Goal: Task Accomplishment & Management: Manage account settings

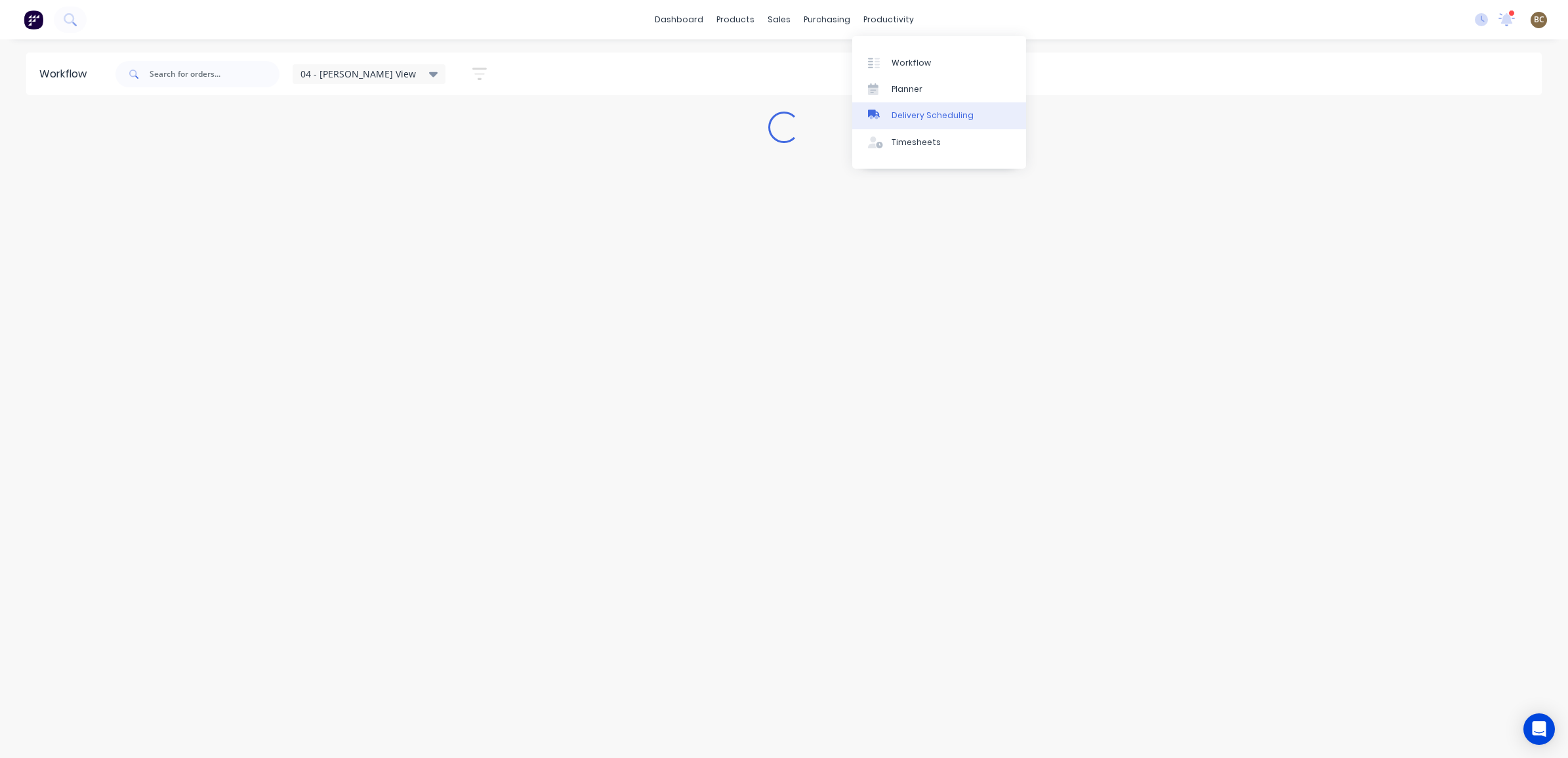
click at [921, 117] on div "Delivery Scheduling" at bounding box center [933, 115] width 82 height 12
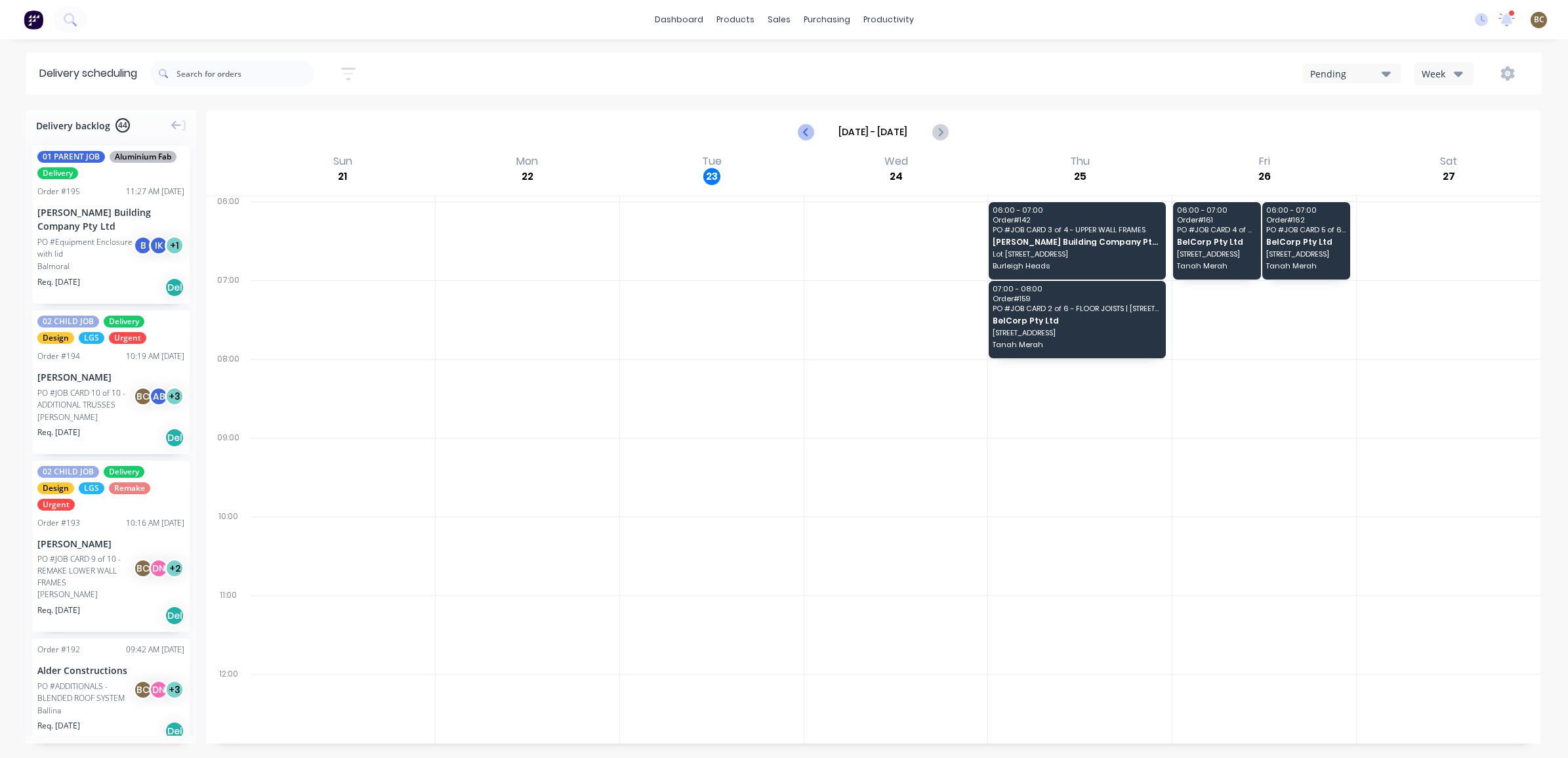
click at [805, 132] on icon "Previous page" at bounding box center [807, 132] width 6 height 10
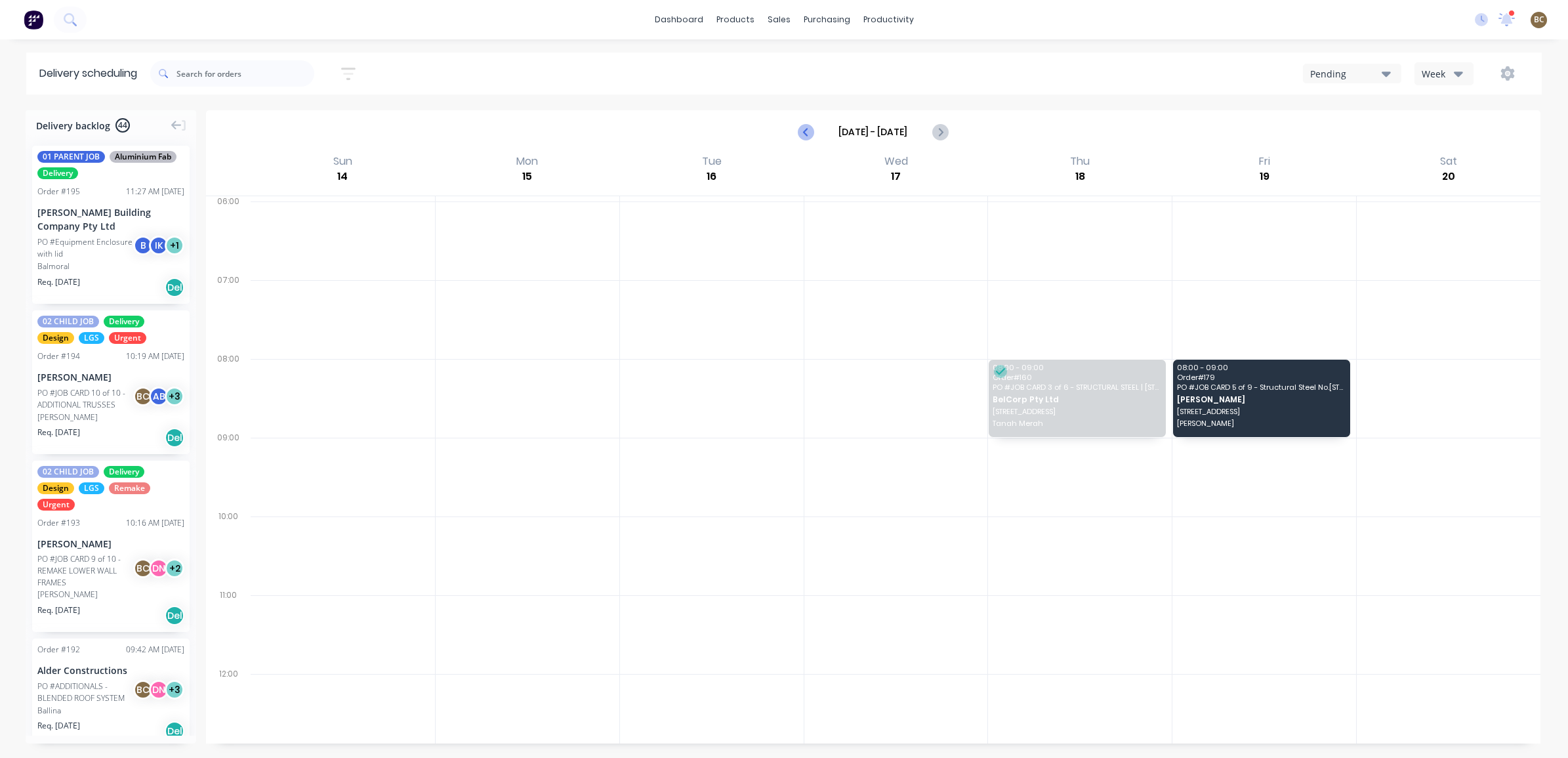
click at [805, 132] on icon "Previous page" at bounding box center [807, 132] width 6 height 10
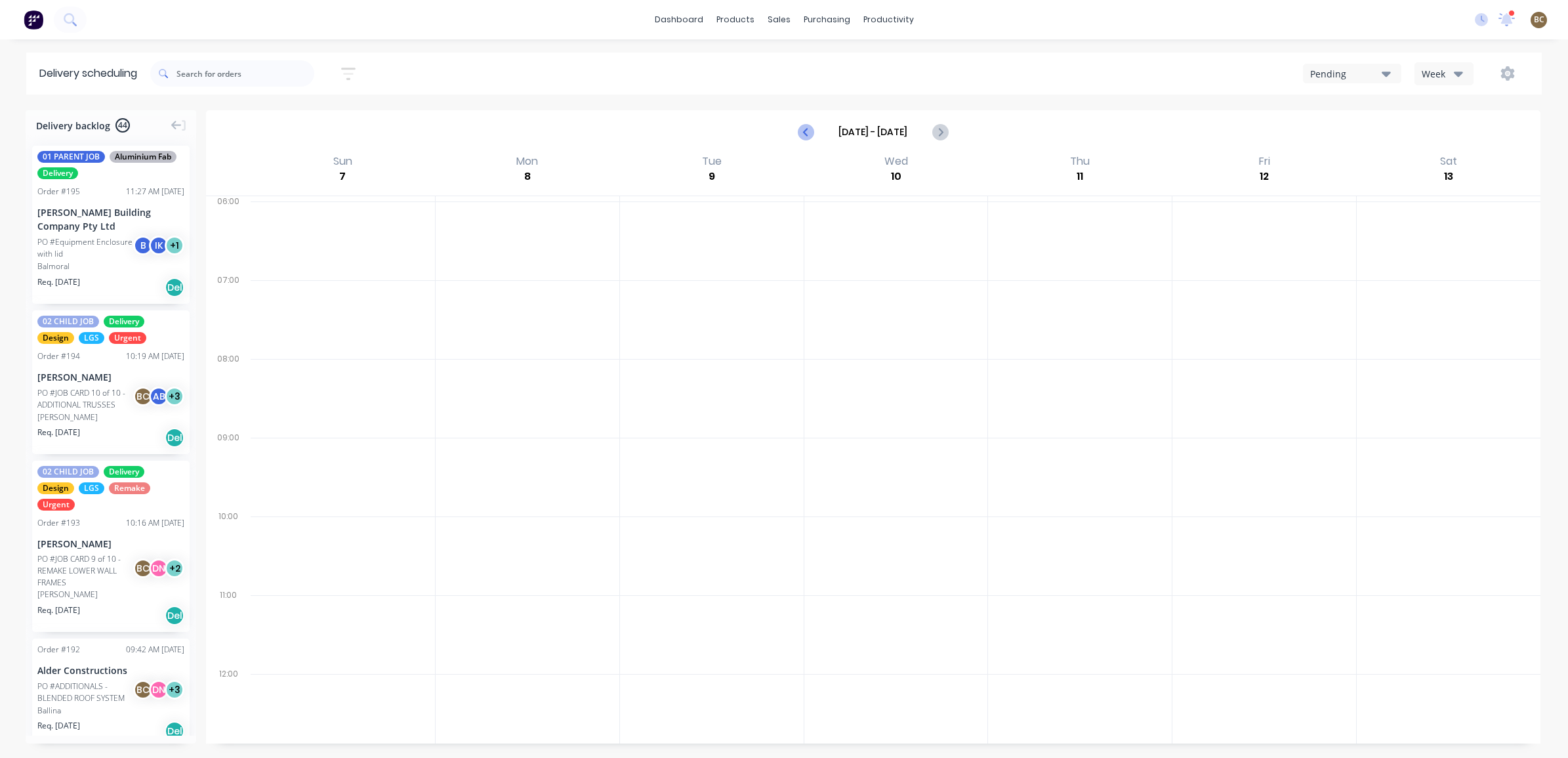
click at [805, 132] on icon "Previous page" at bounding box center [807, 132] width 6 height 10
click at [943, 136] on icon "Next page" at bounding box center [939, 132] width 15 height 15
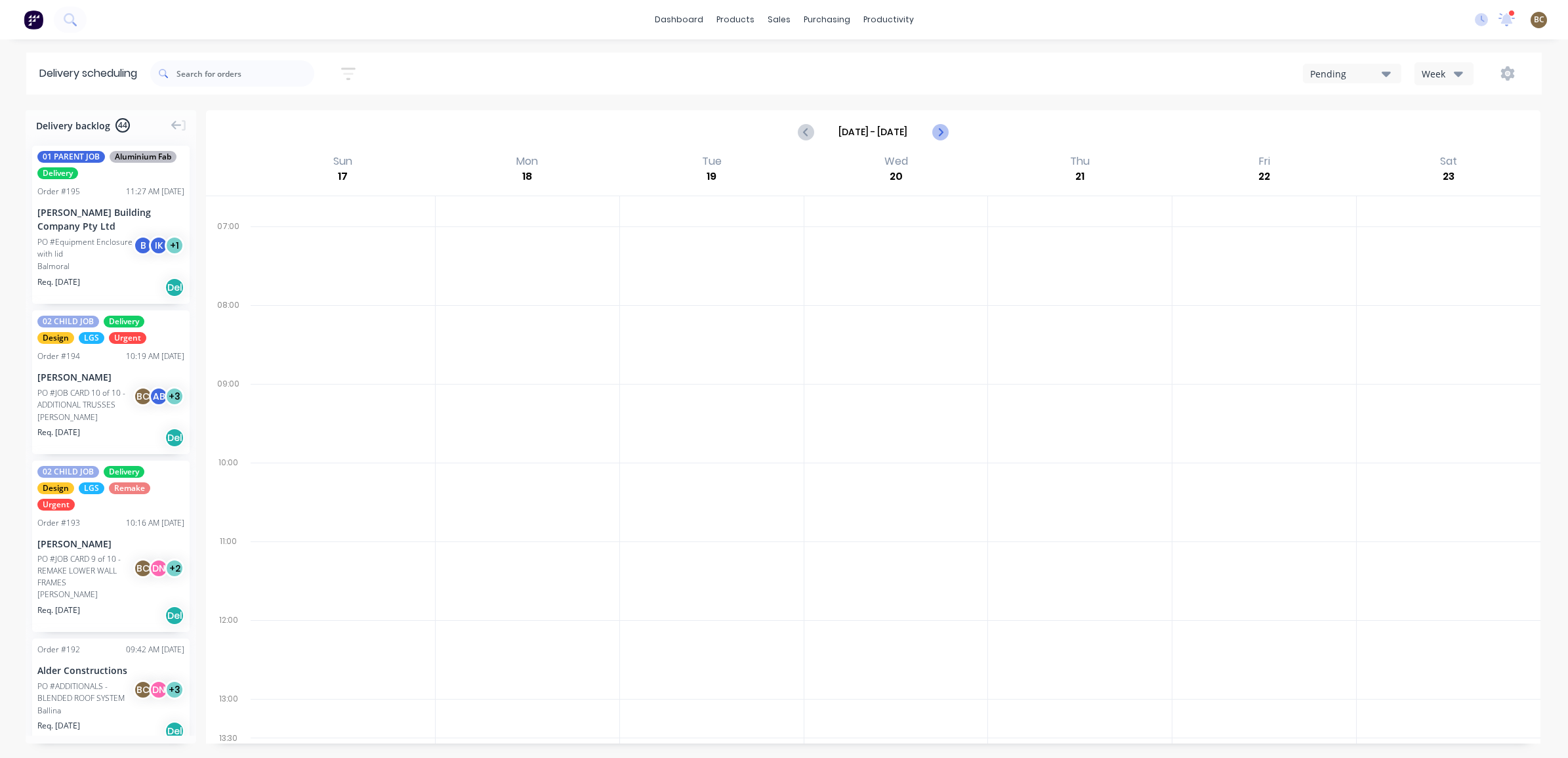
type input "Aug 24 - Aug 30"
click at [1447, 69] on div "Week" at bounding box center [1441, 74] width 38 height 14
click at [1440, 130] on div "Vehicle" at bounding box center [1480, 135] width 130 height 26
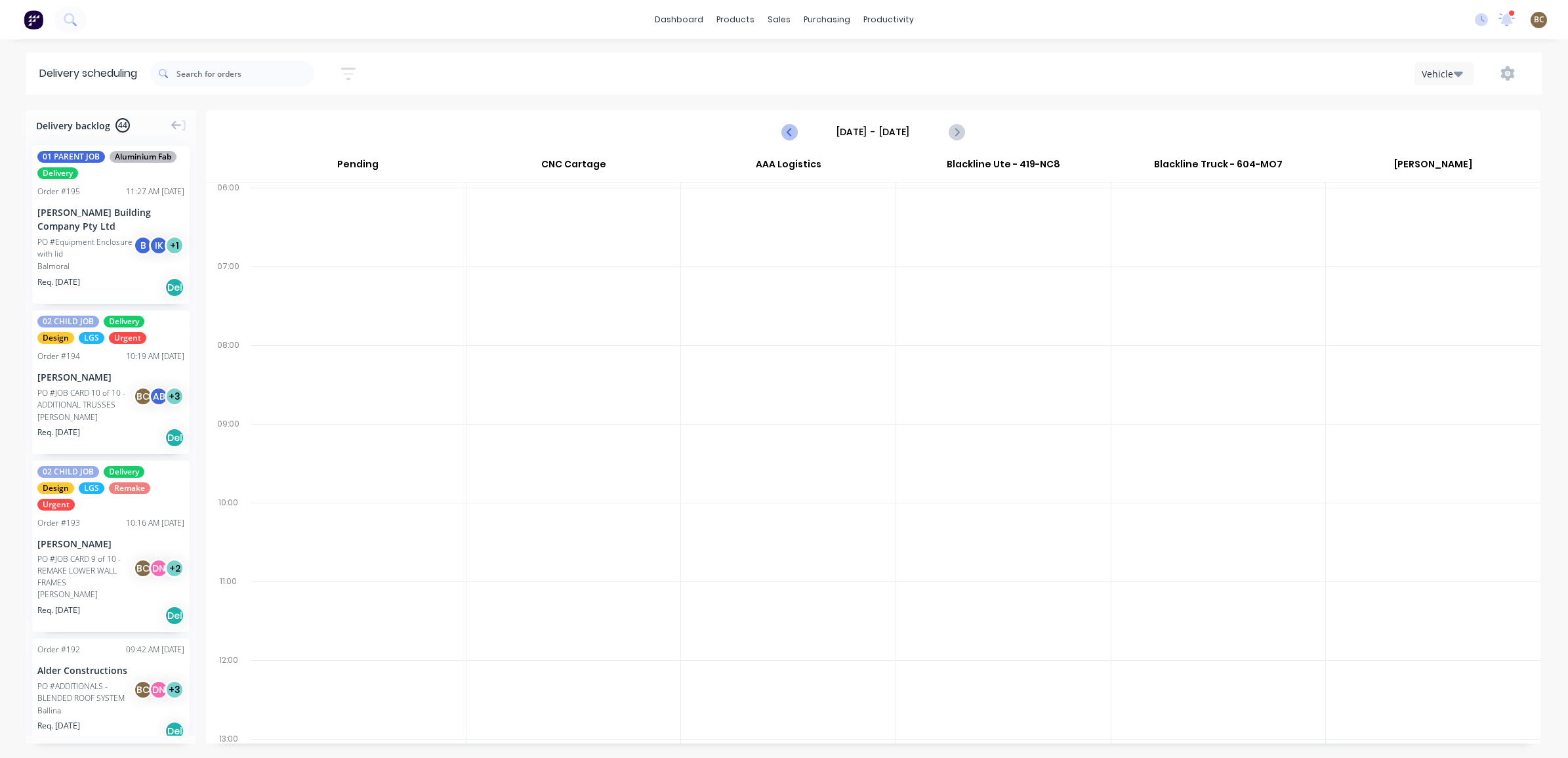
click at [783, 132] on icon "Previous page" at bounding box center [789, 132] width 15 height 15
click at [968, 132] on button "Next page" at bounding box center [956, 132] width 26 height 26
click at [960, 133] on icon "Next page" at bounding box center [955, 132] width 15 height 15
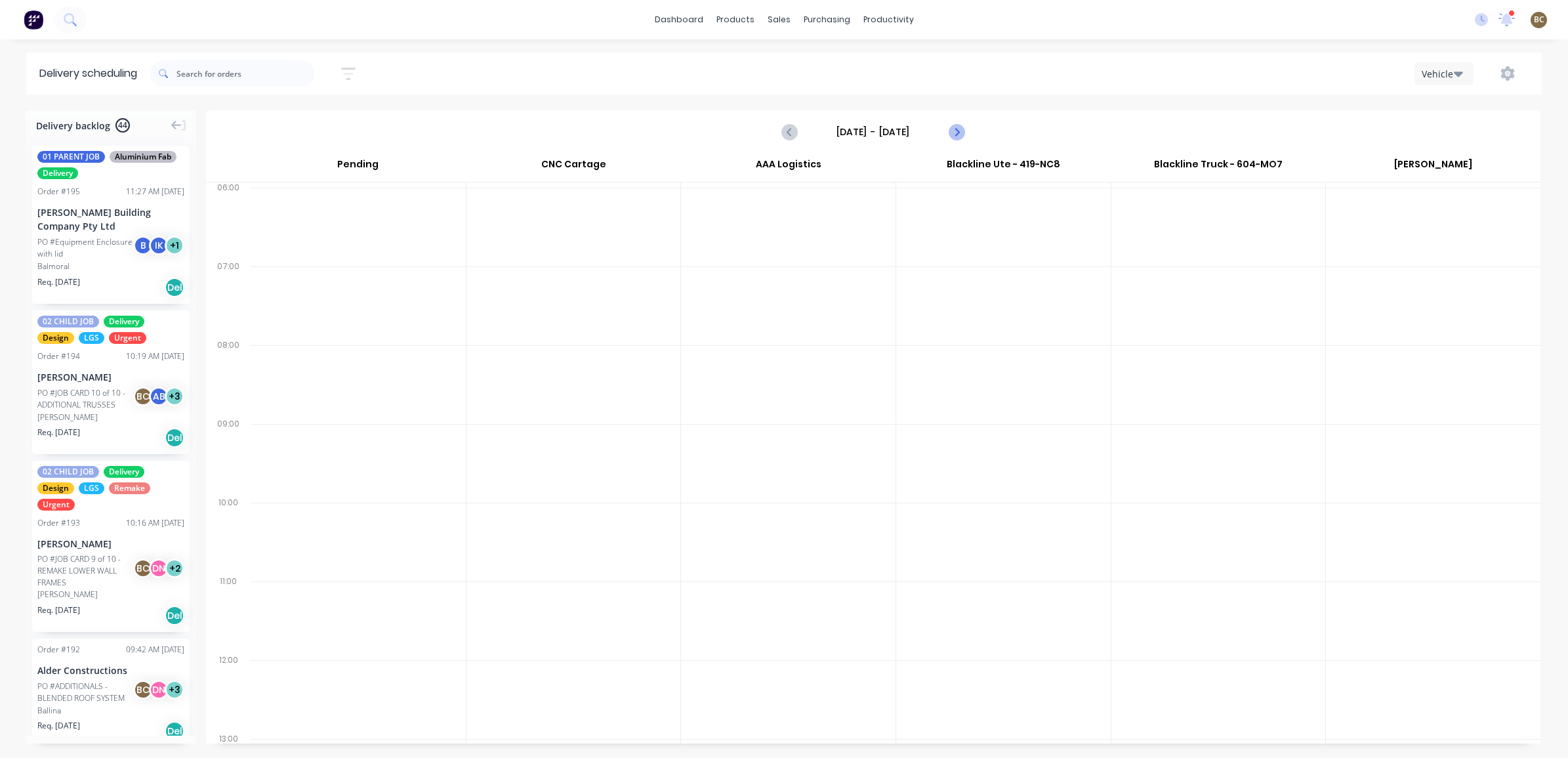
click at [960, 133] on icon "Next page" at bounding box center [955, 132] width 15 height 15
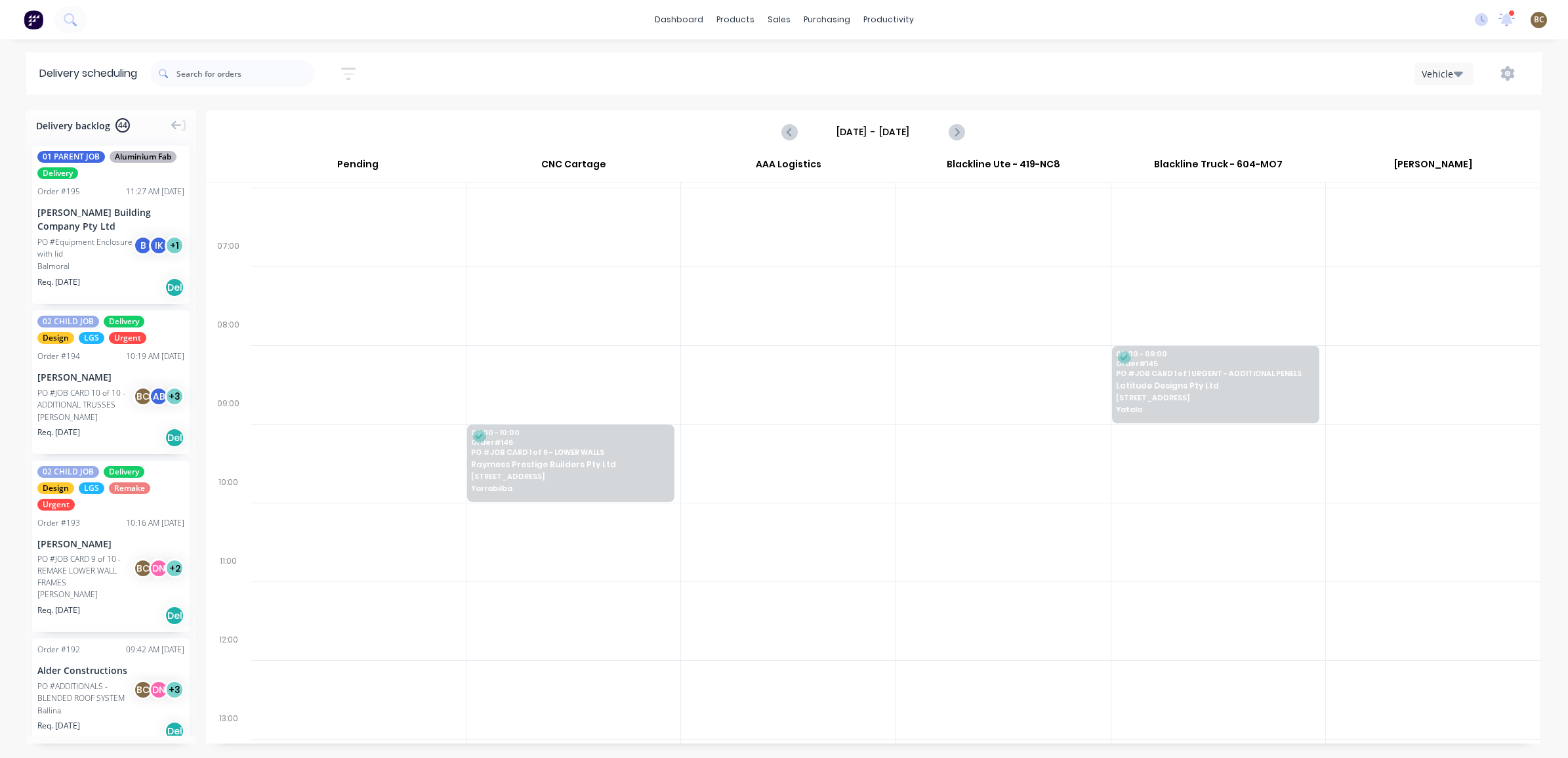
scroll to position [40, 0]
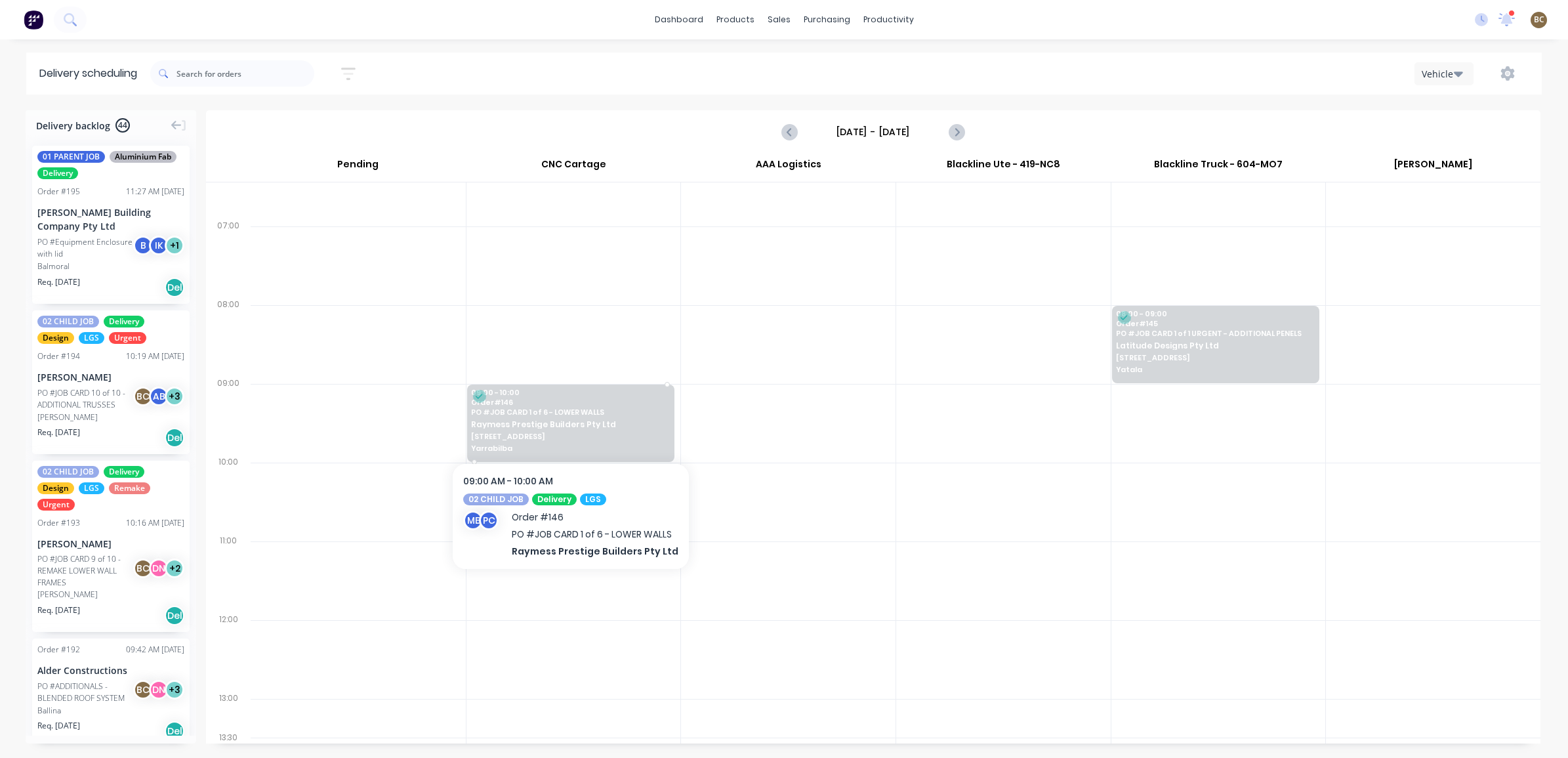
click at [532, 418] on div "09:00 - 10:00 Order # 146 PO # JOB CARD 1 of 6 - LOWER WALLS Raymess Prestige B…" at bounding box center [571, 421] width 206 height 74
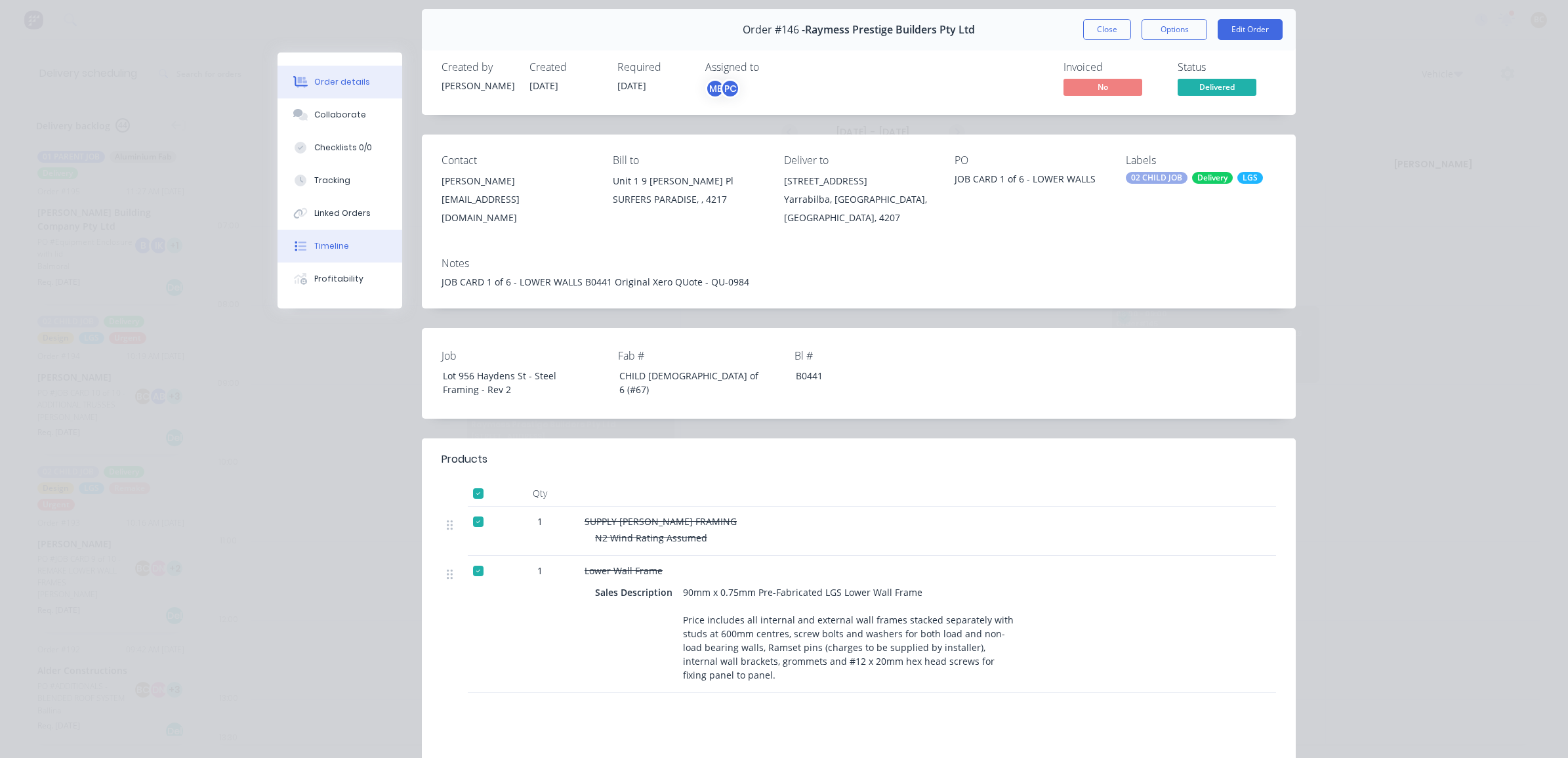
scroll to position [0, 0]
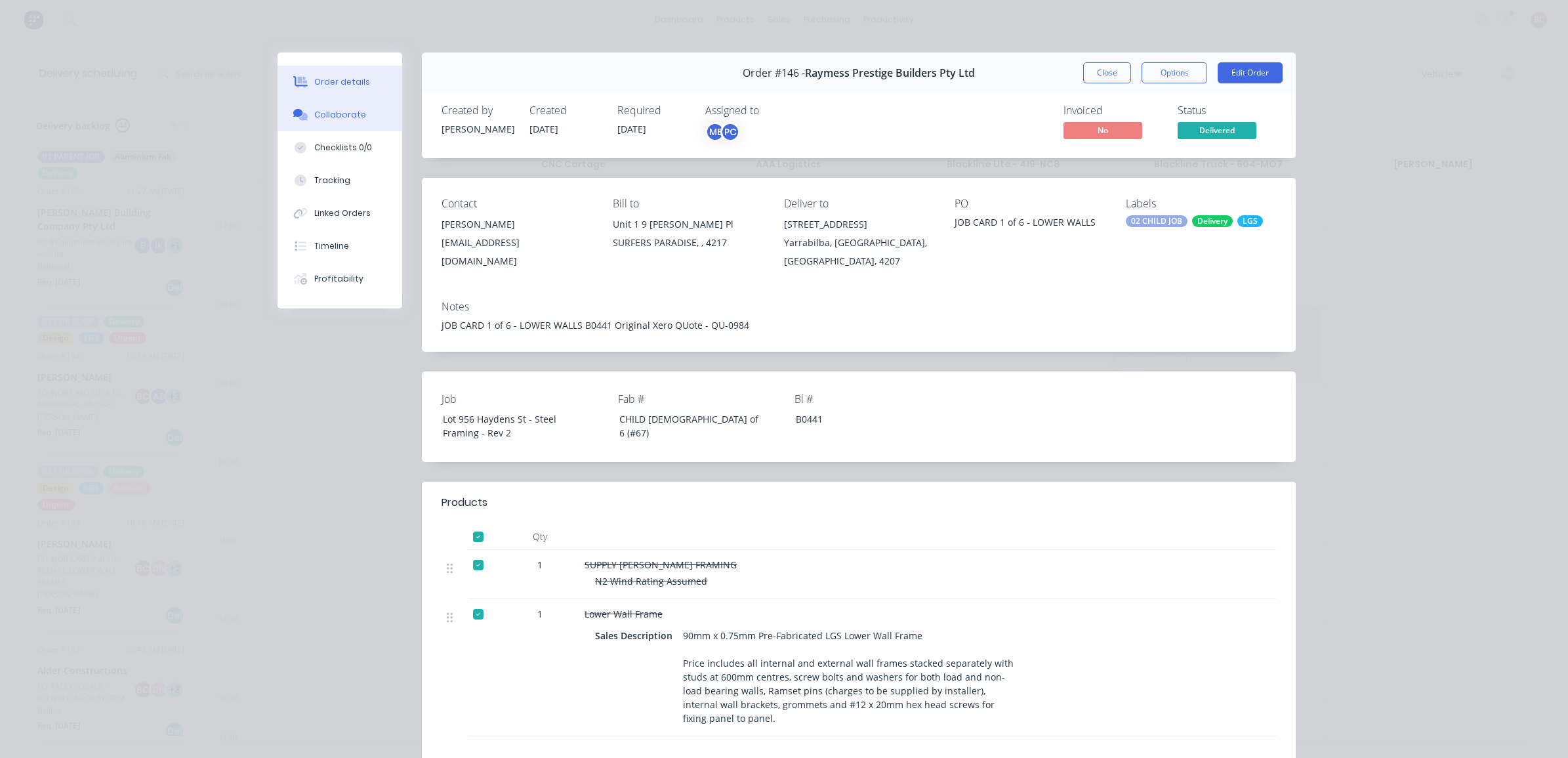
click at [353, 112] on div "Collaborate" at bounding box center [340, 115] width 52 height 12
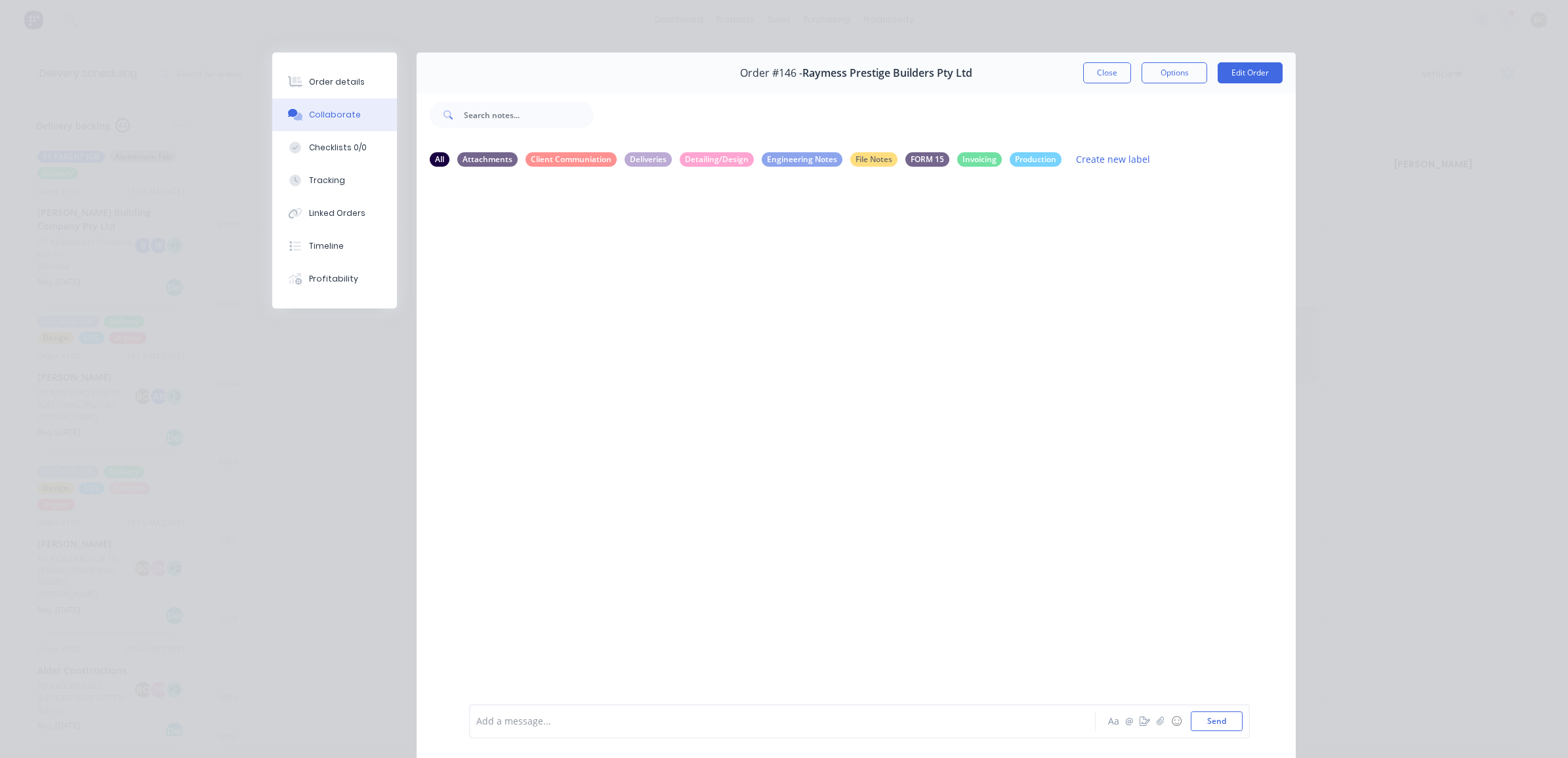
click at [1083, 74] on button "Close" at bounding box center [1107, 73] width 48 height 21
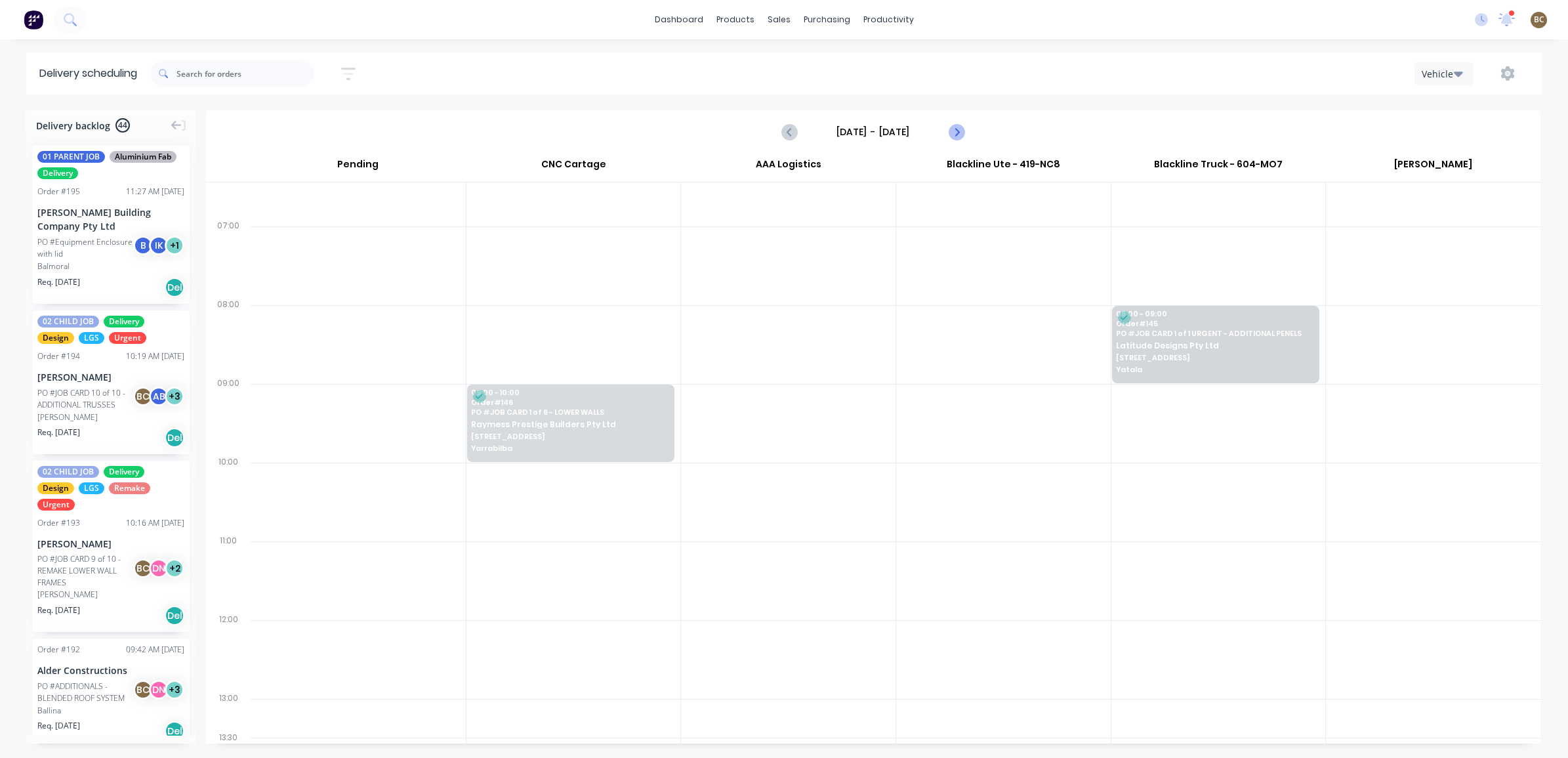
click at [953, 132] on icon "Next page" at bounding box center [955, 132] width 15 height 15
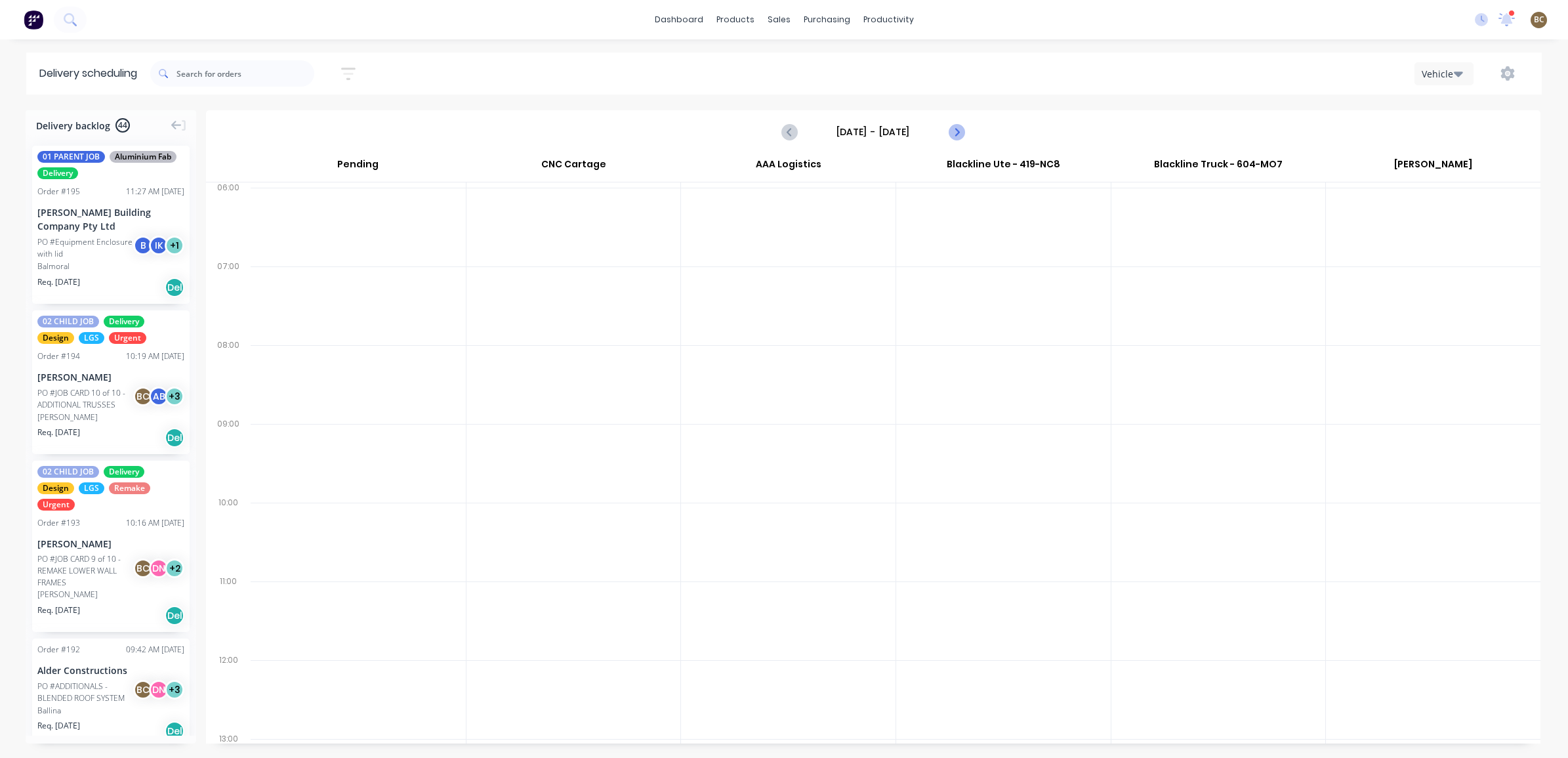
click at [953, 132] on icon "Next page" at bounding box center [955, 132] width 15 height 15
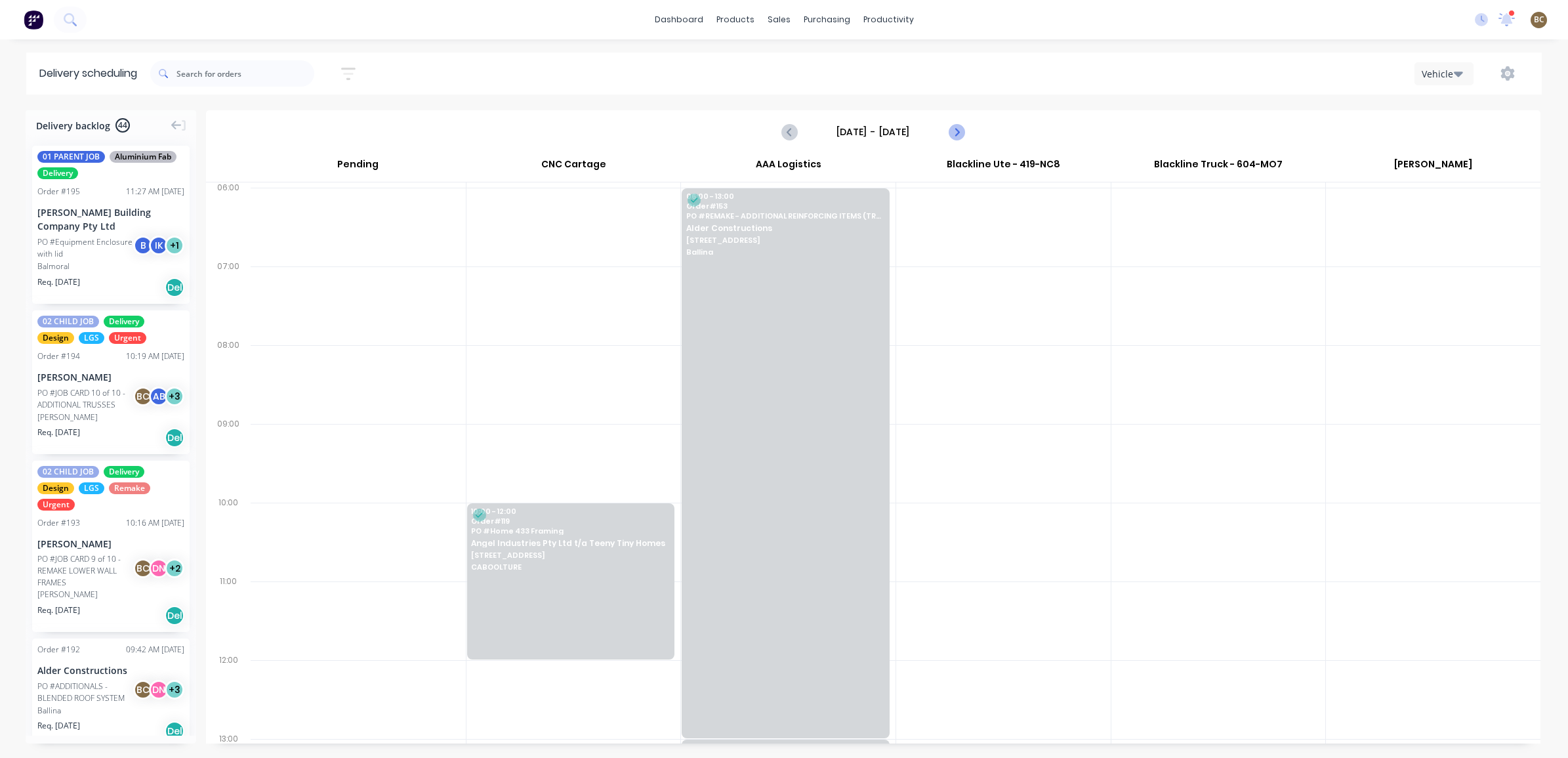
click at [953, 132] on icon "Next page" at bounding box center [955, 132] width 15 height 15
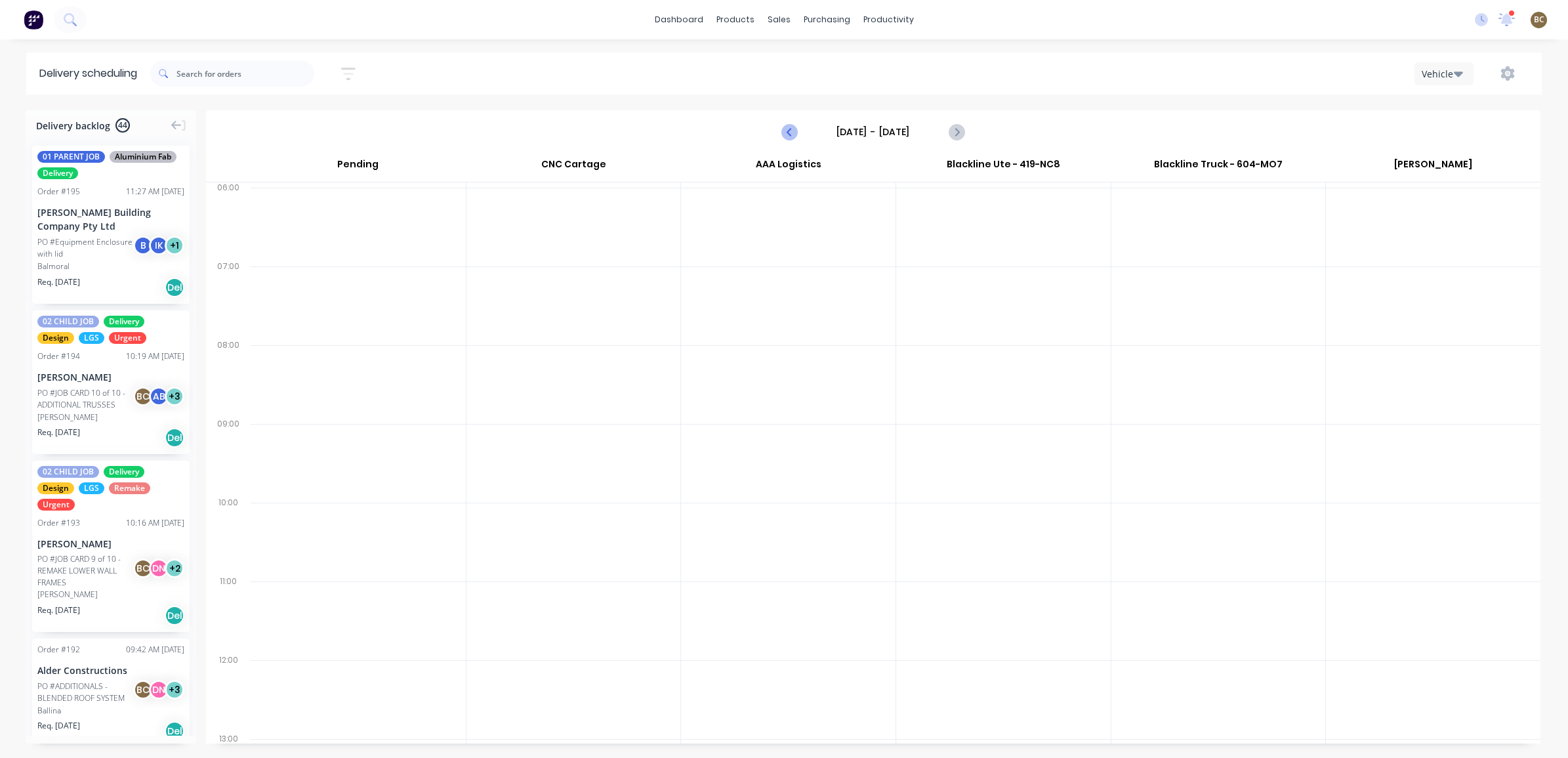
click at [794, 135] on icon "Previous page" at bounding box center [789, 132] width 15 height 15
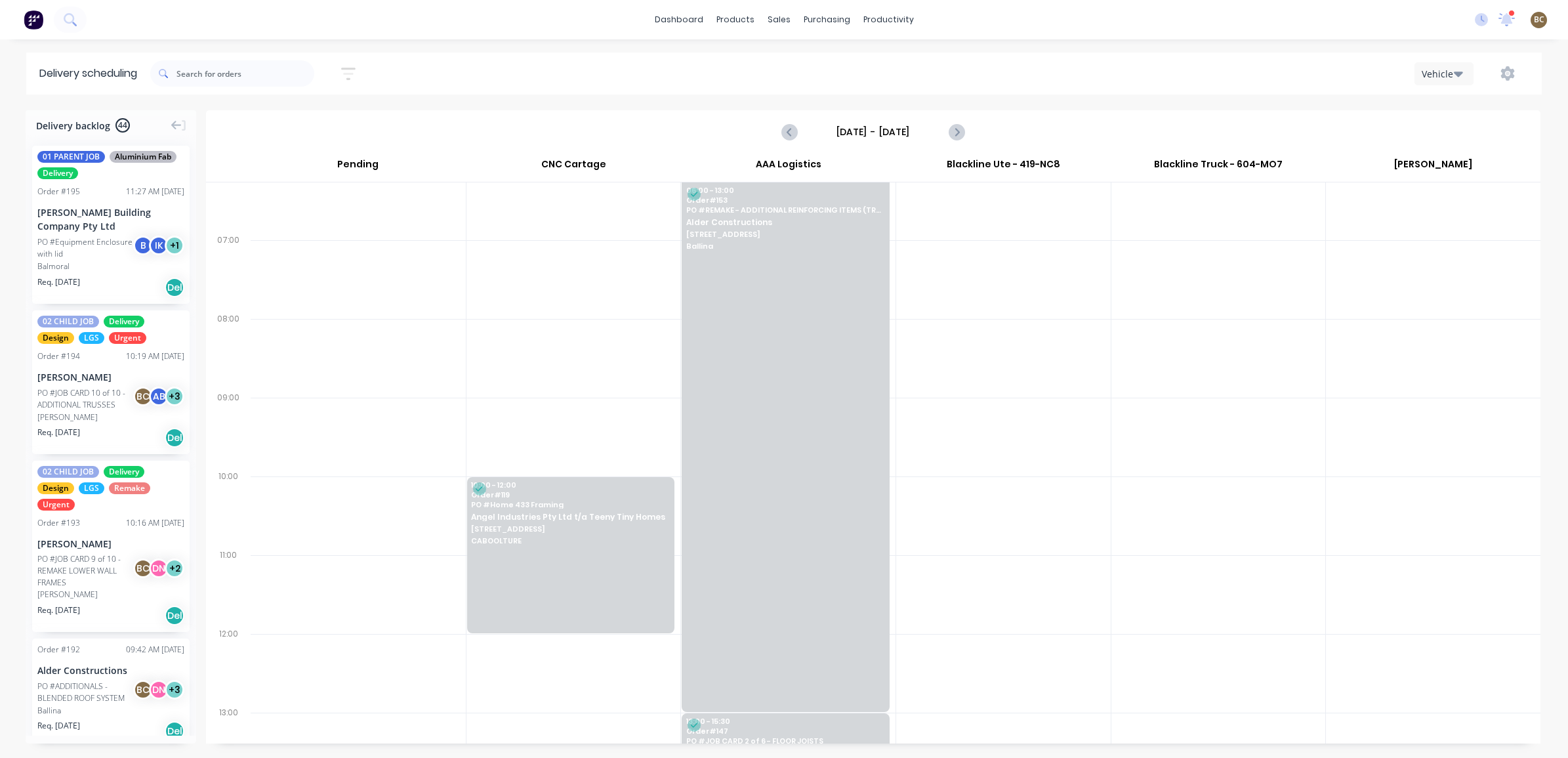
scroll to position [40, 0]
click at [950, 130] on icon "Next page" at bounding box center [955, 132] width 15 height 15
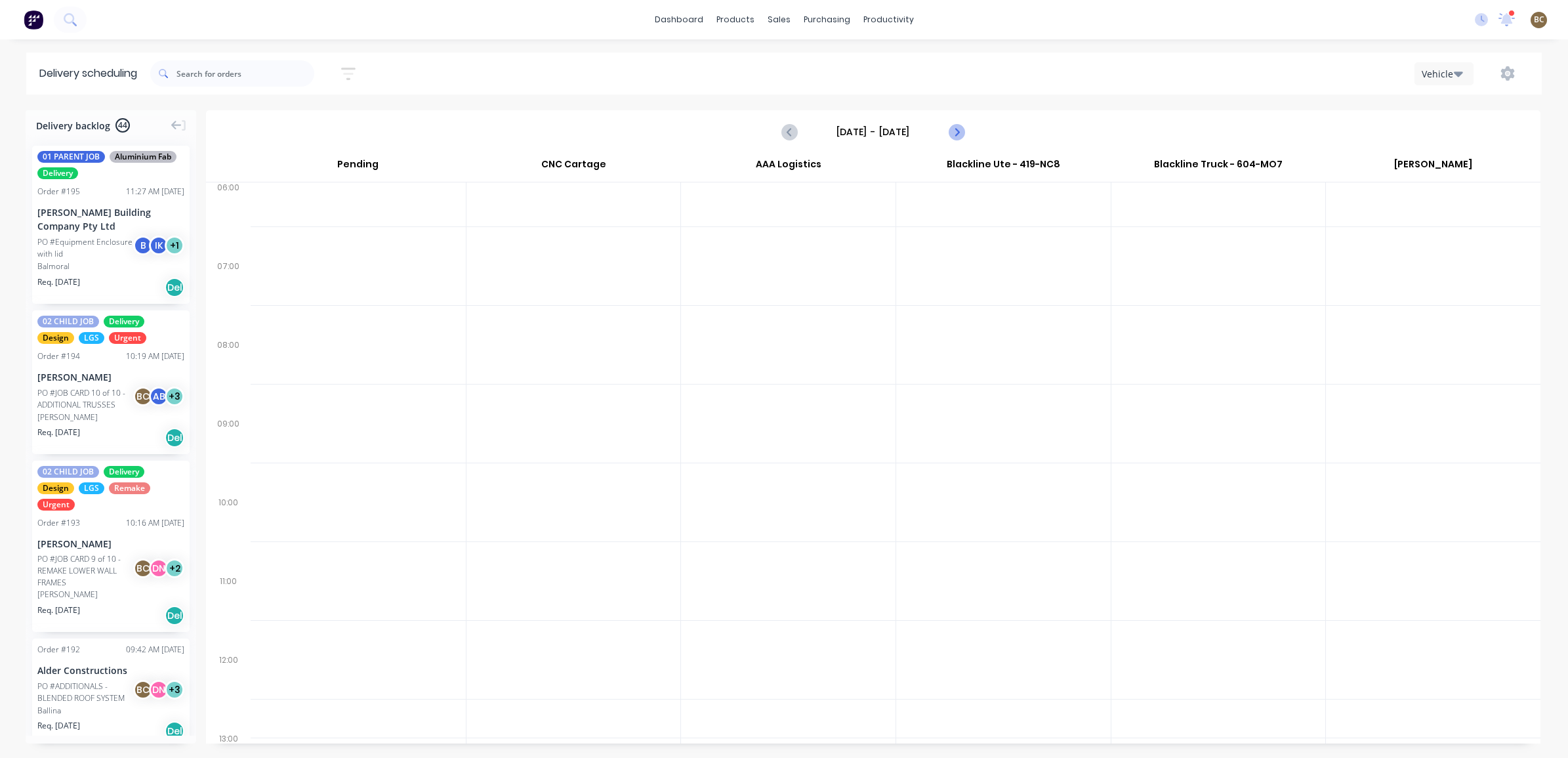
scroll to position [0, 0]
click at [788, 130] on icon "Previous page" at bounding box center [789, 132] width 15 height 15
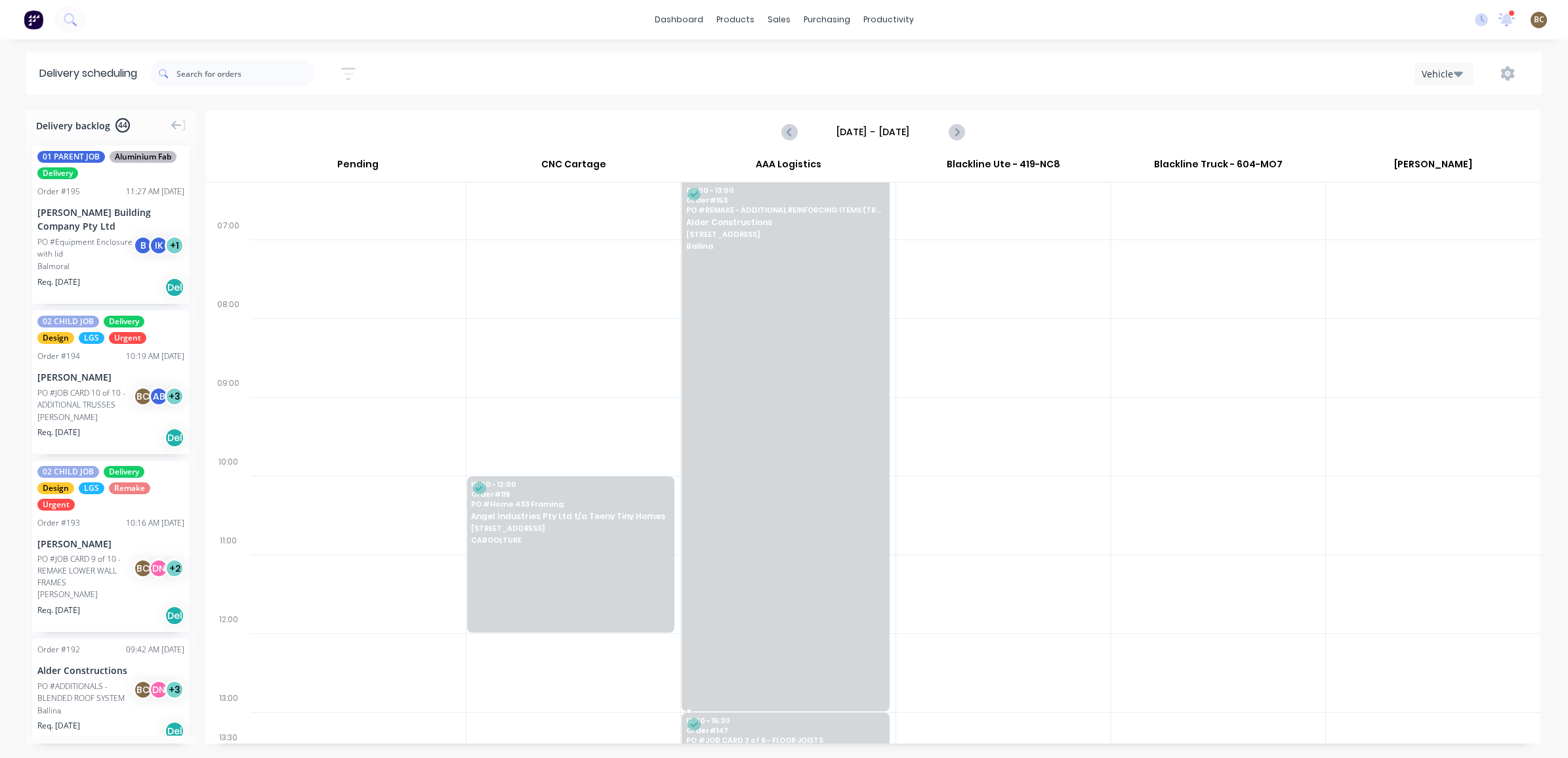
scroll to position [40, 0]
click at [963, 135] on icon "Next page" at bounding box center [955, 132] width 15 height 15
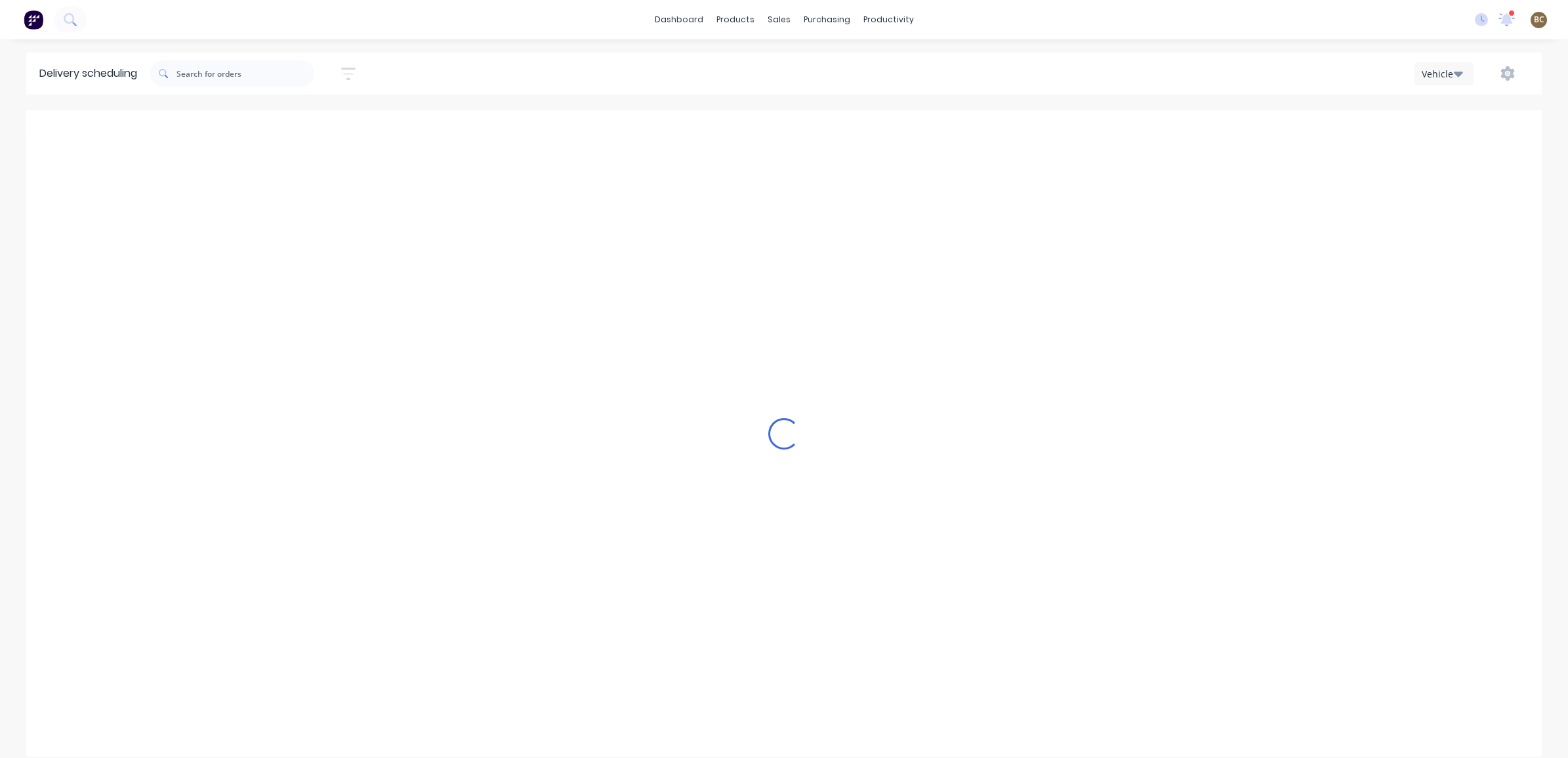
scroll to position [0, 0]
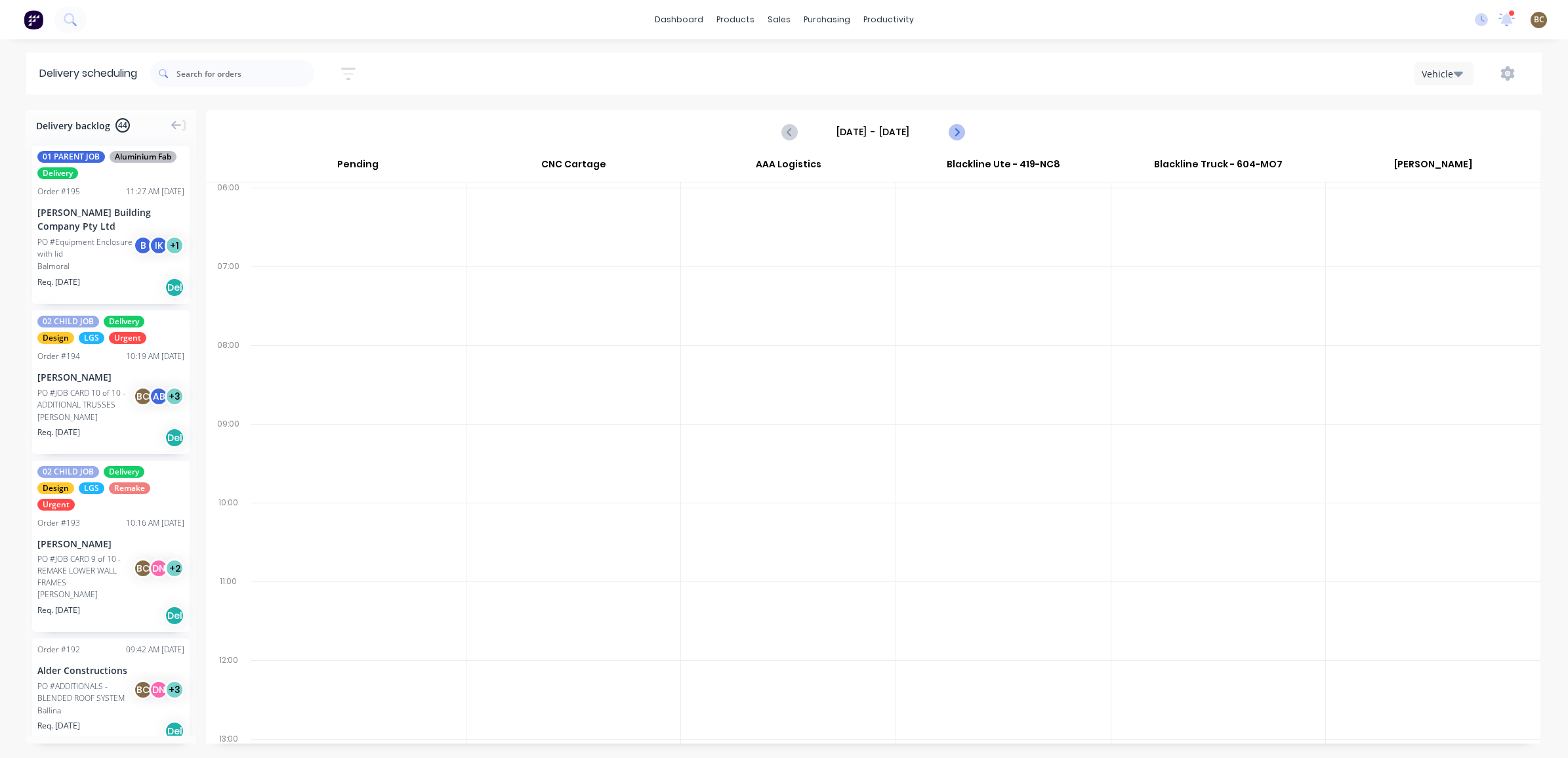
click at [963, 135] on icon "Next page" at bounding box center [955, 132] width 15 height 15
click at [960, 125] on icon "Next page" at bounding box center [955, 132] width 15 height 15
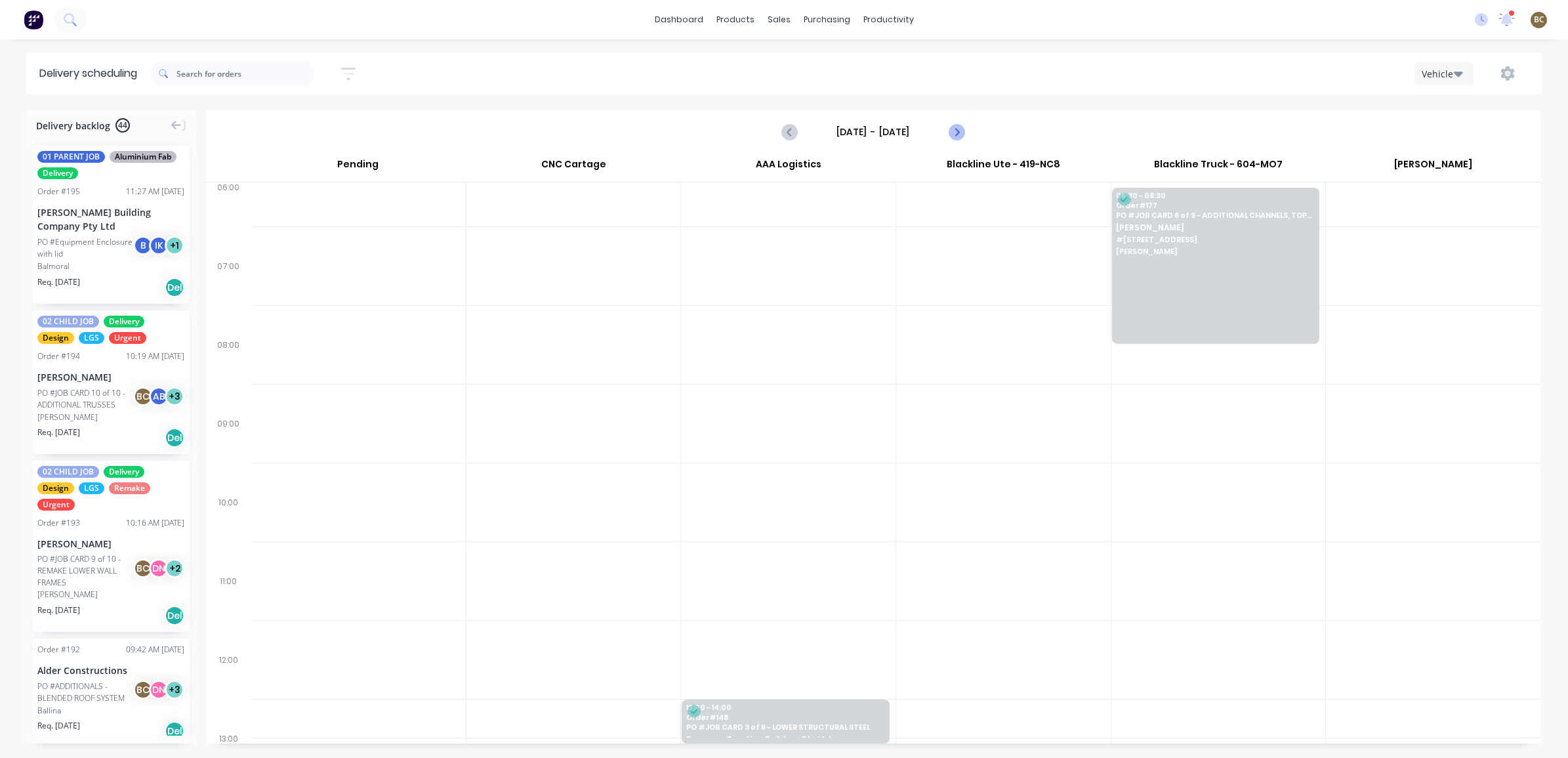
scroll to position [0, 0]
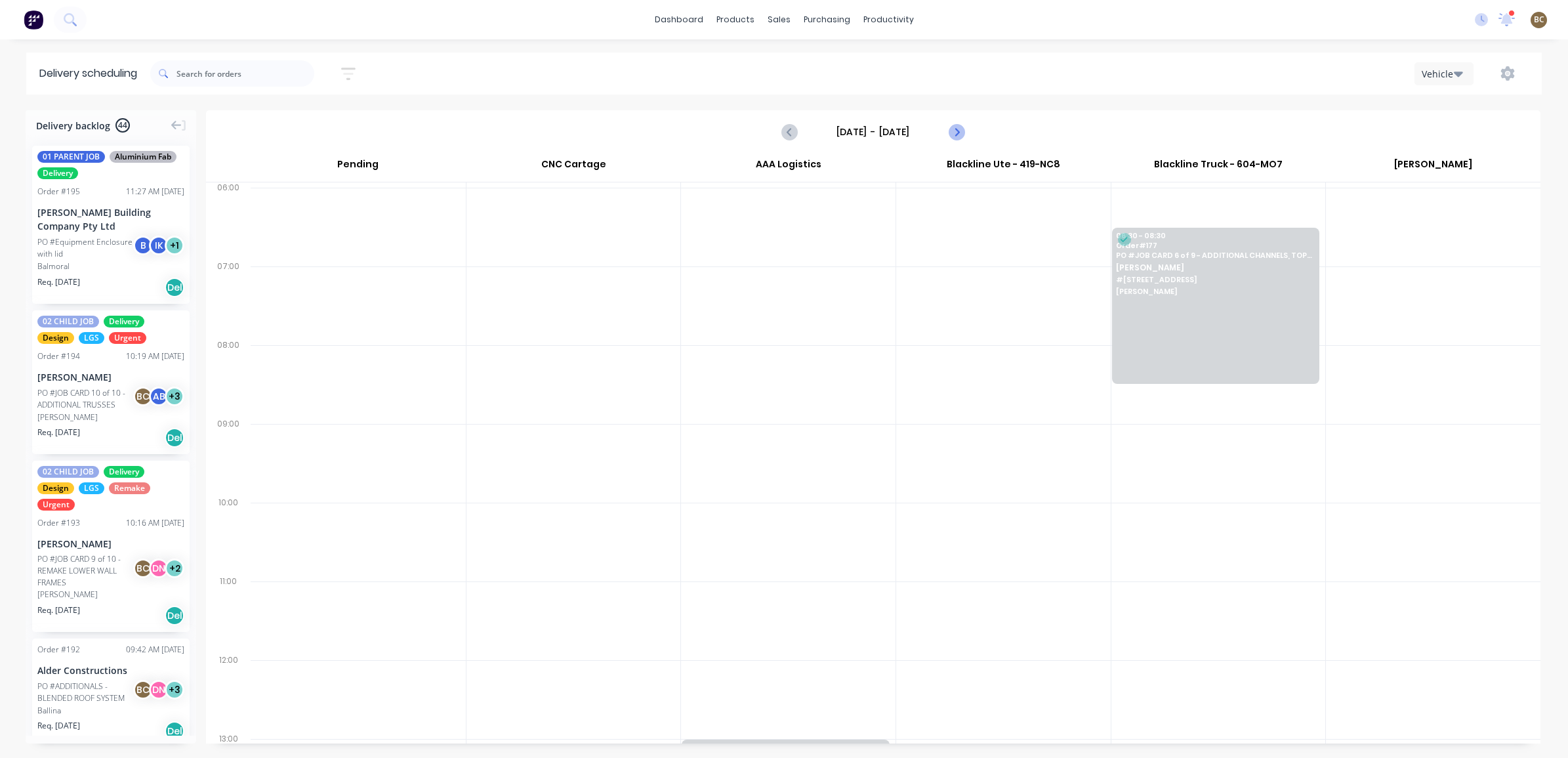
click at [960, 125] on icon "Next page" at bounding box center [955, 132] width 15 height 15
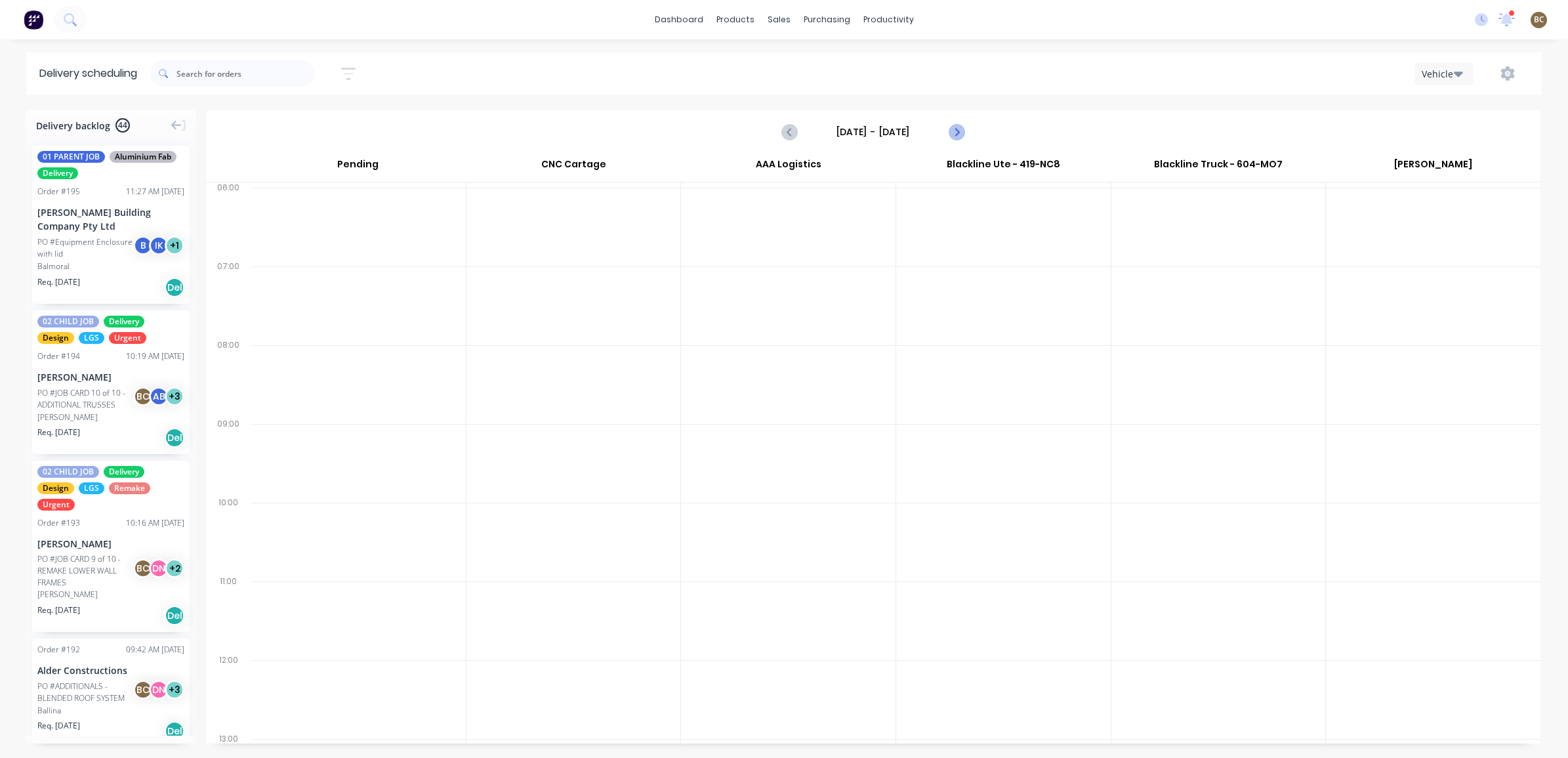
click at [960, 125] on icon "Next page" at bounding box center [955, 132] width 15 height 15
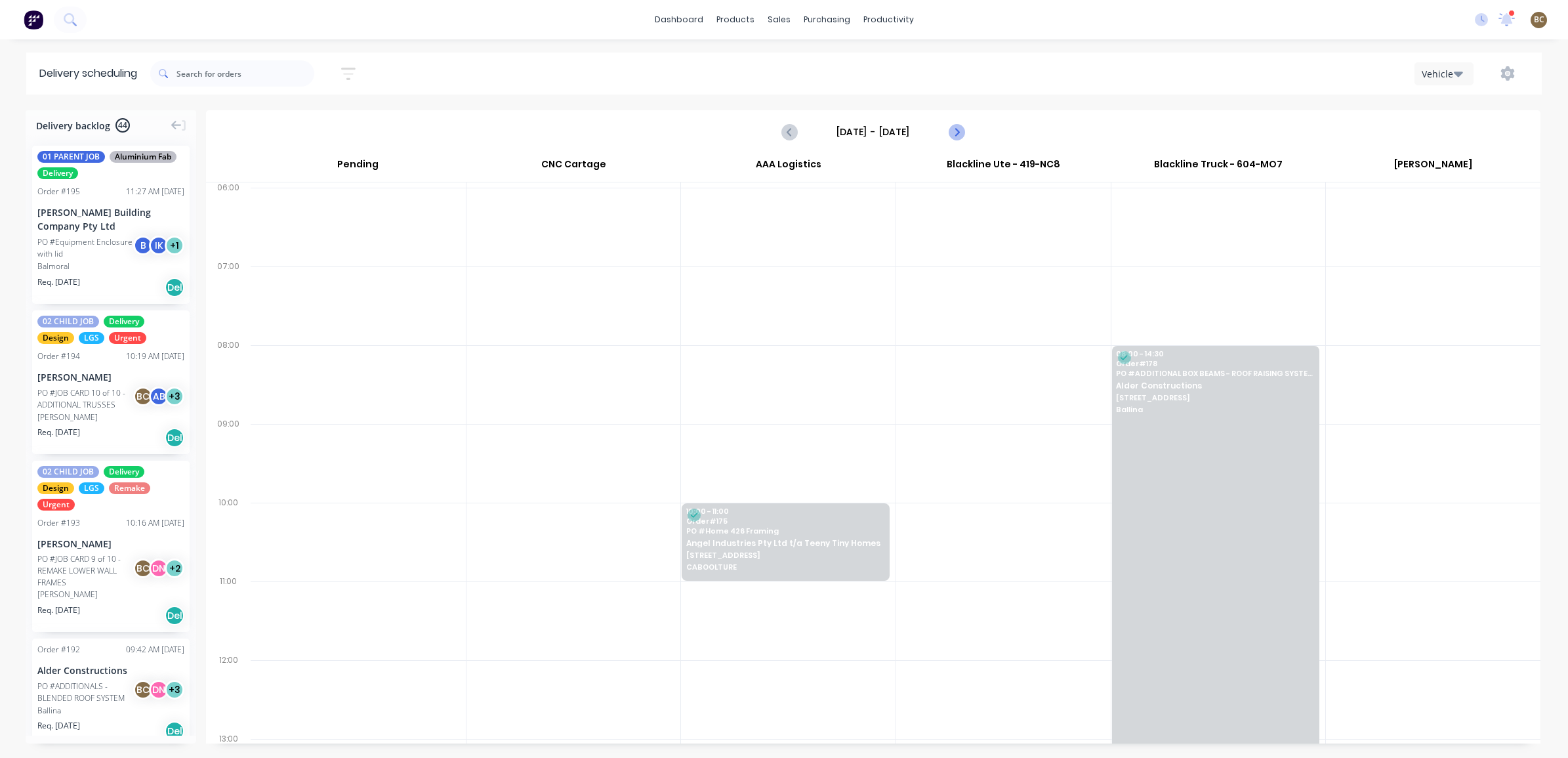
click at [960, 125] on icon "Next page" at bounding box center [955, 132] width 15 height 15
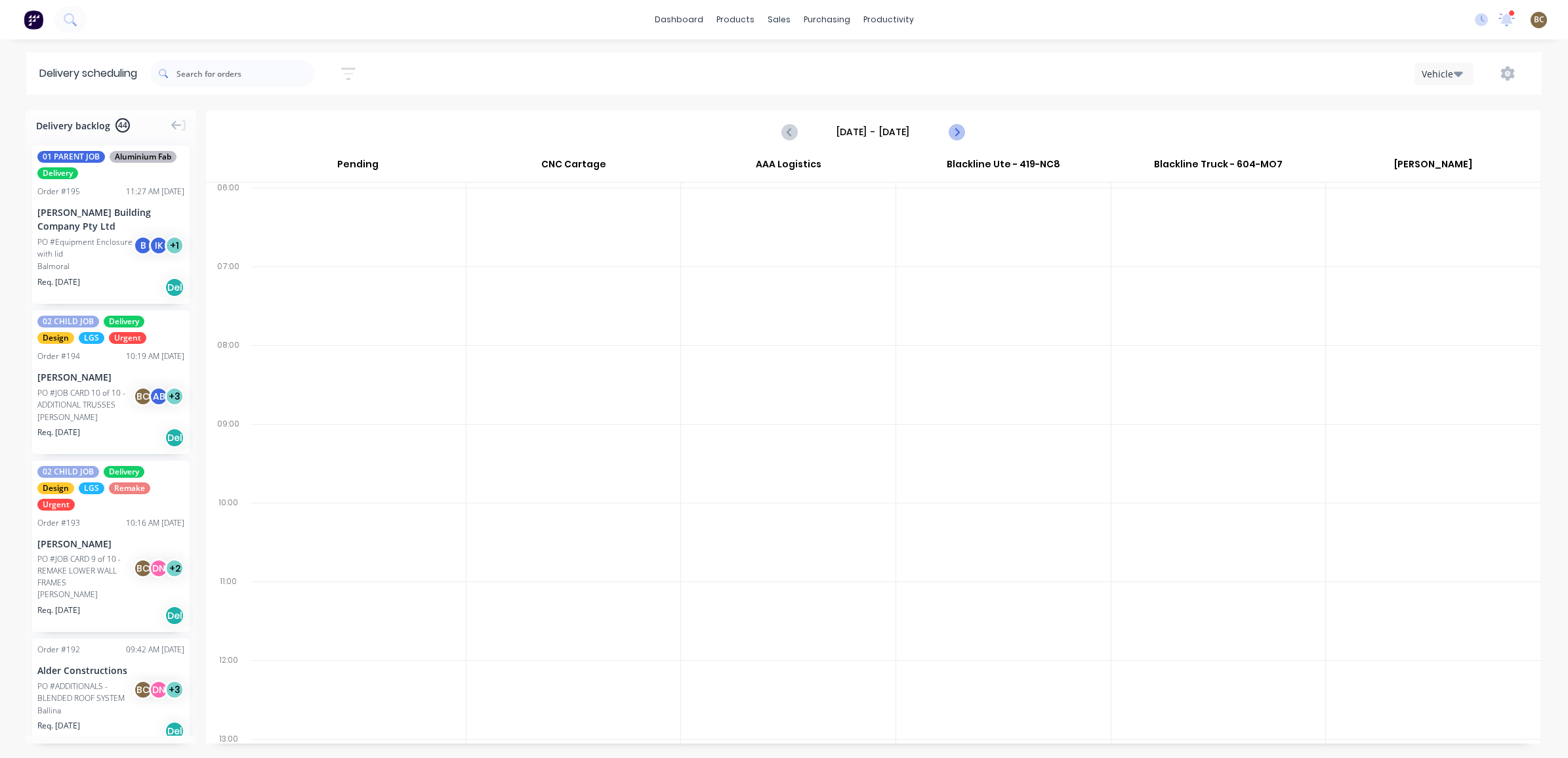
click at [960, 125] on icon "Next page" at bounding box center [955, 132] width 15 height 15
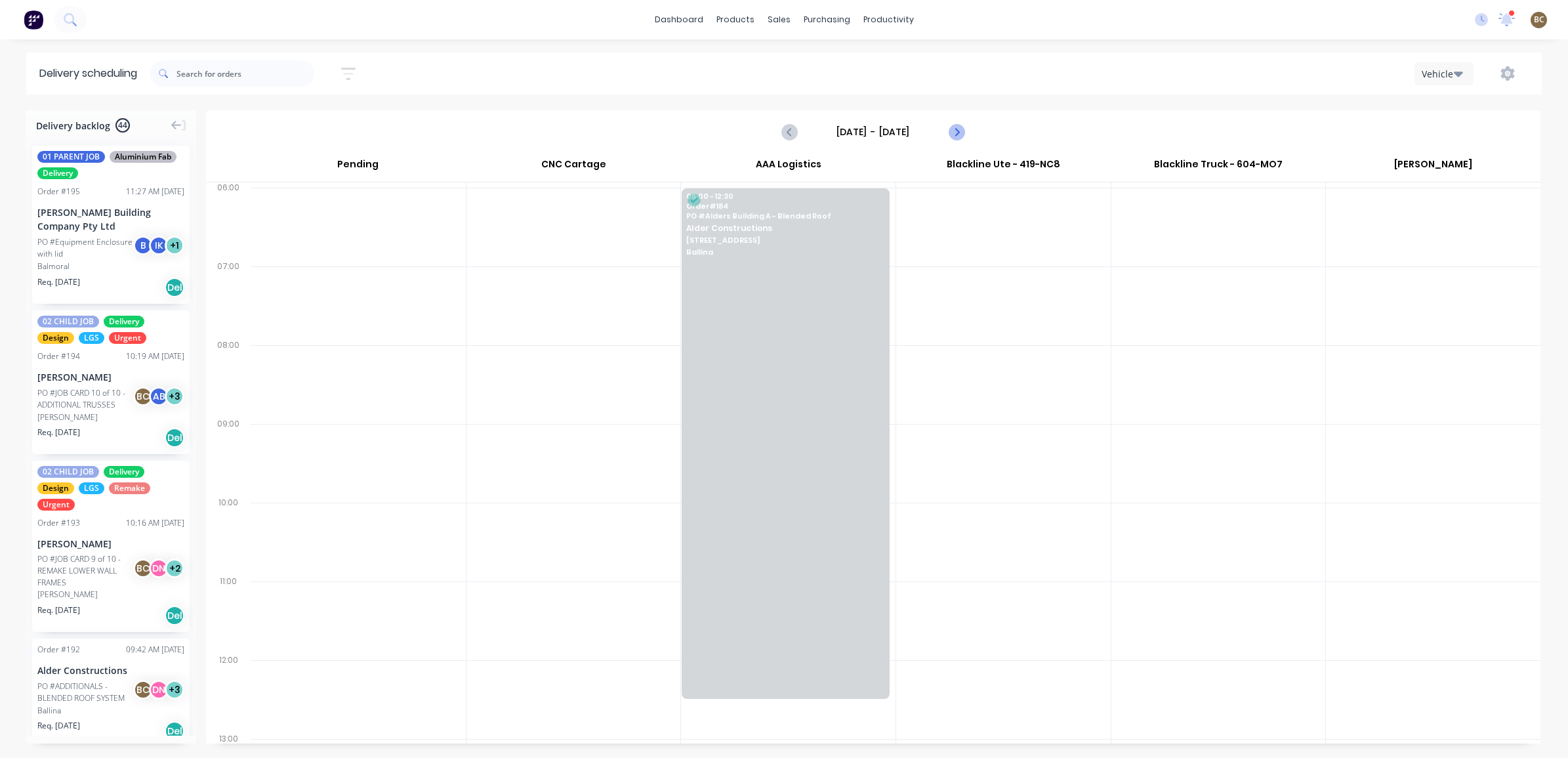
click at [960, 125] on icon "Next page" at bounding box center [955, 132] width 15 height 15
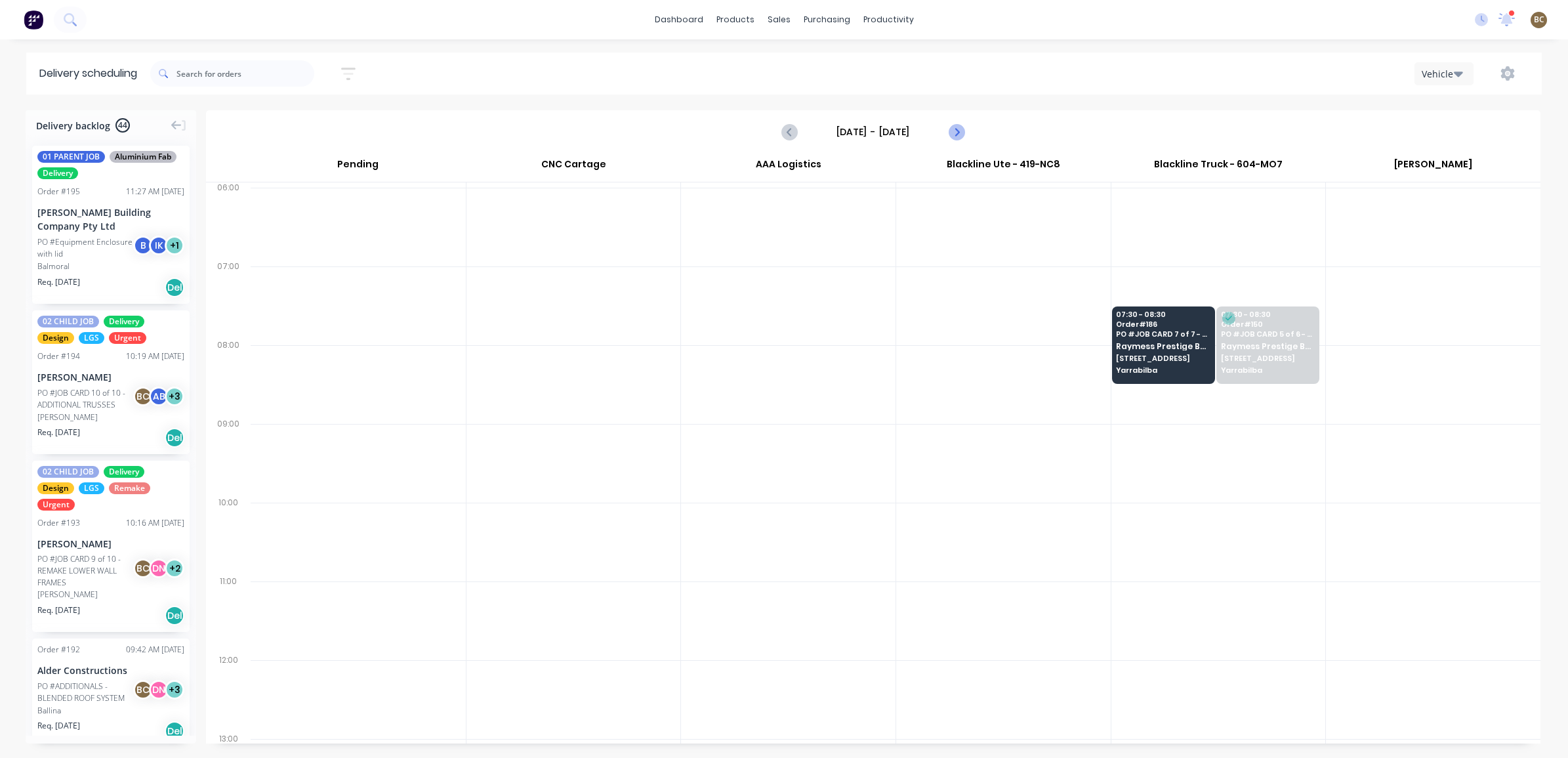
click at [959, 130] on icon "Next page" at bounding box center [955, 132] width 15 height 15
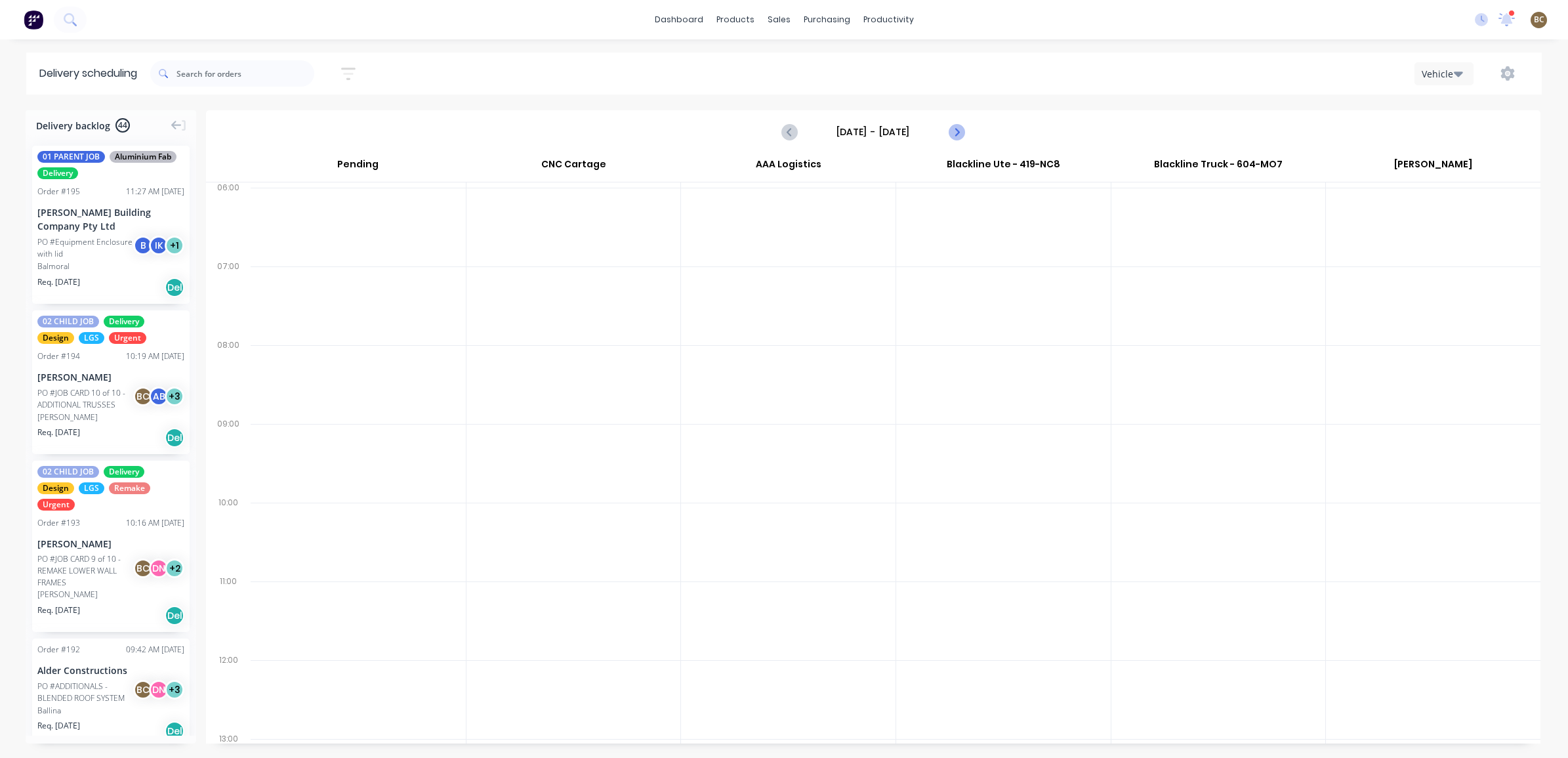
click at [959, 130] on icon "Next page" at bounding box center [955, 132] width 15 height 15
type input "[DATE] - [DATE]"
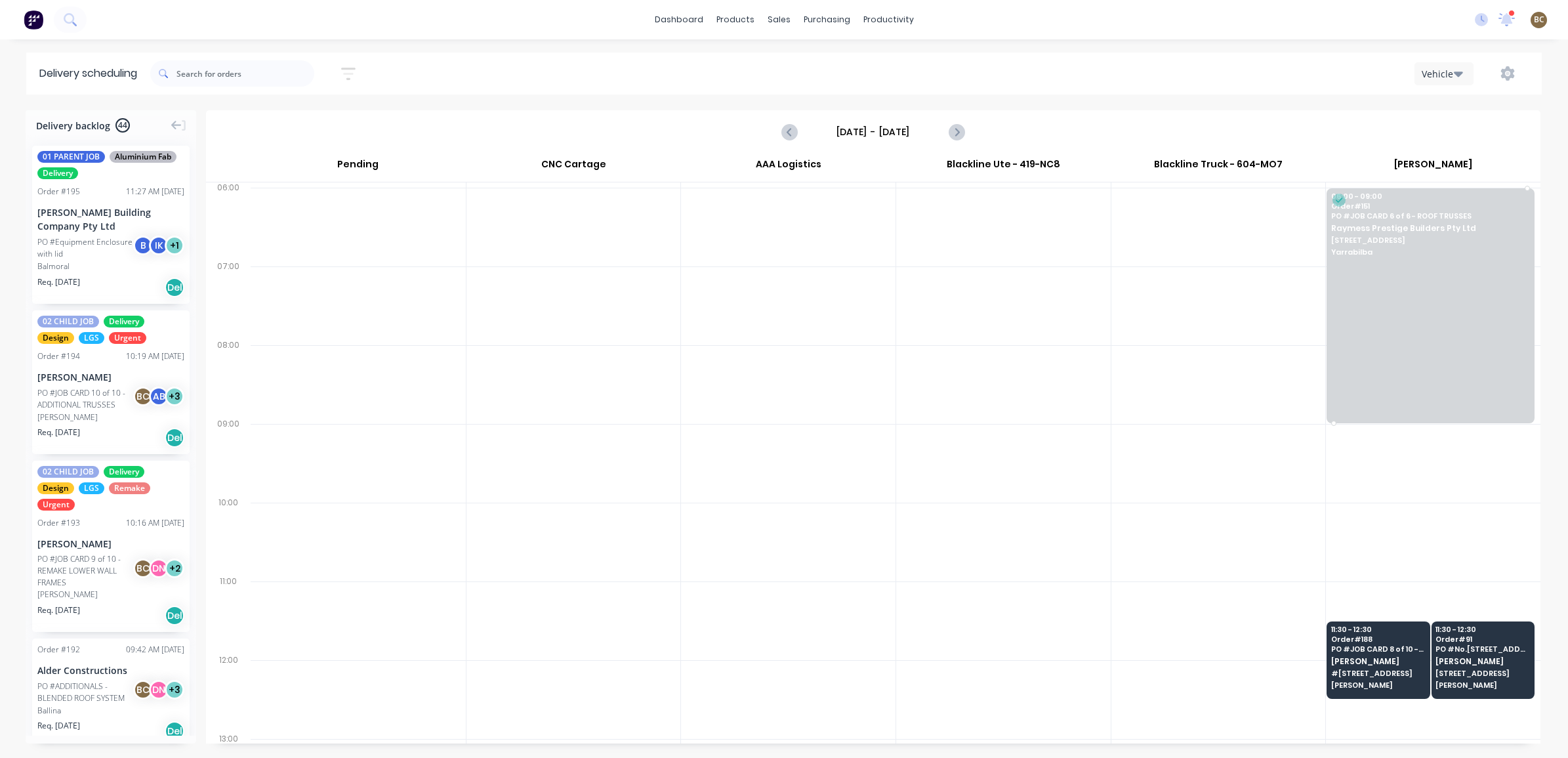
click at [1409, 340] on div at bounding box center [1431, 306] width 208 height 235
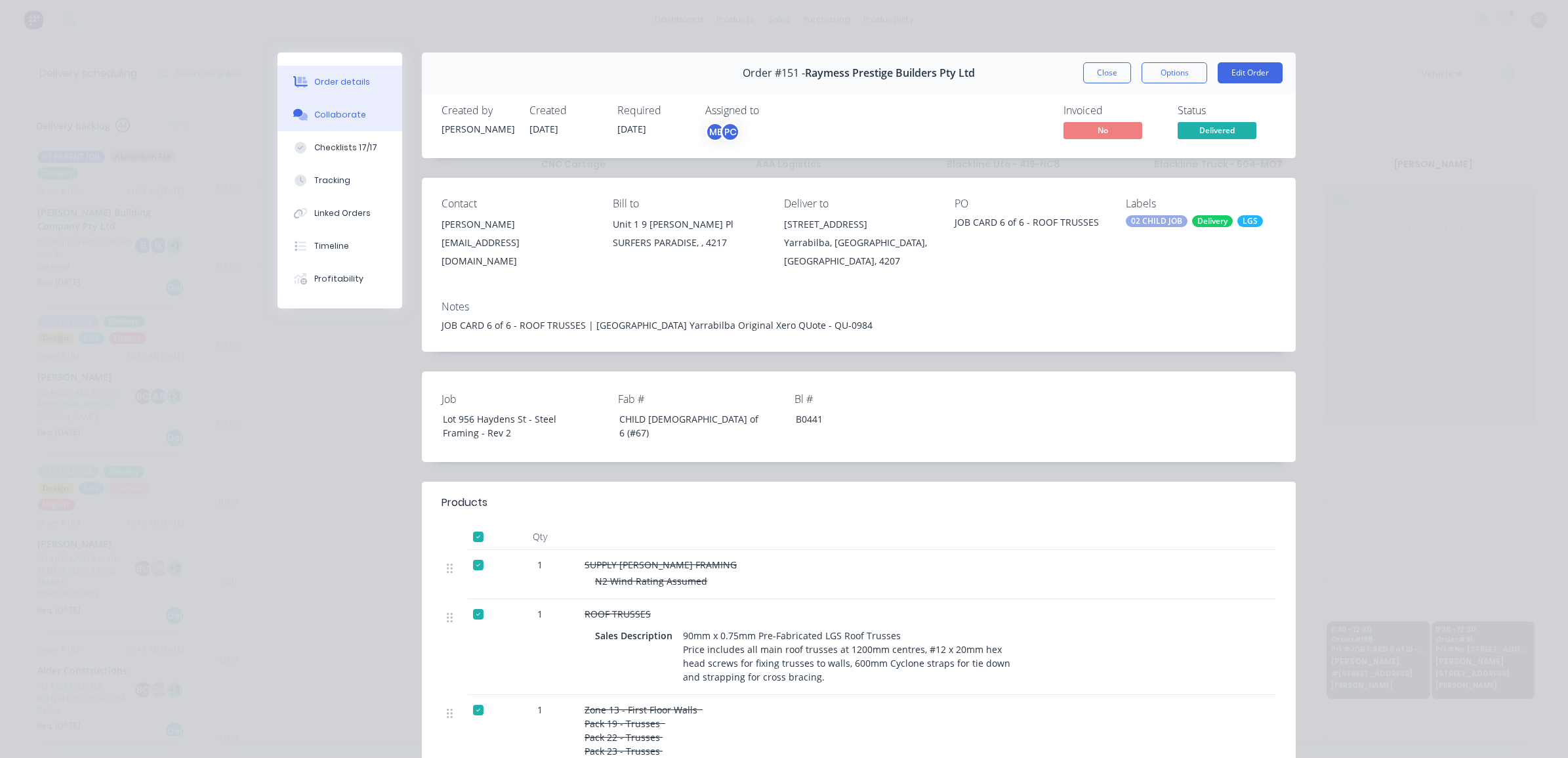
click at [337, 110] on div "Collaborate" at bounding box center [340, 115] width 52 height 12
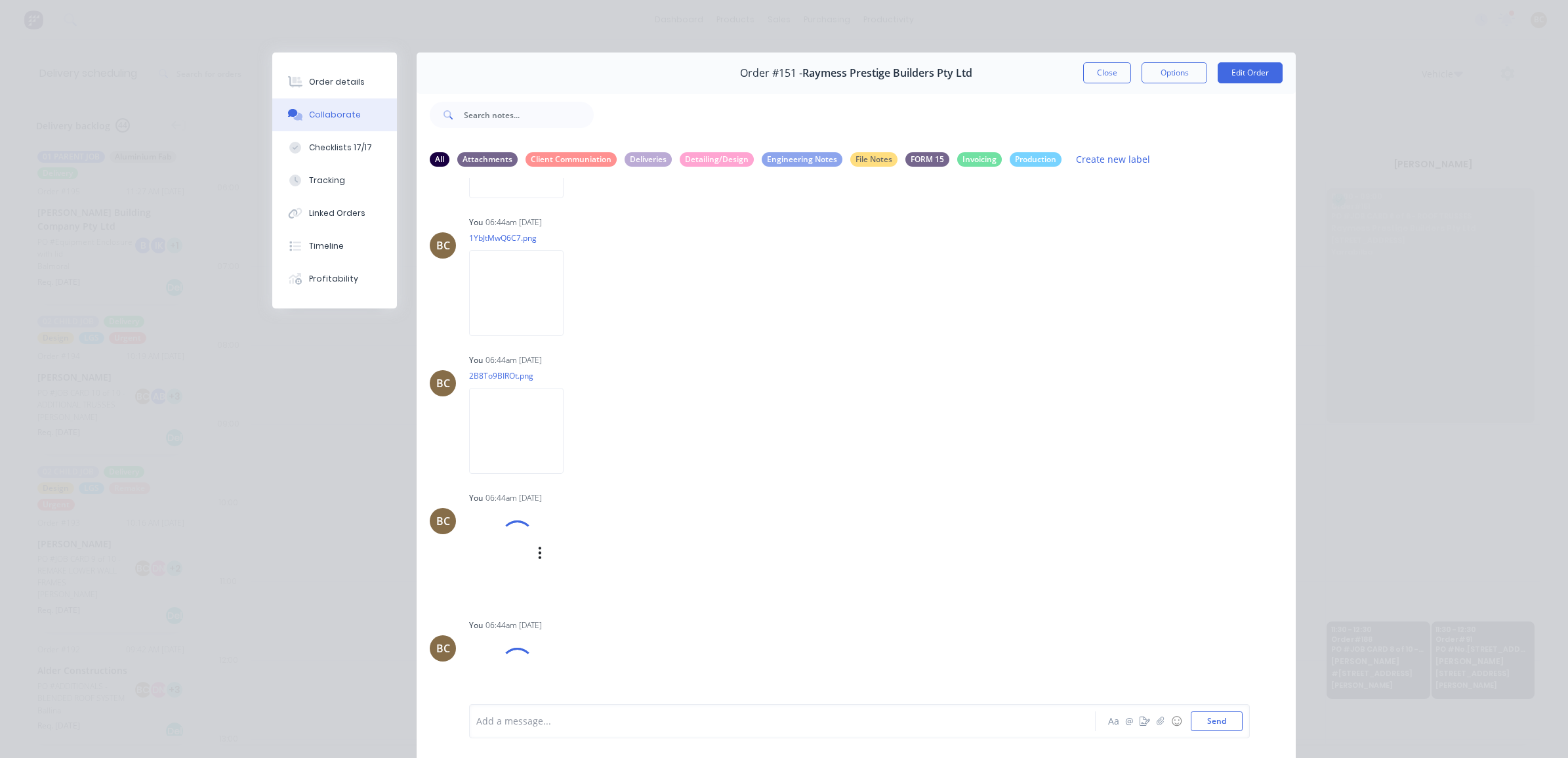
scroll to position [1649, 0]
click at [514, 296] on img at bounding box center [516, 287] width 95 height 86
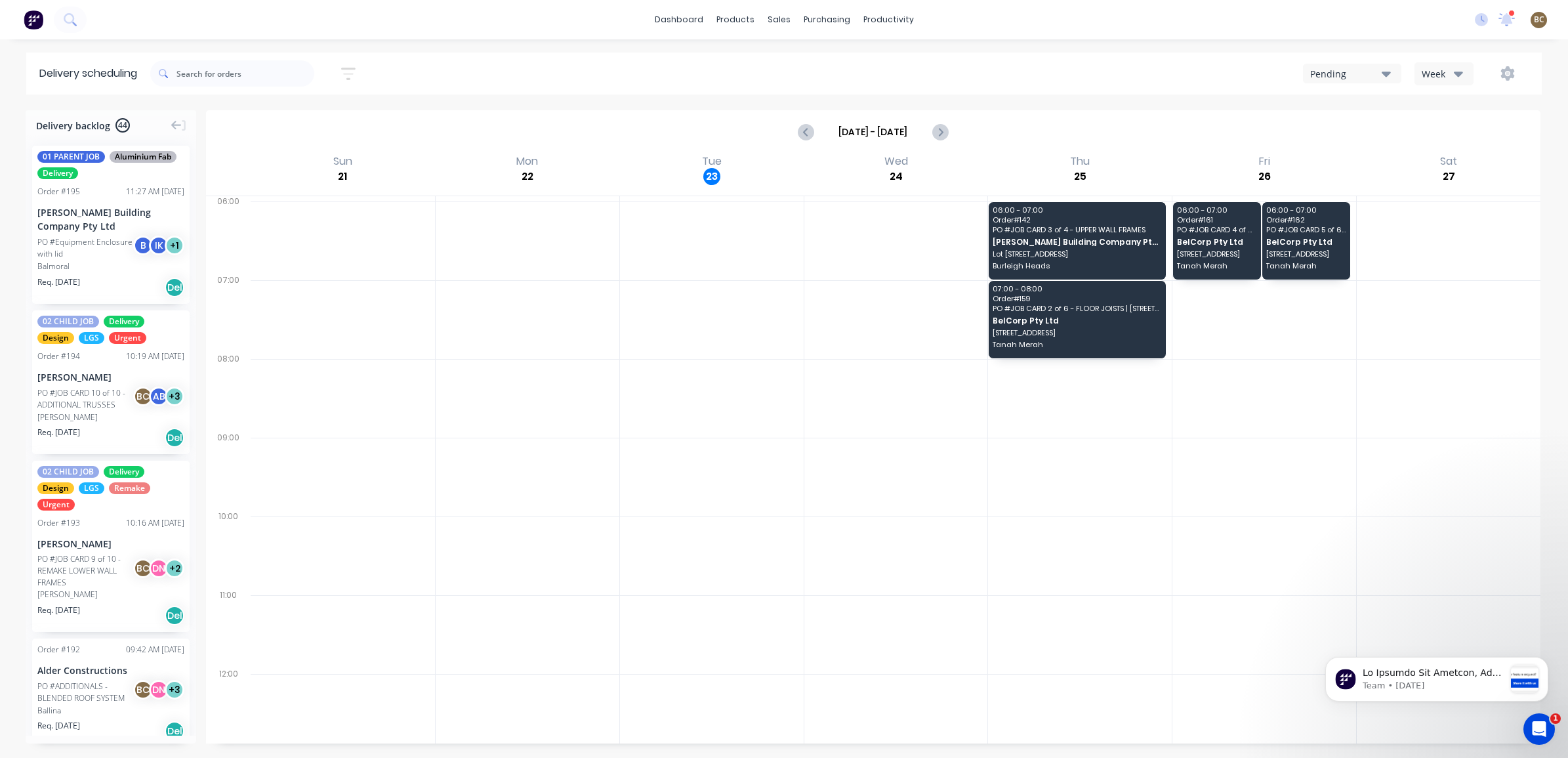
click at [1452, 72] on div "Week" at bounding box center [1441, 74] width 38 height 14
click at [1442, 132] on div "Vehicle" at bounding box center [1480, 135] width 130 height 26
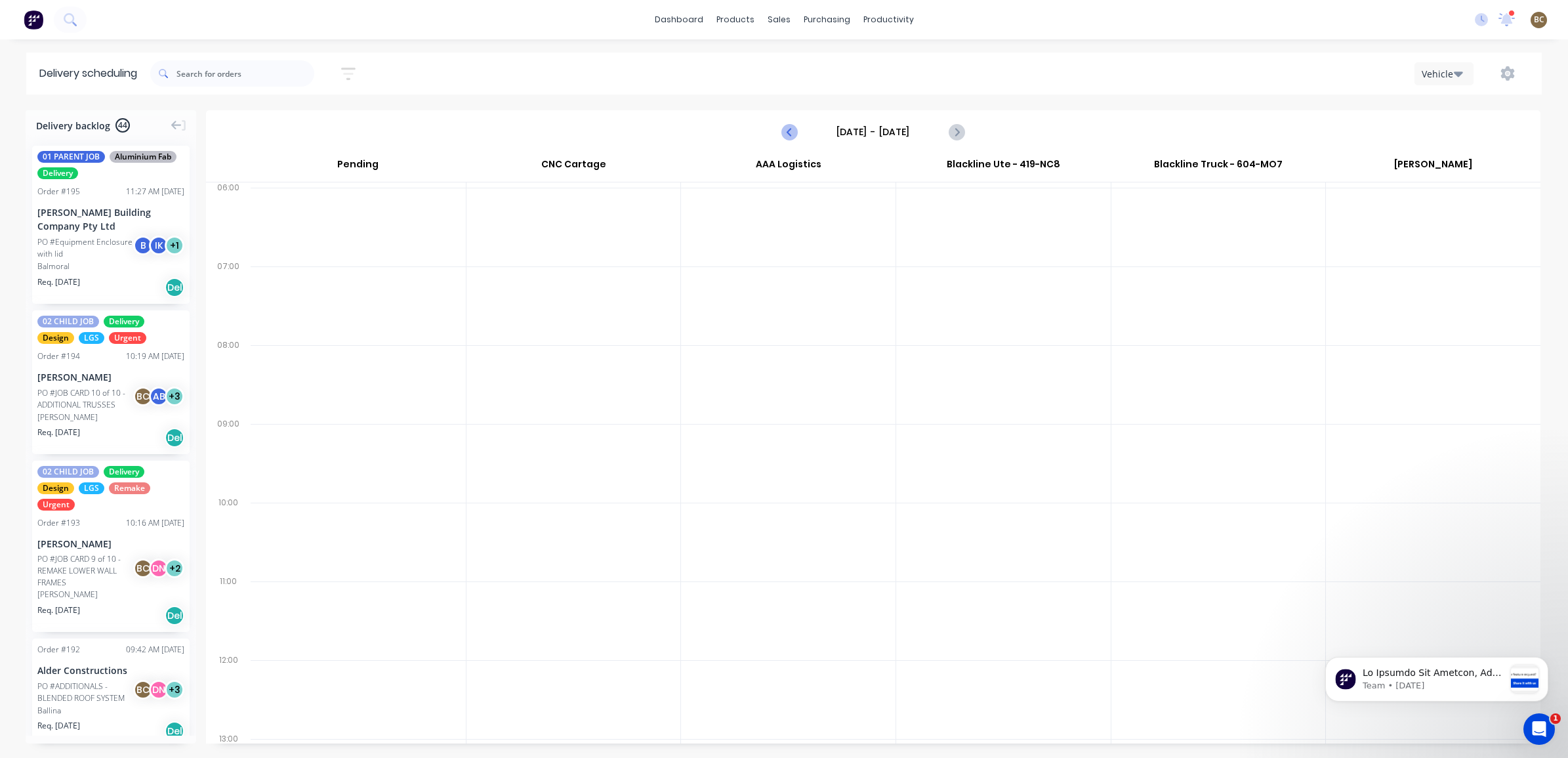
click at [788, 133] on icon "Previous page" at bounding box center [789, 132] width 15 height 15
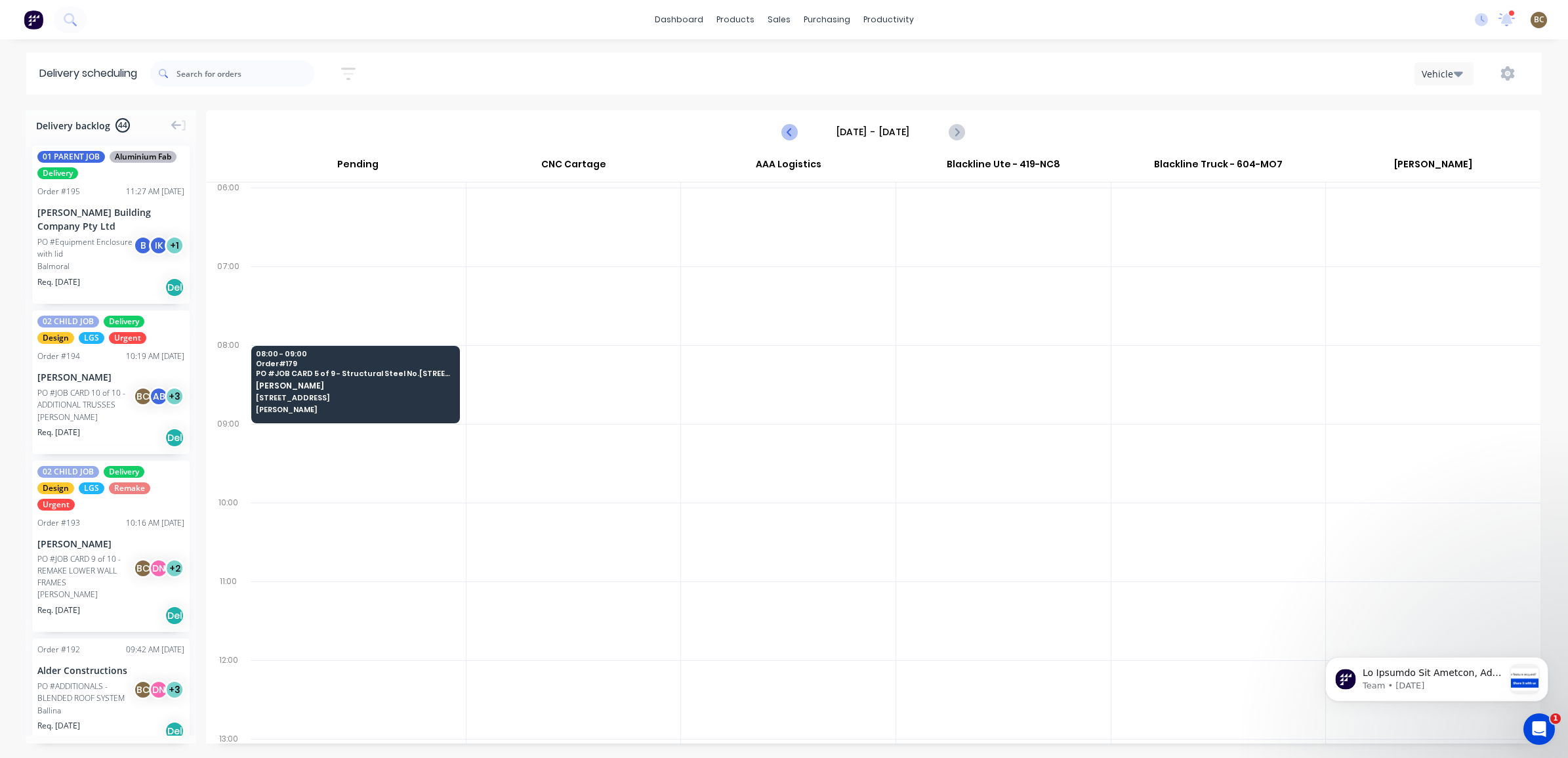
click at [788, 133] on icon "Previous page" at bounding box center [789, 132] width 15 height 15
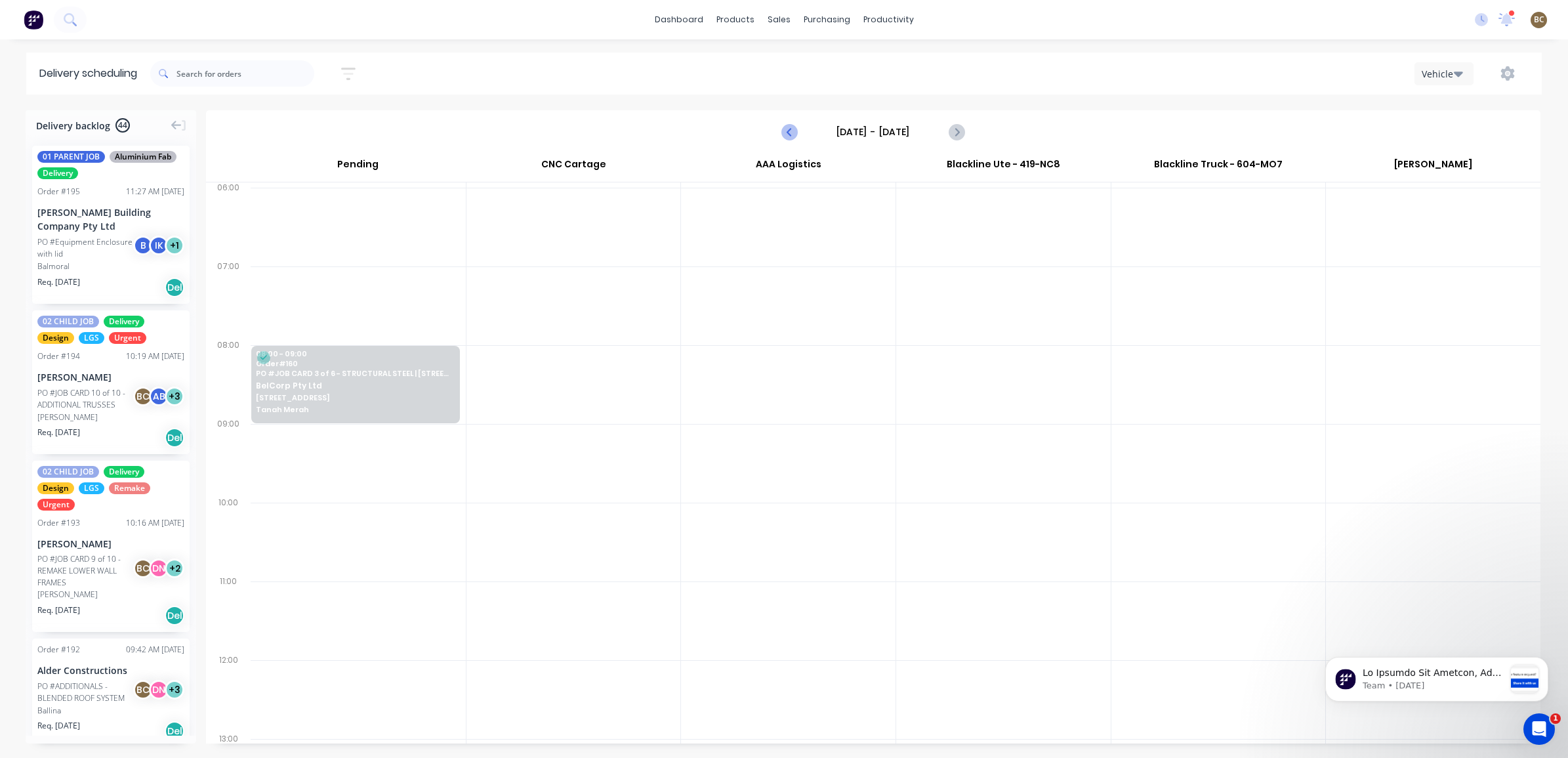
click at [788, 133] on icon "Previous page" at bounding box center [789, 132] width 15 height 15
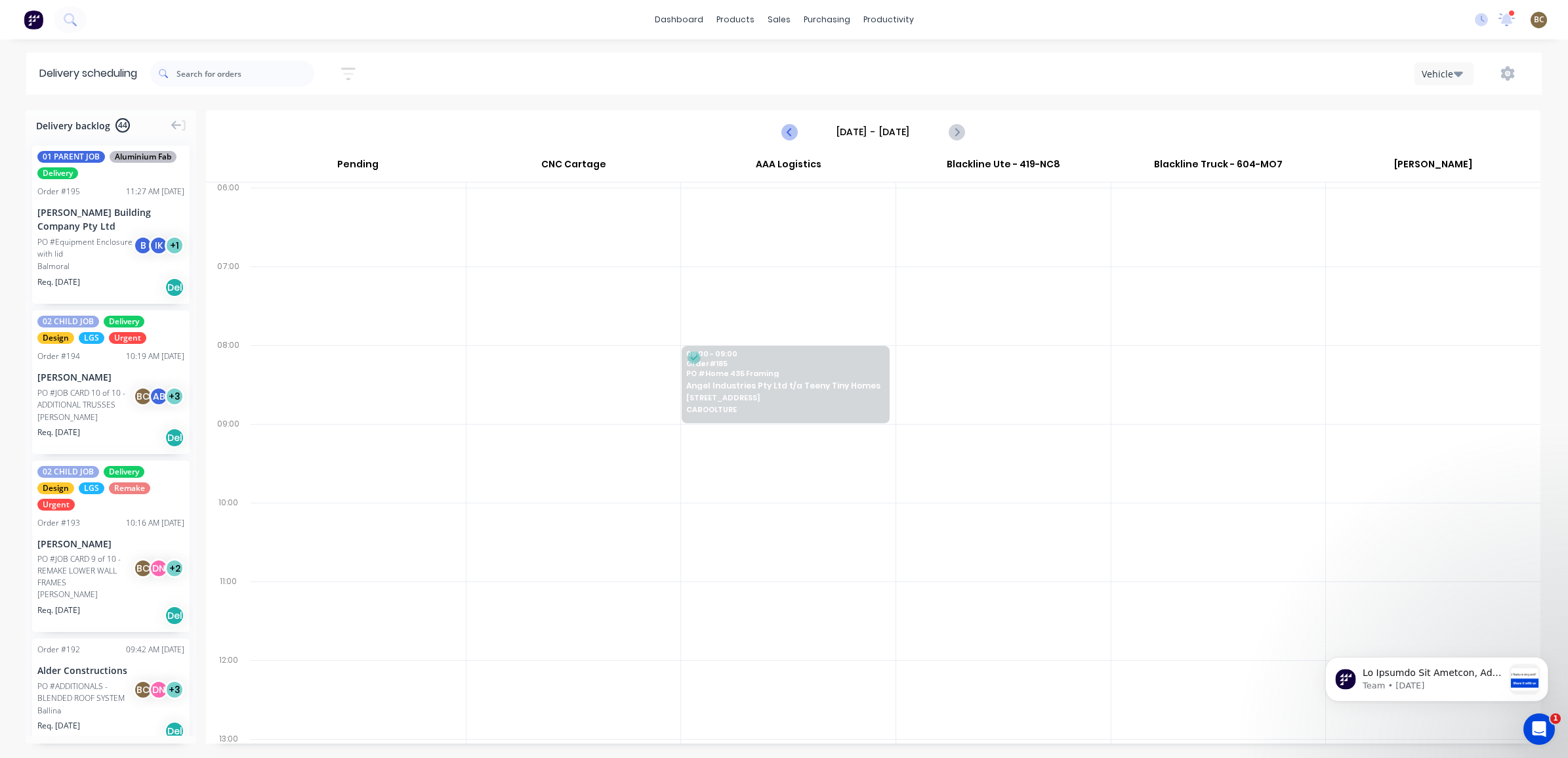
click at [788, 133] on icon "Previous page" at bounding box center [789, 132] width 15 height 15
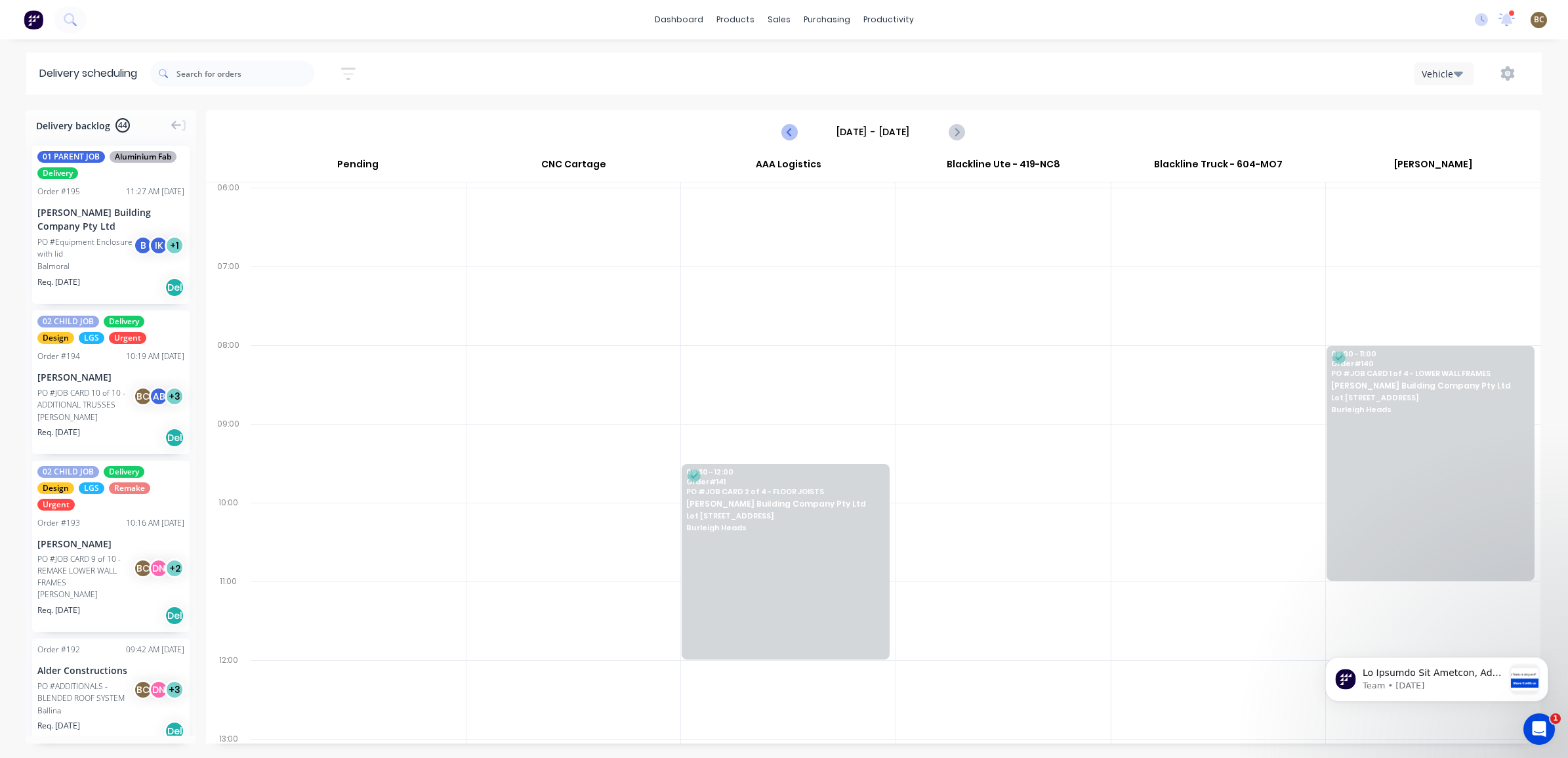
click at [785, 129] on icon "Previous page" at bounding box center [789, 132] width 15 height 15
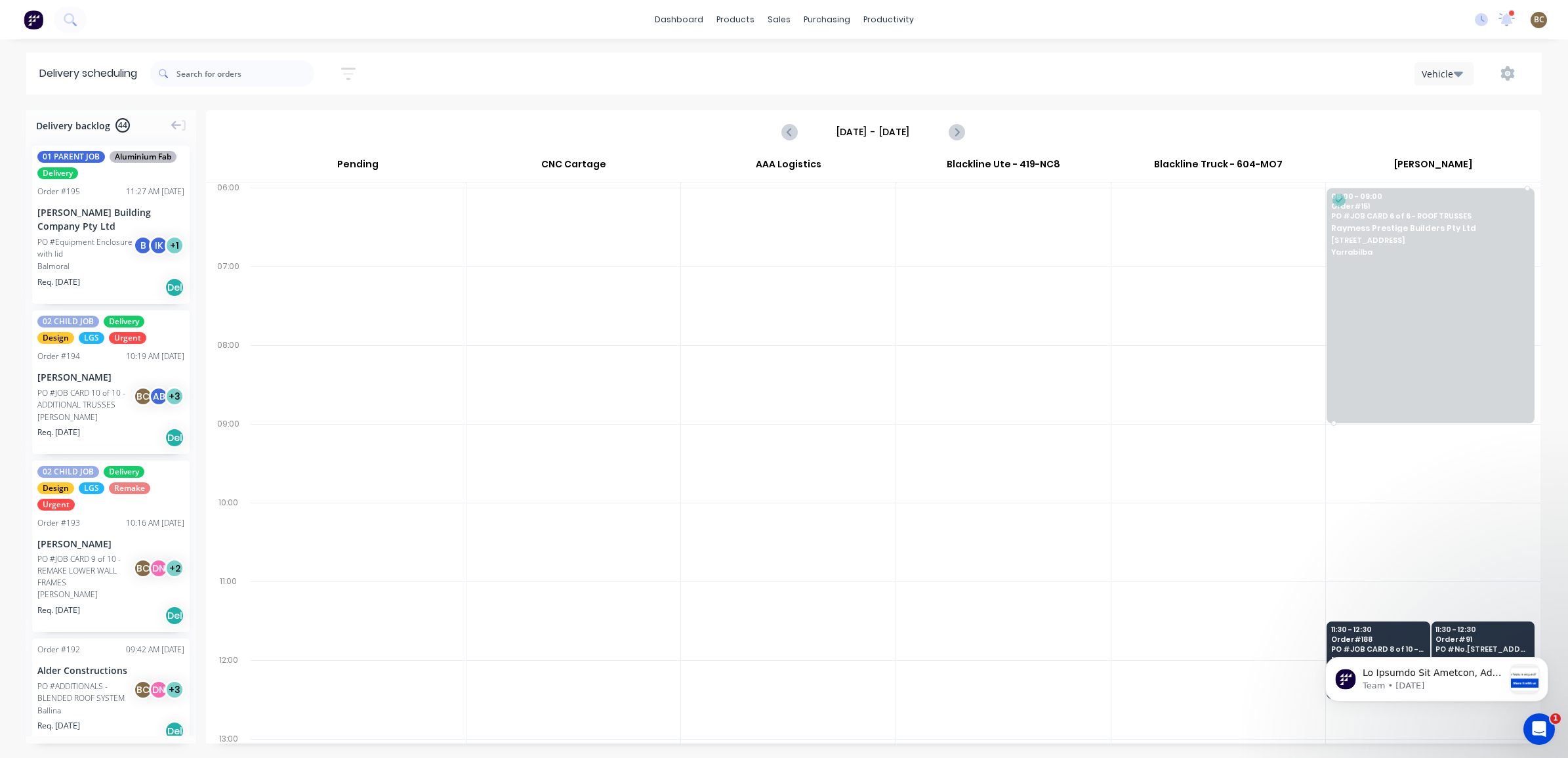
click at [1457, 296] on div at bounding box center [1431, 306] width 208 height 235
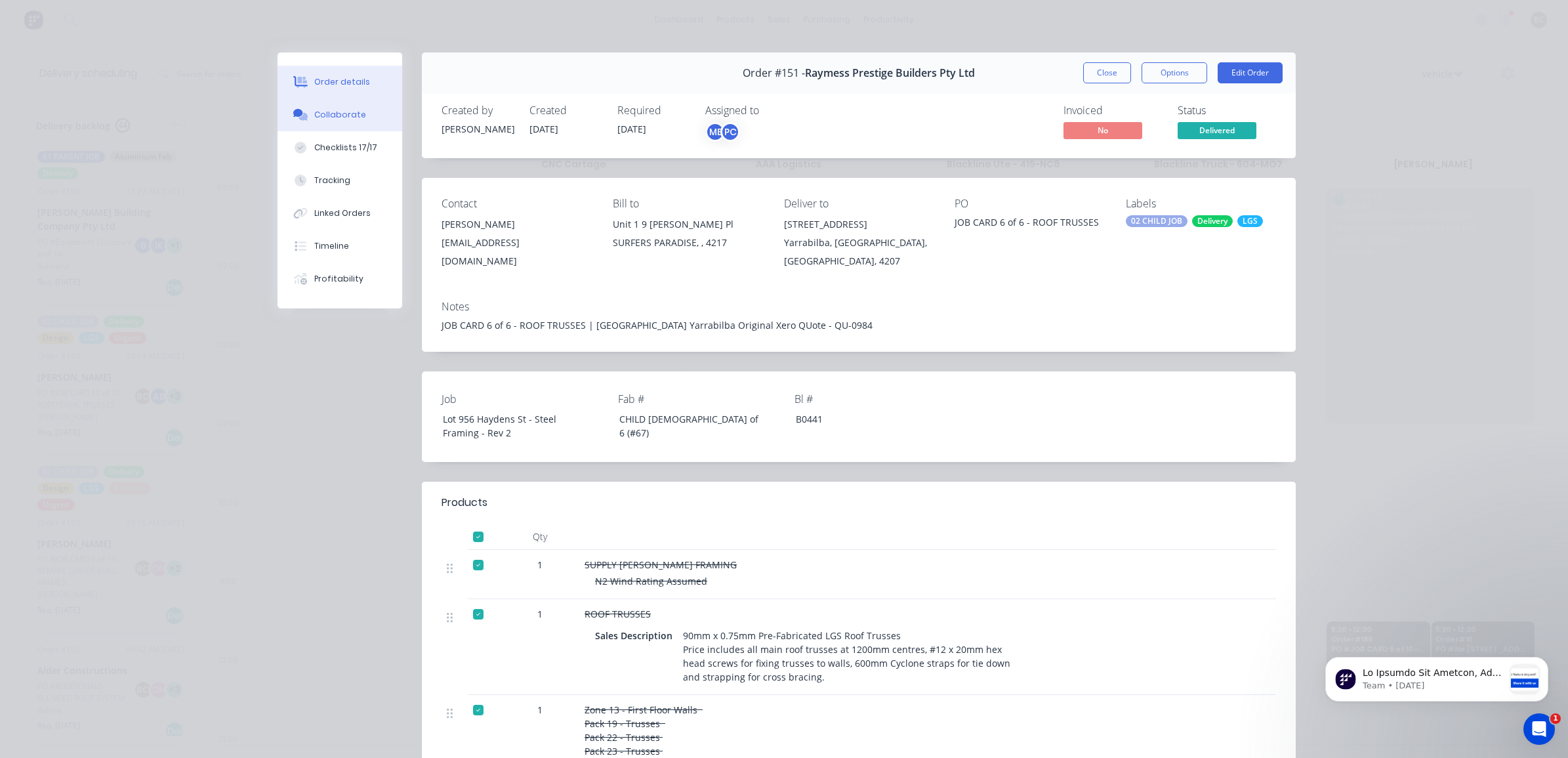
click at [342, 120] on div "Collaborate" at bounding box center [340, 115] width 52 height 12
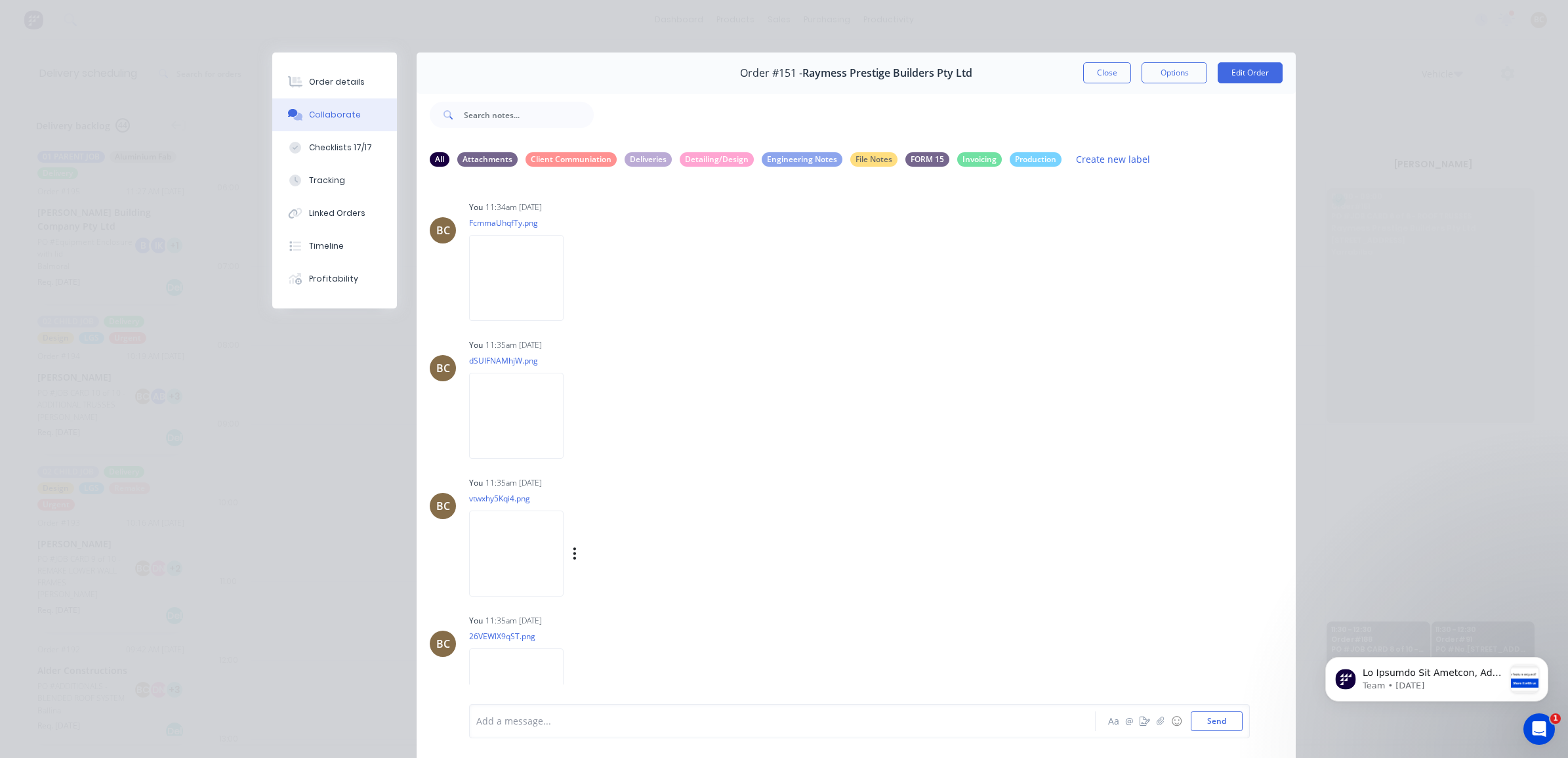
click at [564, 538] on img at bounding box center [516, 554] width 95 height 86
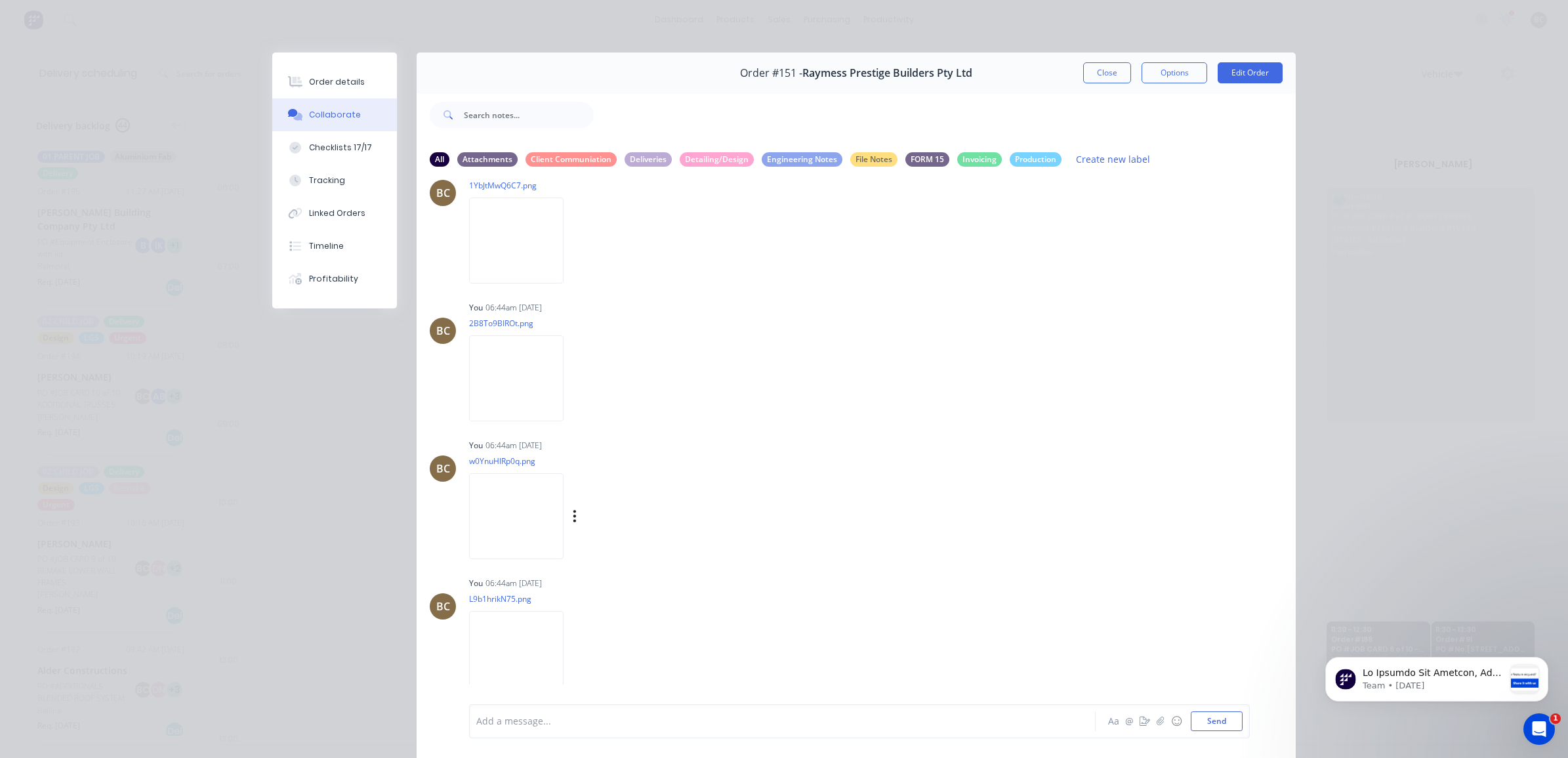
scroll to position [60, 0]
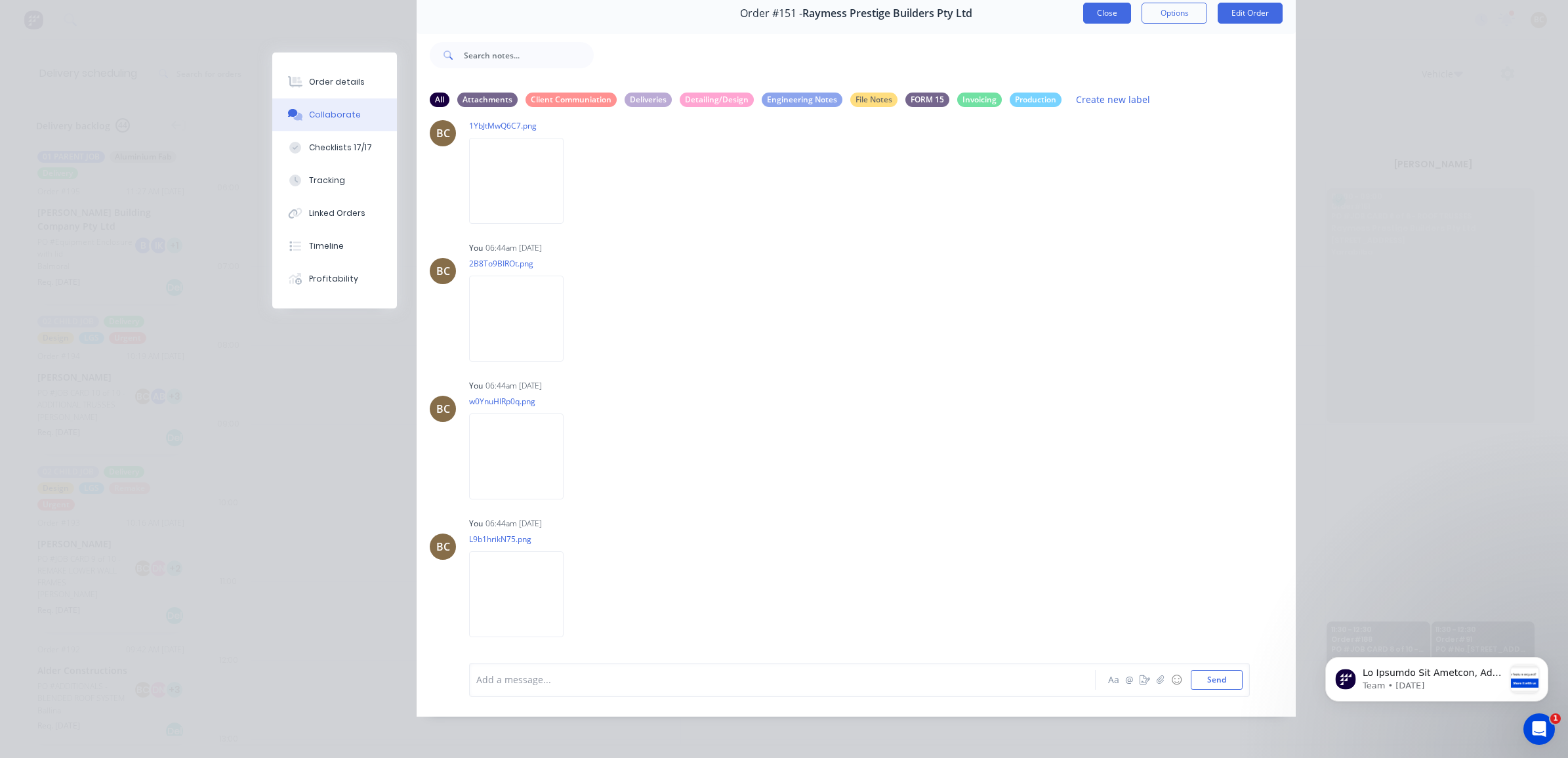
click at [1111, 8] on button "Close" at bounding box center [1107, 13] width 48 height 21
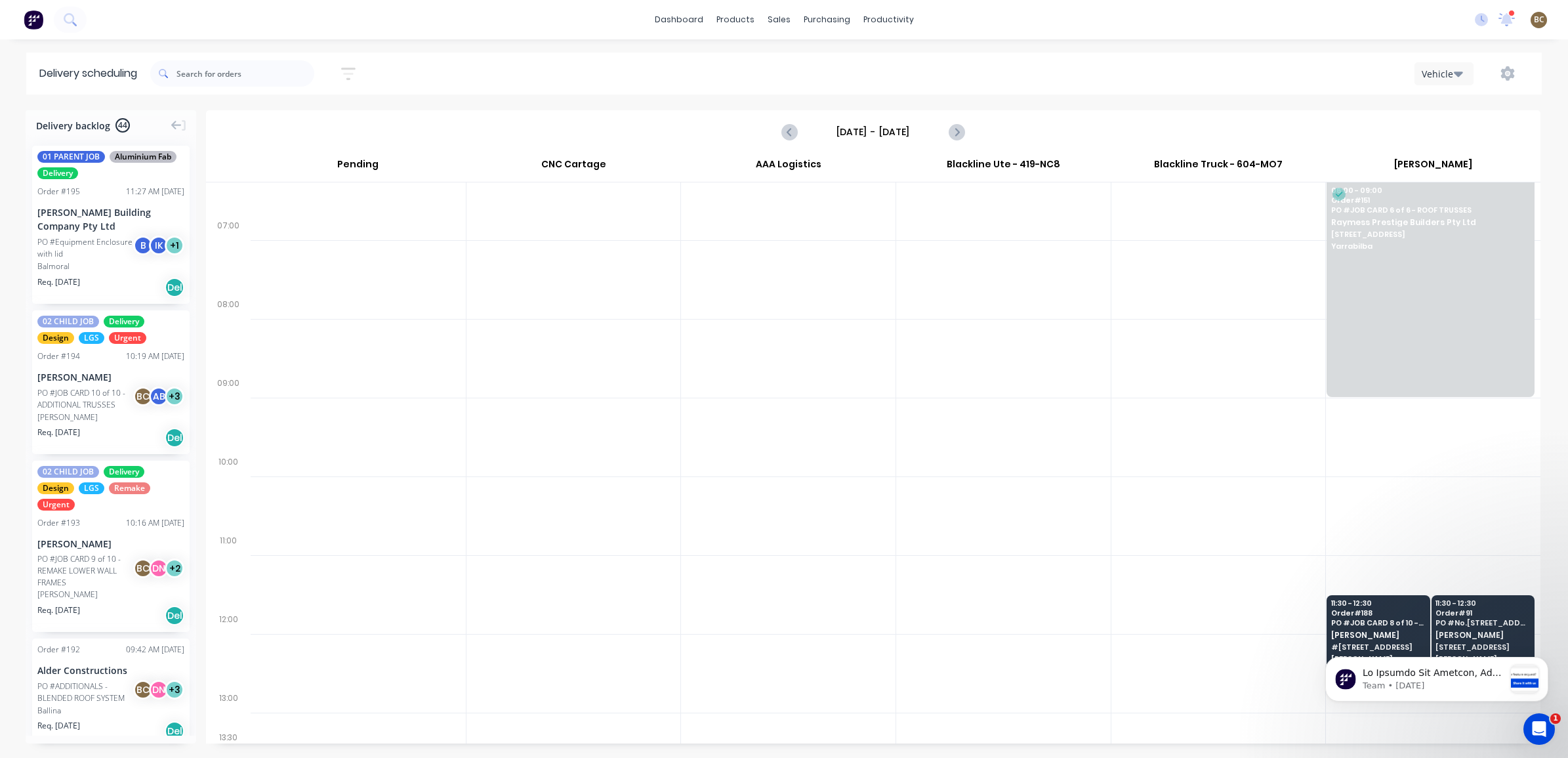
scroll to position [40, 0]
click at [961, 130] on icon "Next page" at bounding box center [955, 132] width 15 height 15
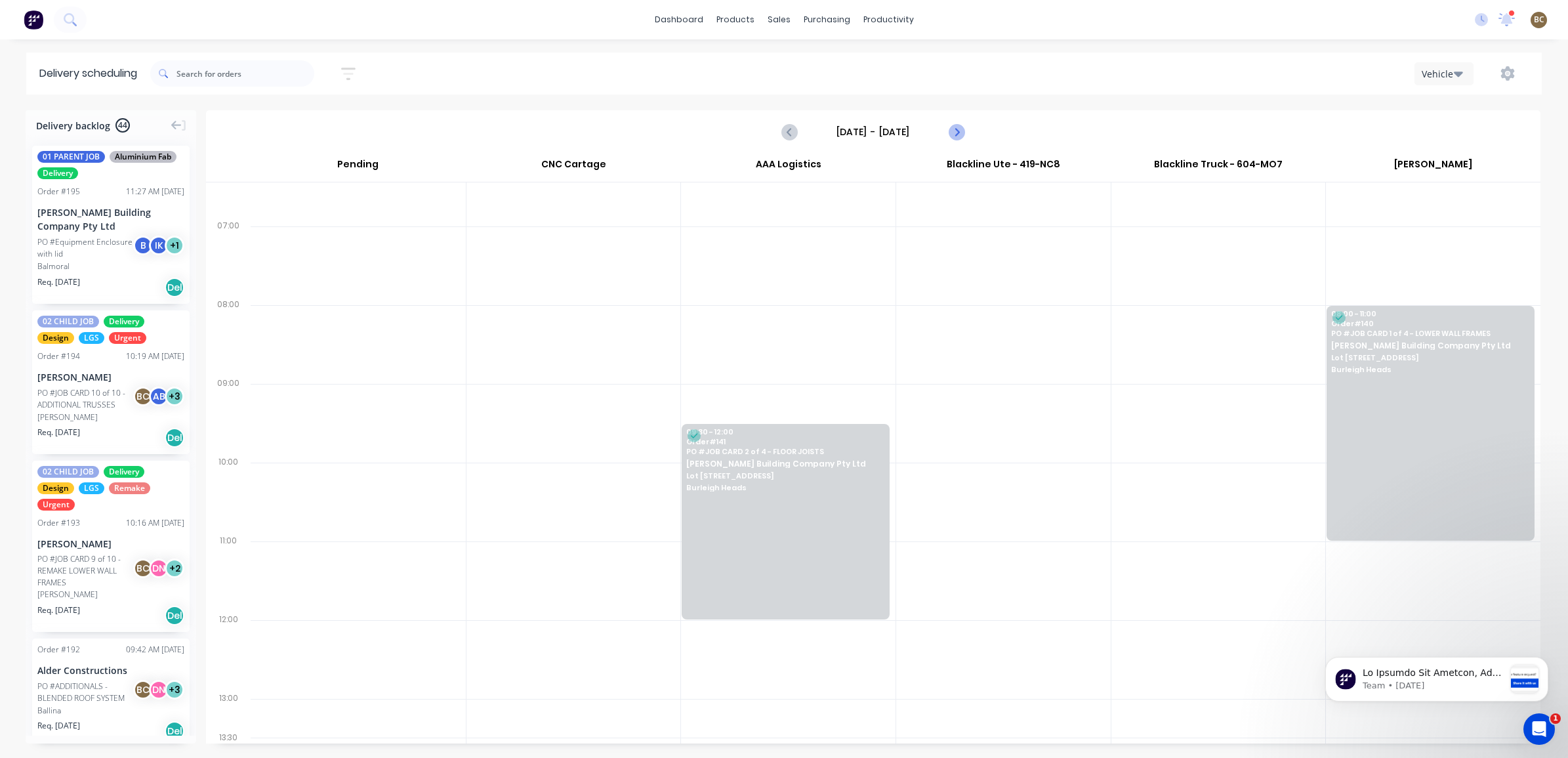
click at [959, 130] on icon "Next page" at bounding box center [955, 132] width 15 height 15
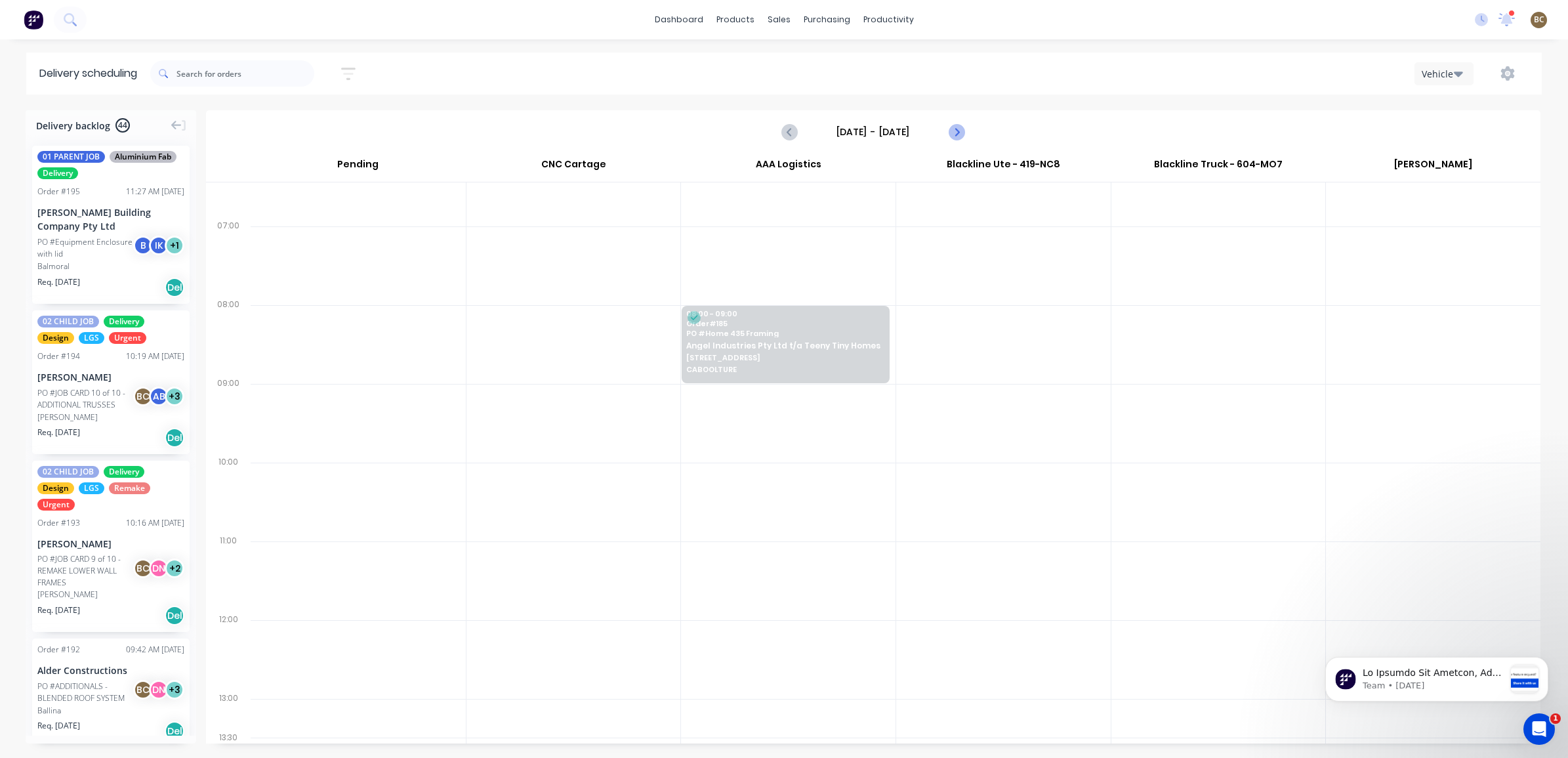
click at [959, 130] on icon "Next page" at bounding box center [955, 132] width 15 height 15
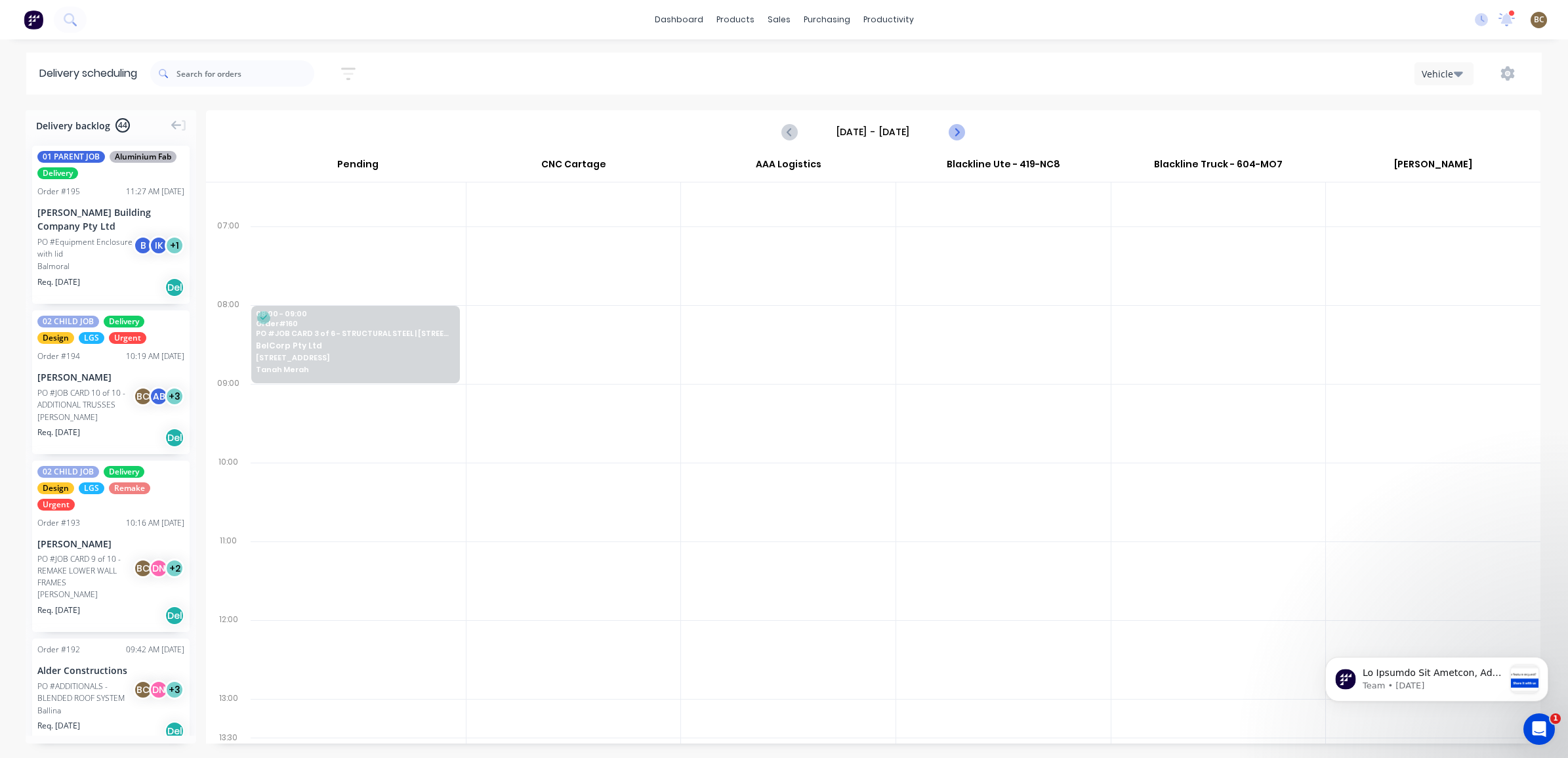
click at [959, 130] on icon "Next page" at bounding box center [955, 132] width 15 height 15
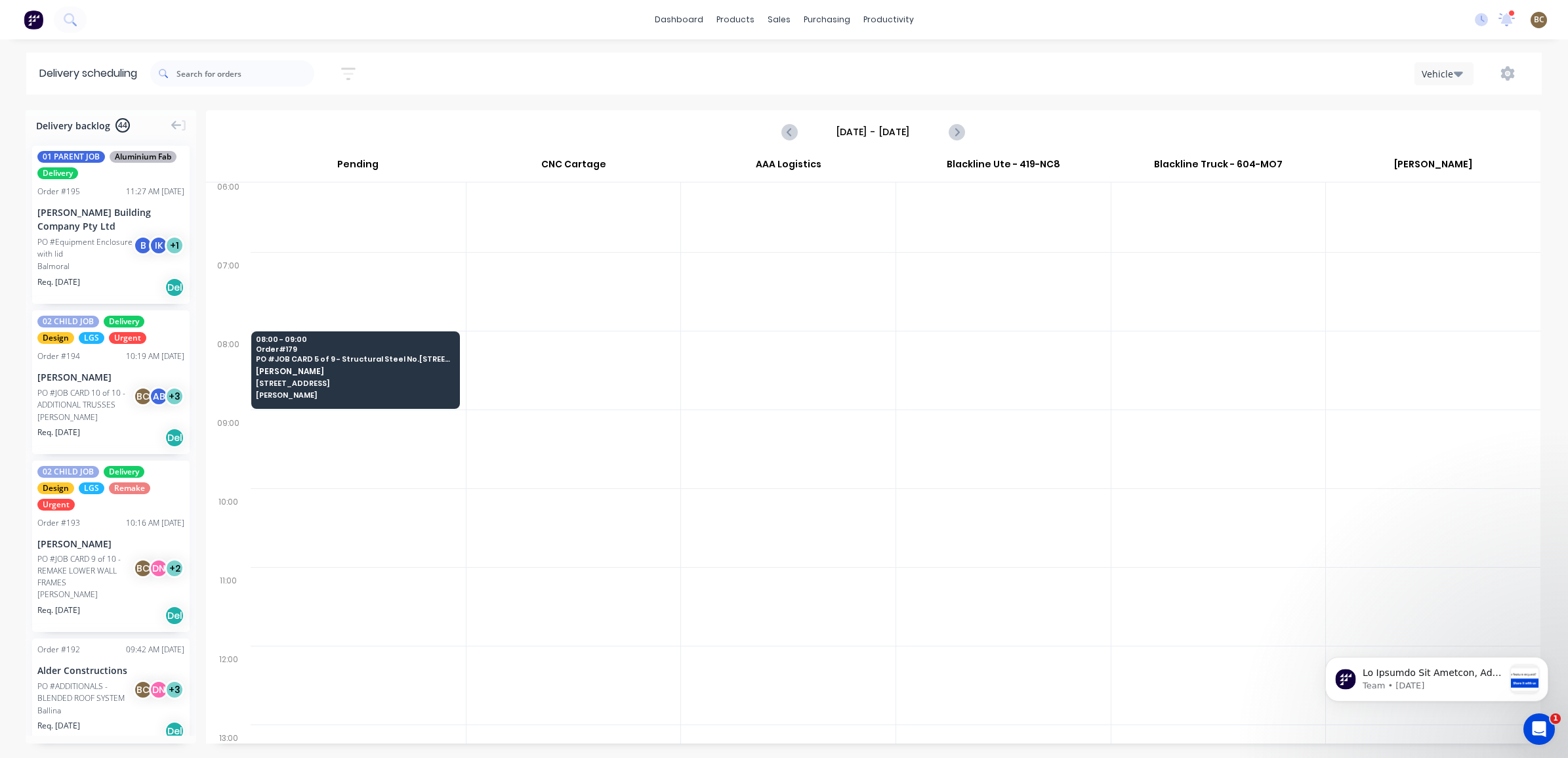
scroll to position [0, 0]
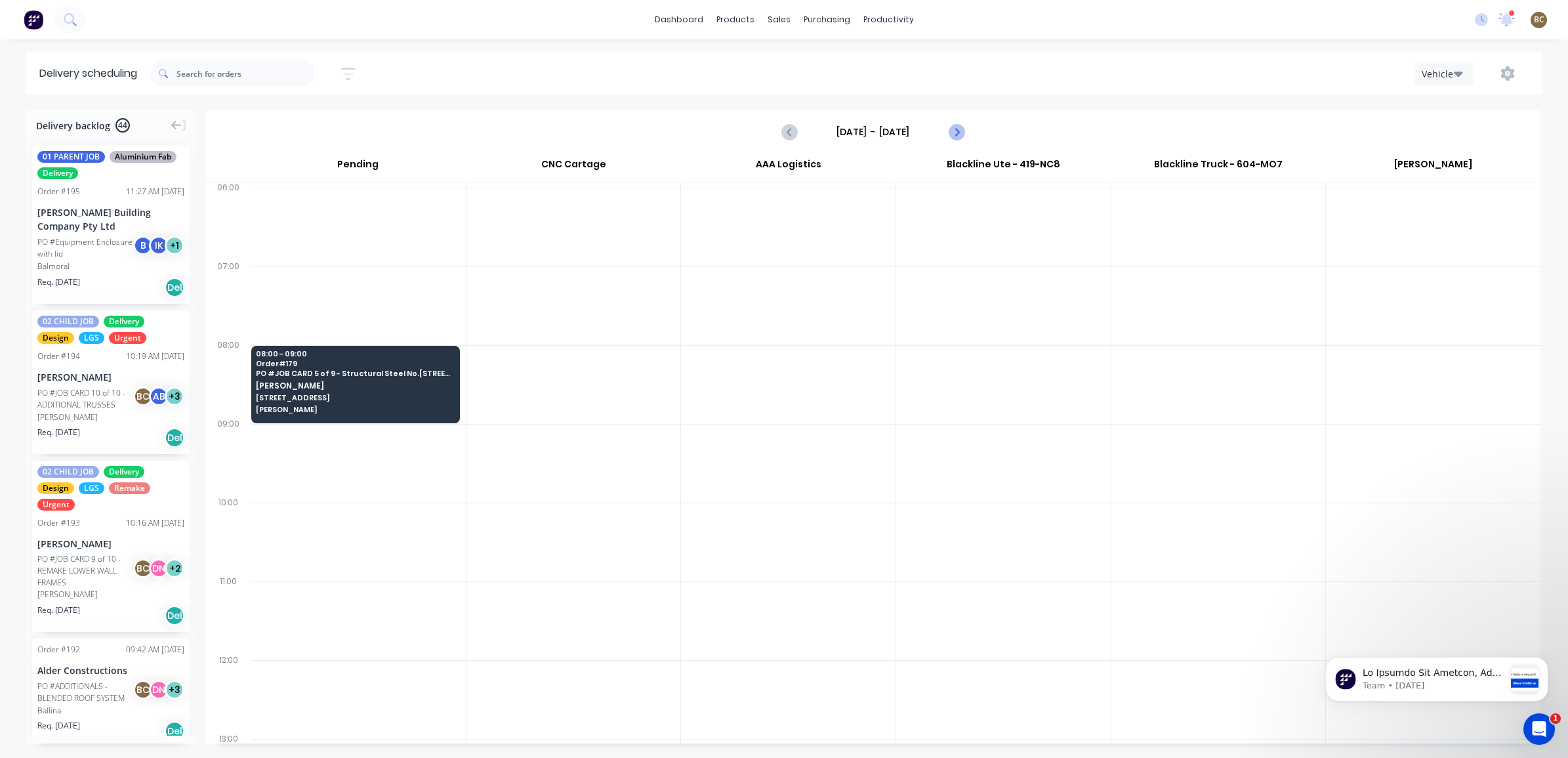
click at [962, 128] on icon "Next page" at bounding box center [955, 132] width 15 height 15
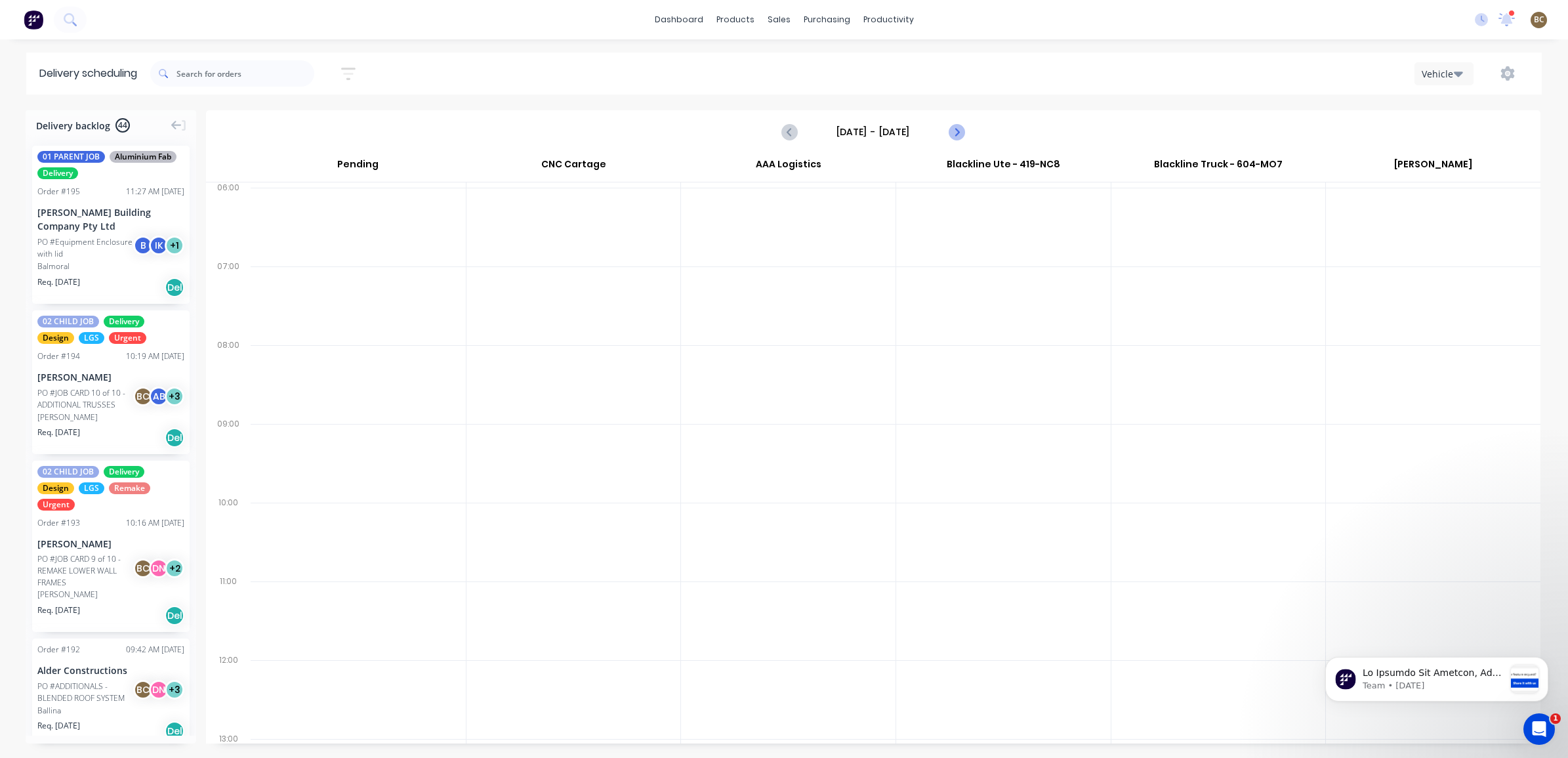
click at [962, 128] on icon "Next page" at bounding box center [955, 132] width 15 height 15
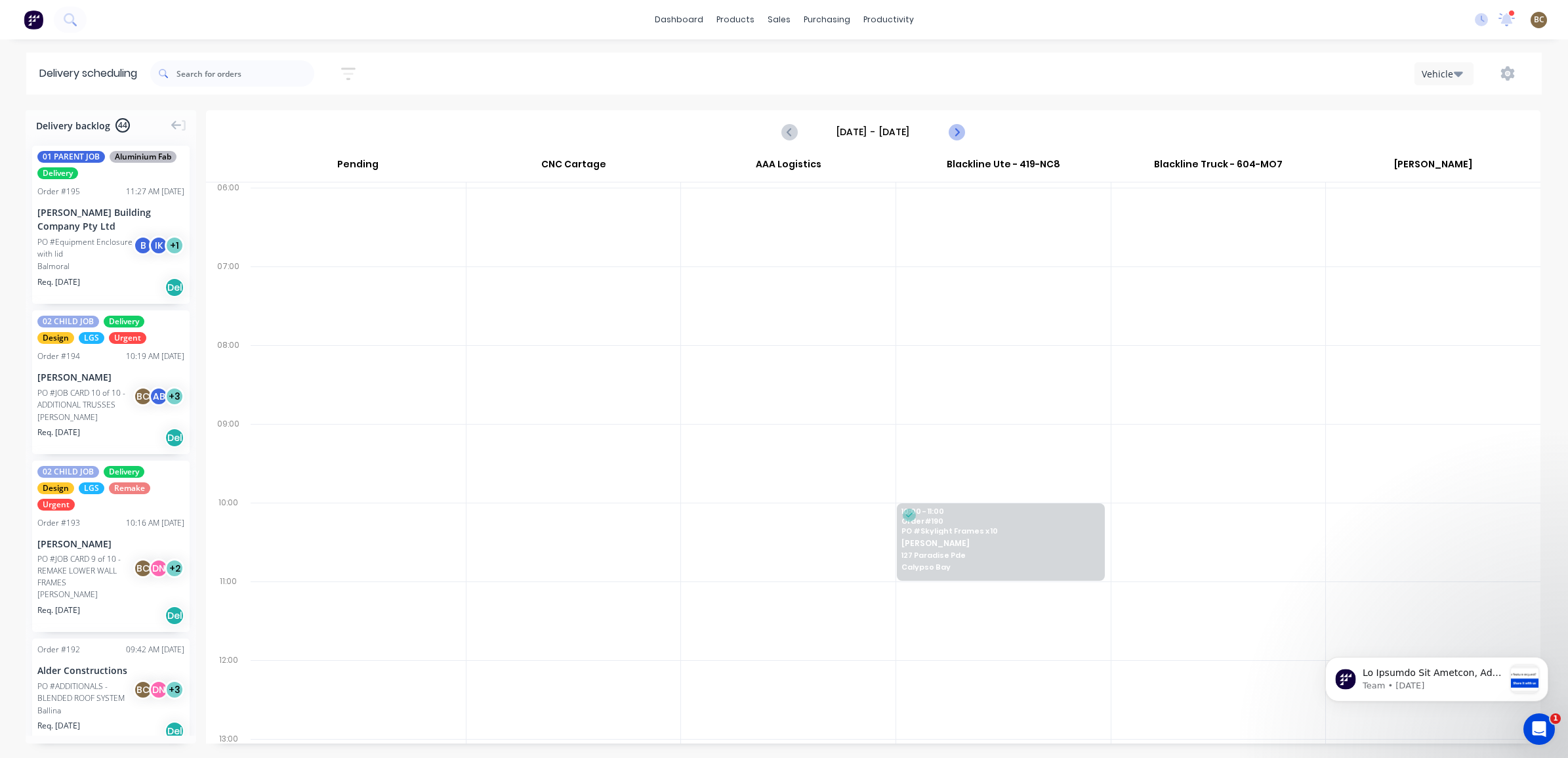
click at [962, 128] on icon "Next page" at bounding box center [955, 132] width 15 height 15
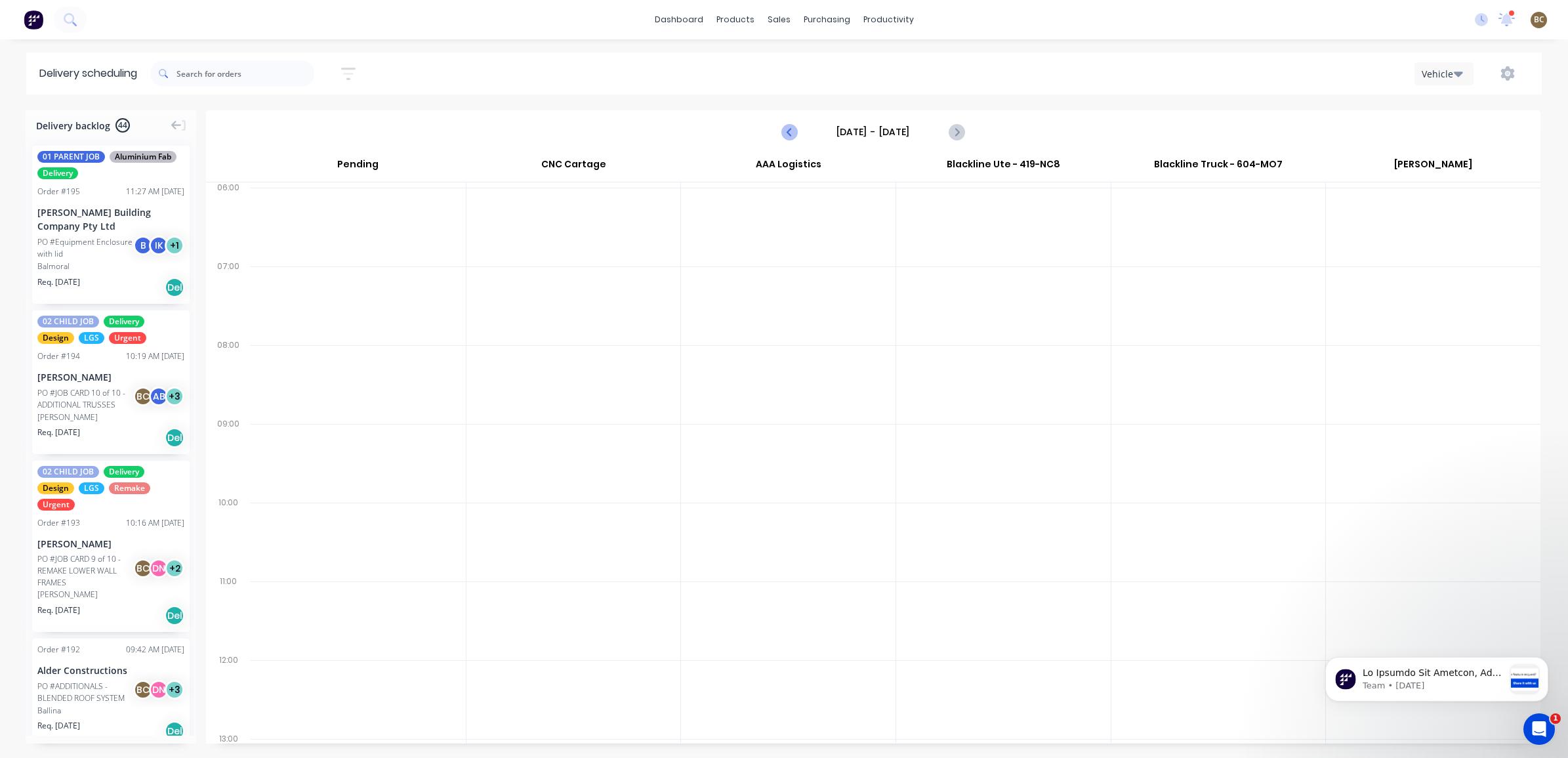
click at [785, 129] on icon "Previous page" at bounding box center [789, 132] width 15 height 15
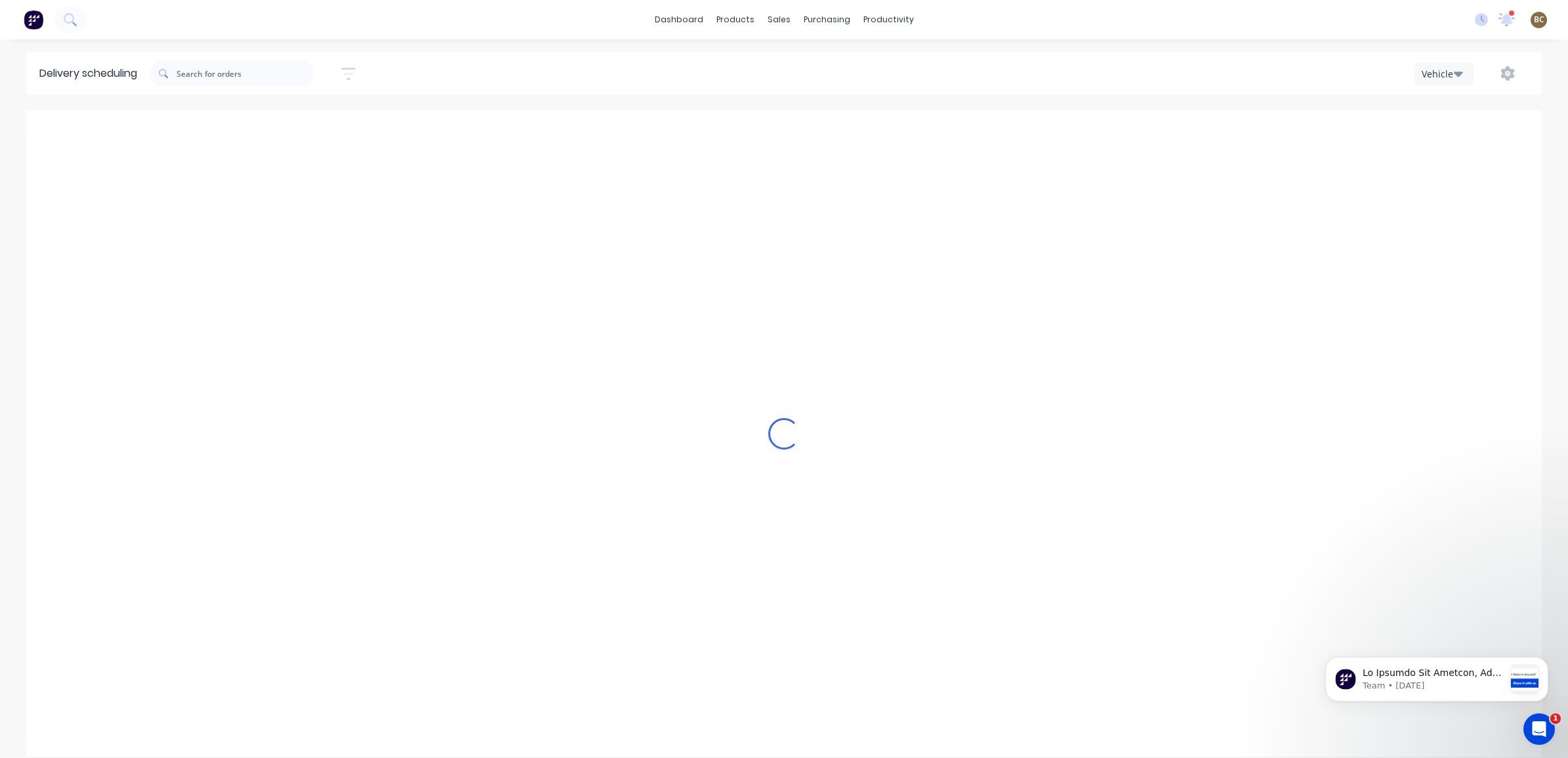
click at [785, 129] on icon "Previous page" at bounding box center [789, 132] width 15 height 15
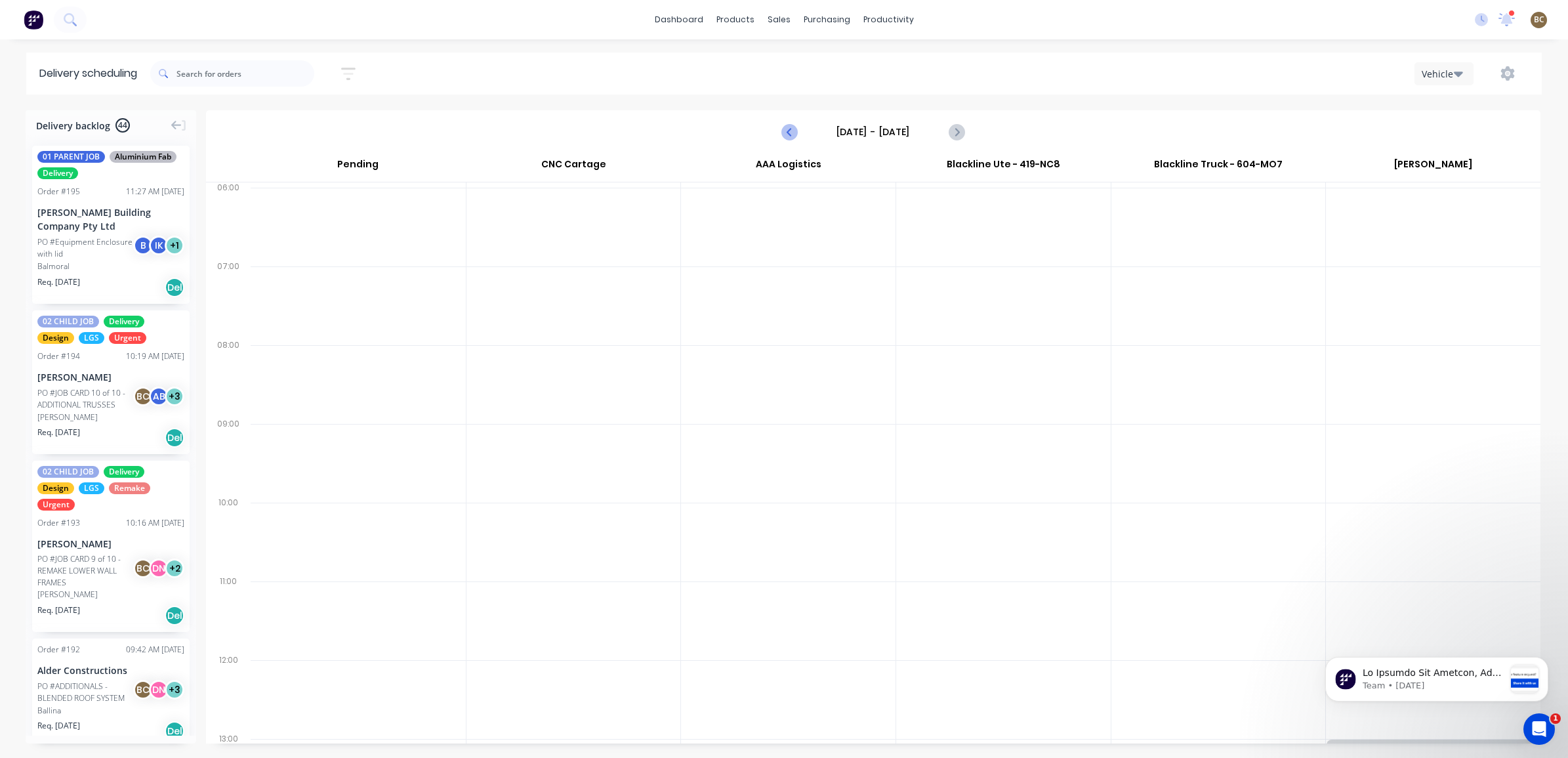
click at [785, 129] on icon "Previous page" at bounding box center [789, 132] width 15 height 15
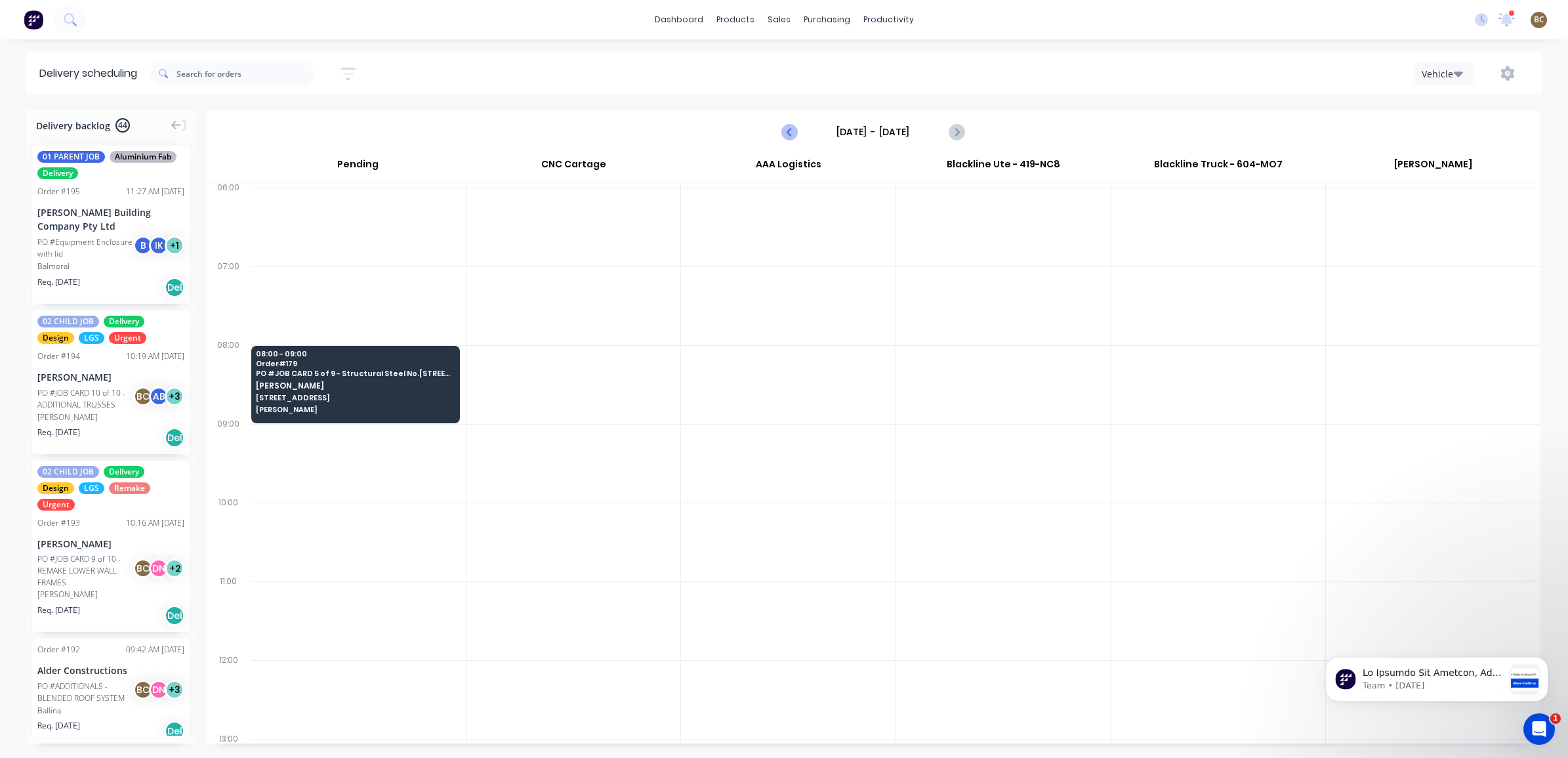
click at [785, 129] on icon "Previous page" at bounding box center [789, 132] width 15 height 15
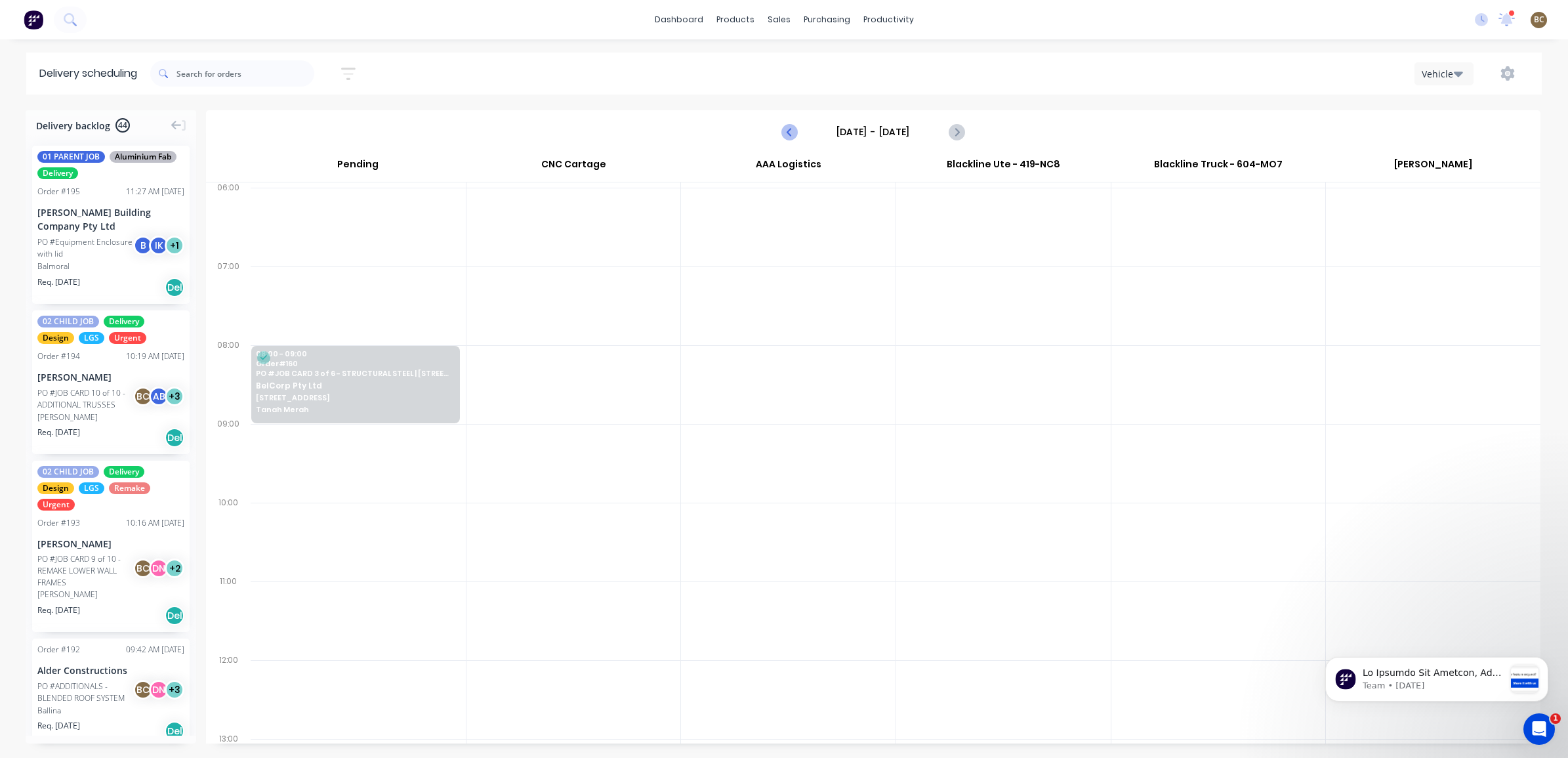
click at [785, 129] on icon "Previous page" at bounding box center [789, 132] width 15 height 15
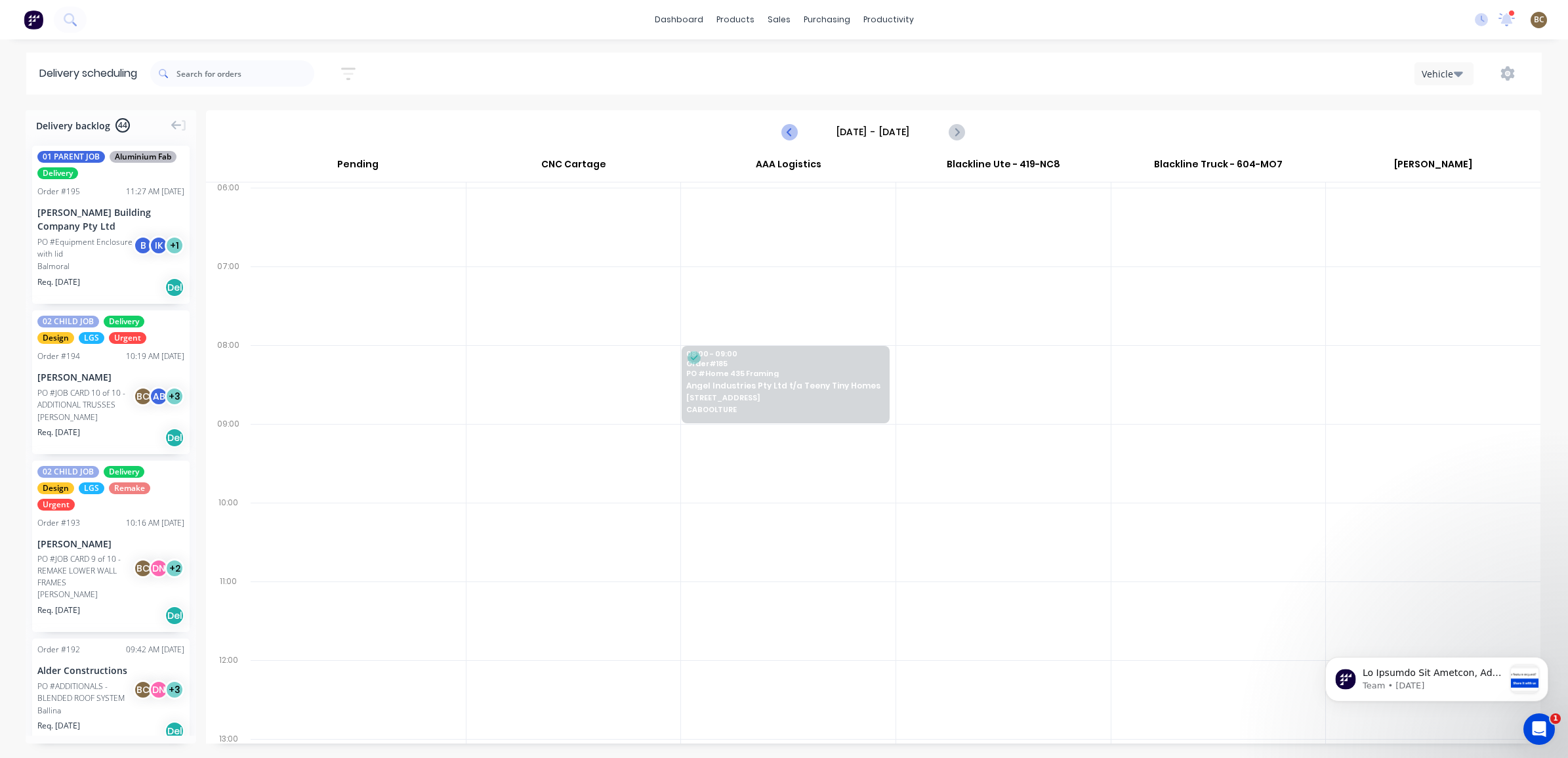
click at [785, 129] on icon "Previous page" at bounding box center [789, 132] width 15 height 15
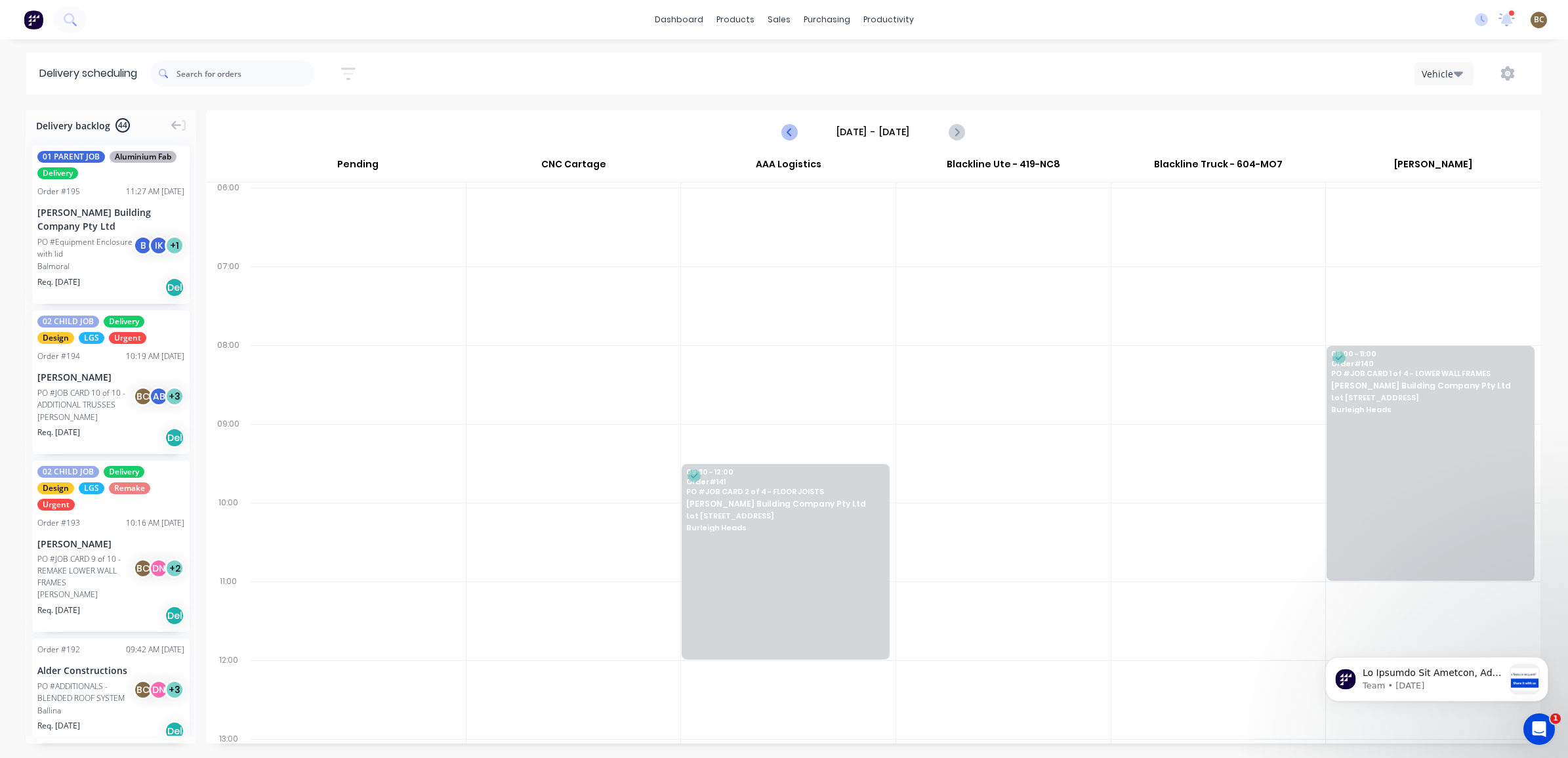
click at [785, 129] on icon "Previous page" at bounding box center [789, 132] width 15 height 15
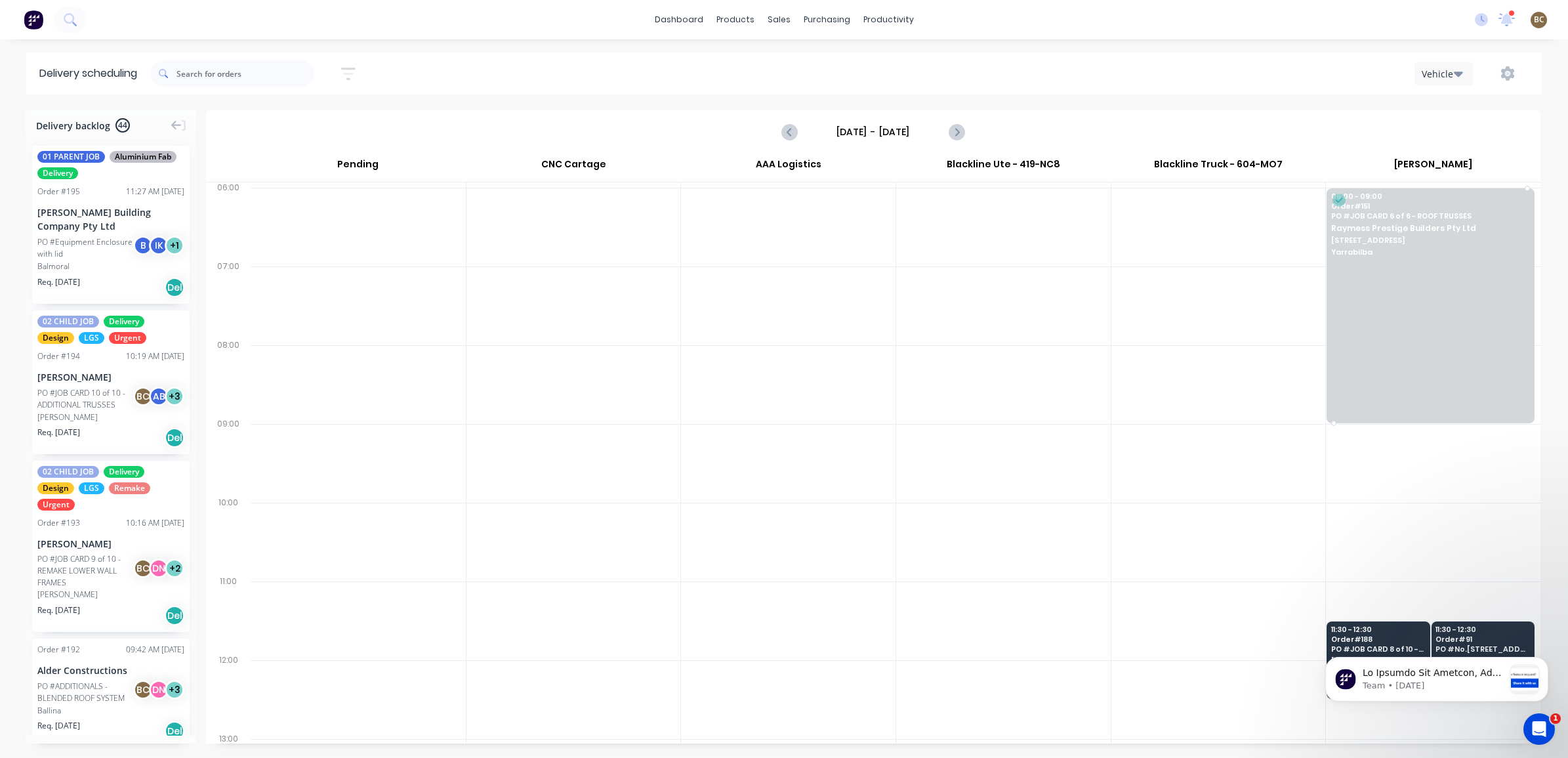
click at [1415, 310] on div at bounding box center [1431, 306] width 208 height 235
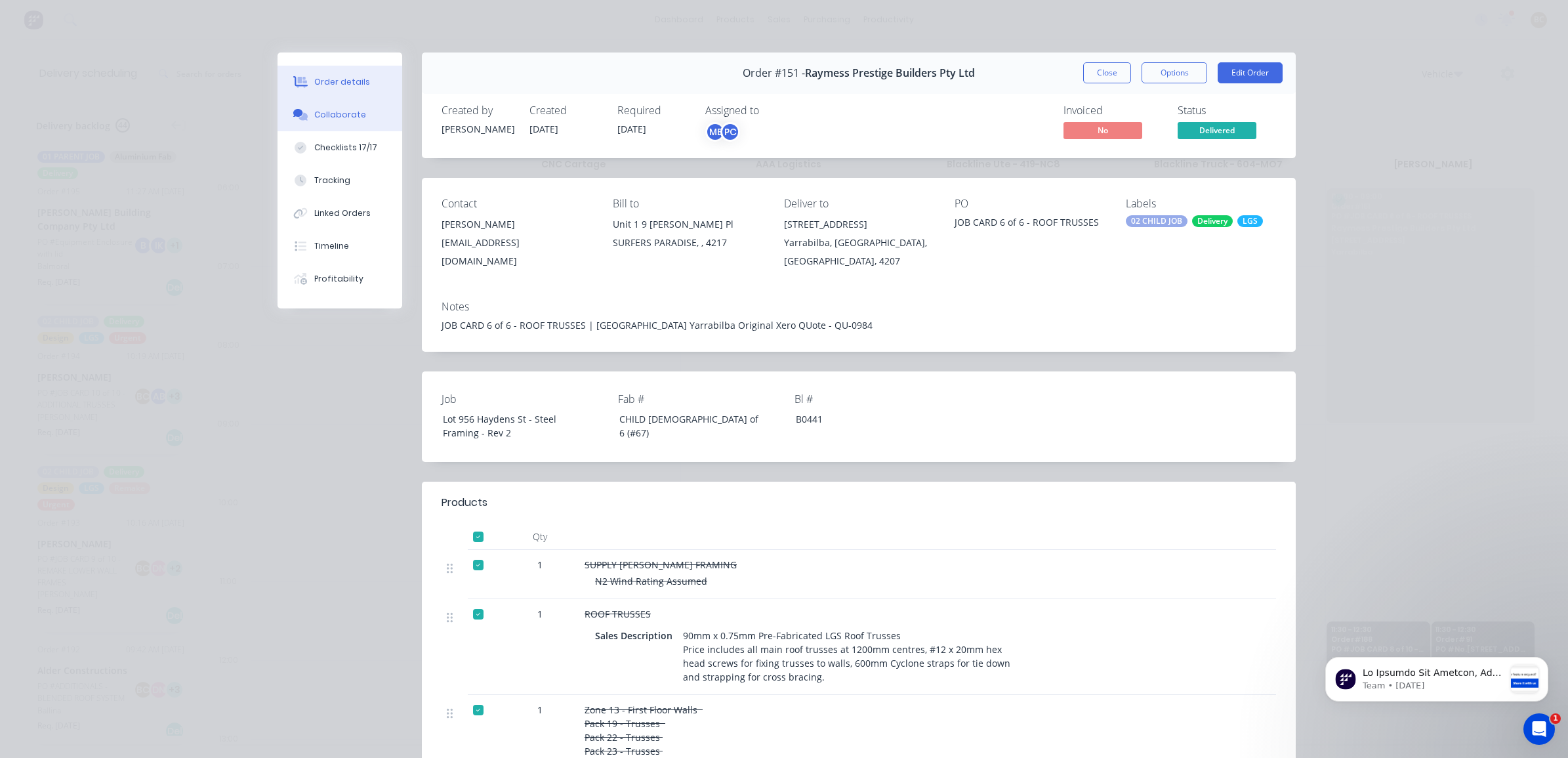
click at [338, 116] on div "Collaborate" at bounding box center [340, 115] width 52 height 12
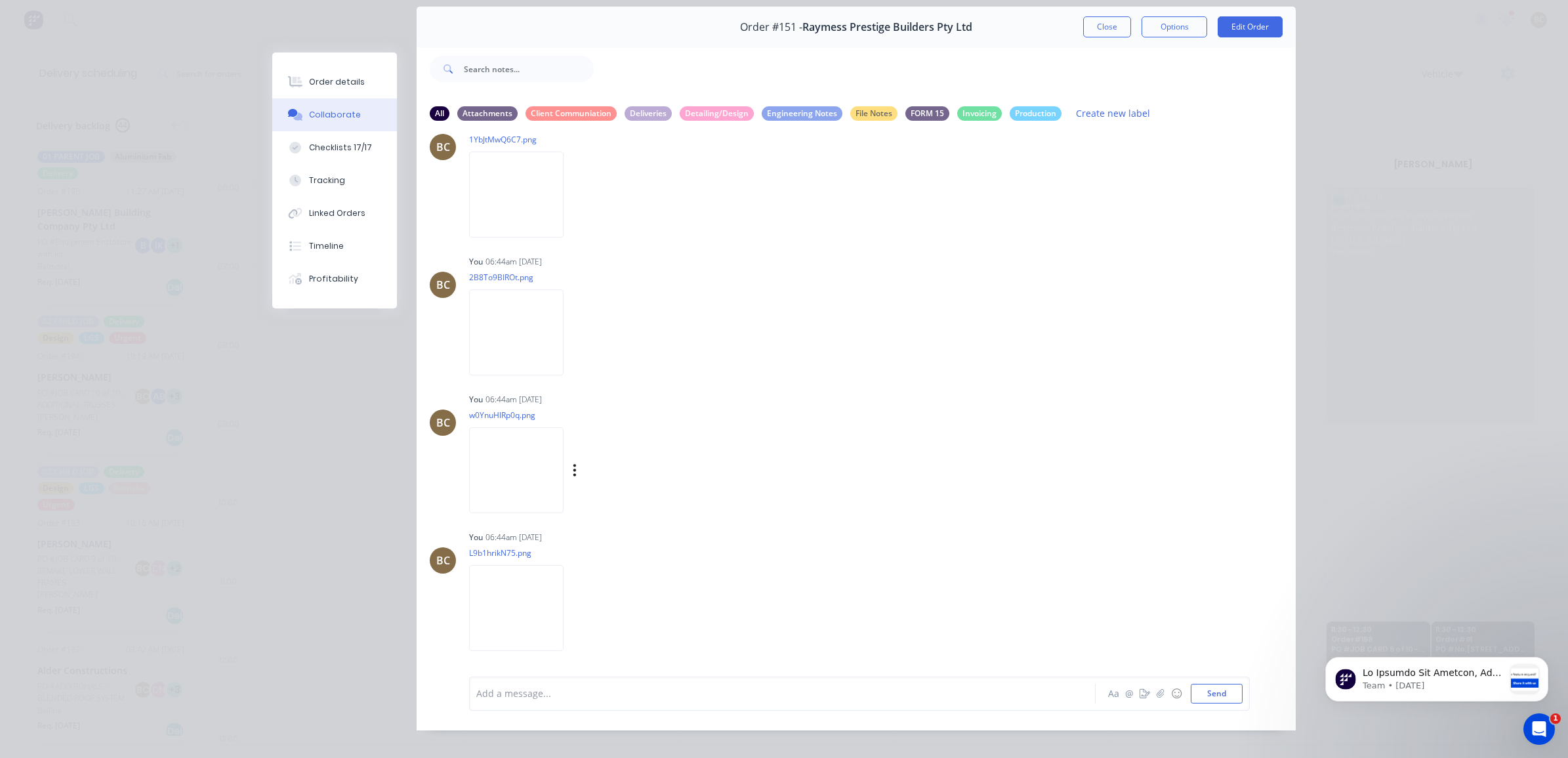
scroll to position [60, 0]
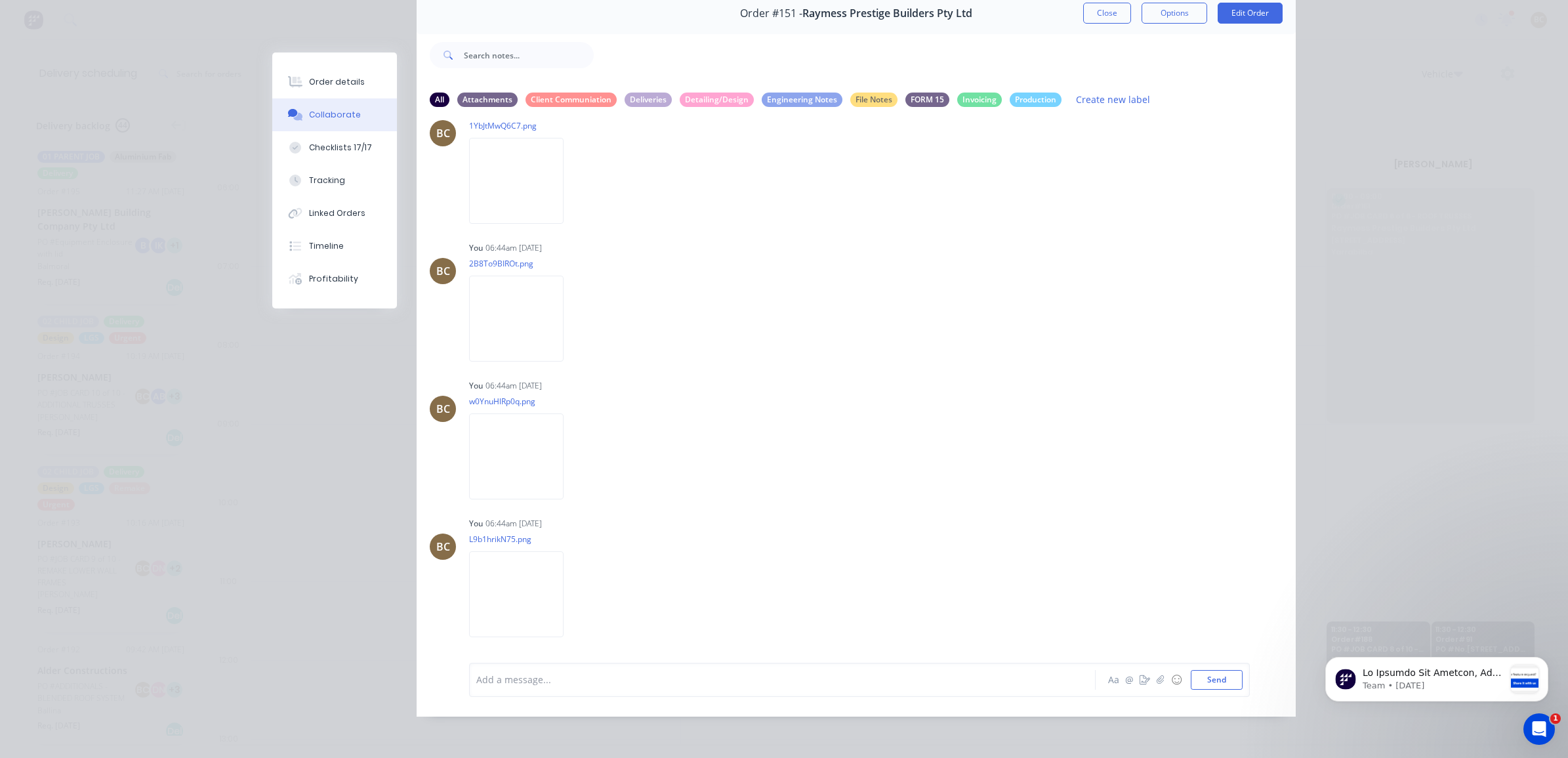
click at [1073, 15] on div "Order #151 - Raymess Prestige Builders Pty Ltd Close Options Edit Order" at bounding box center [856, 13] width 880 height 41
click at [1083, 11] on button "Close" at bounding box center [1107, 13] width 48 height 21
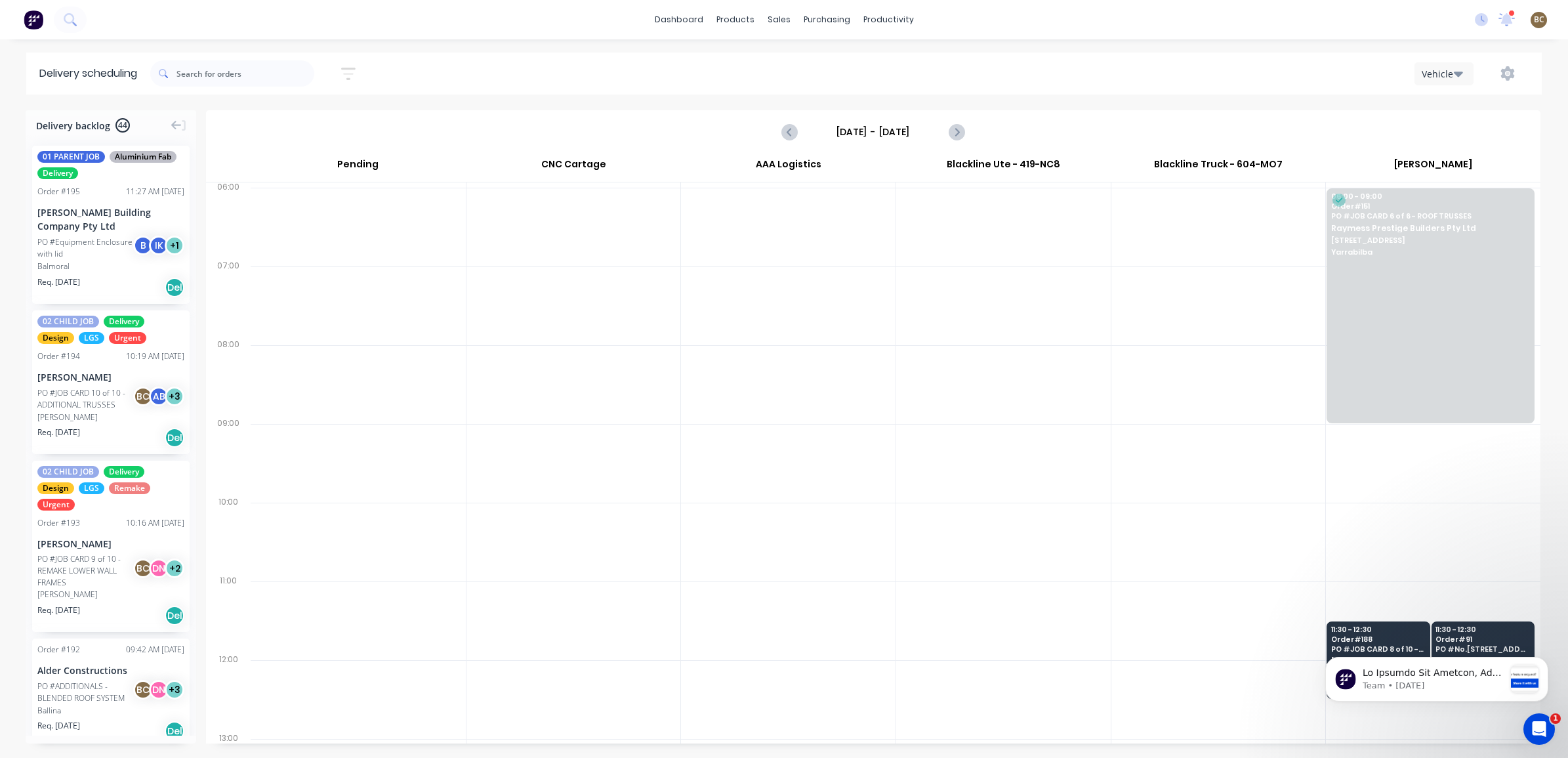
scroll to position [40, 0]
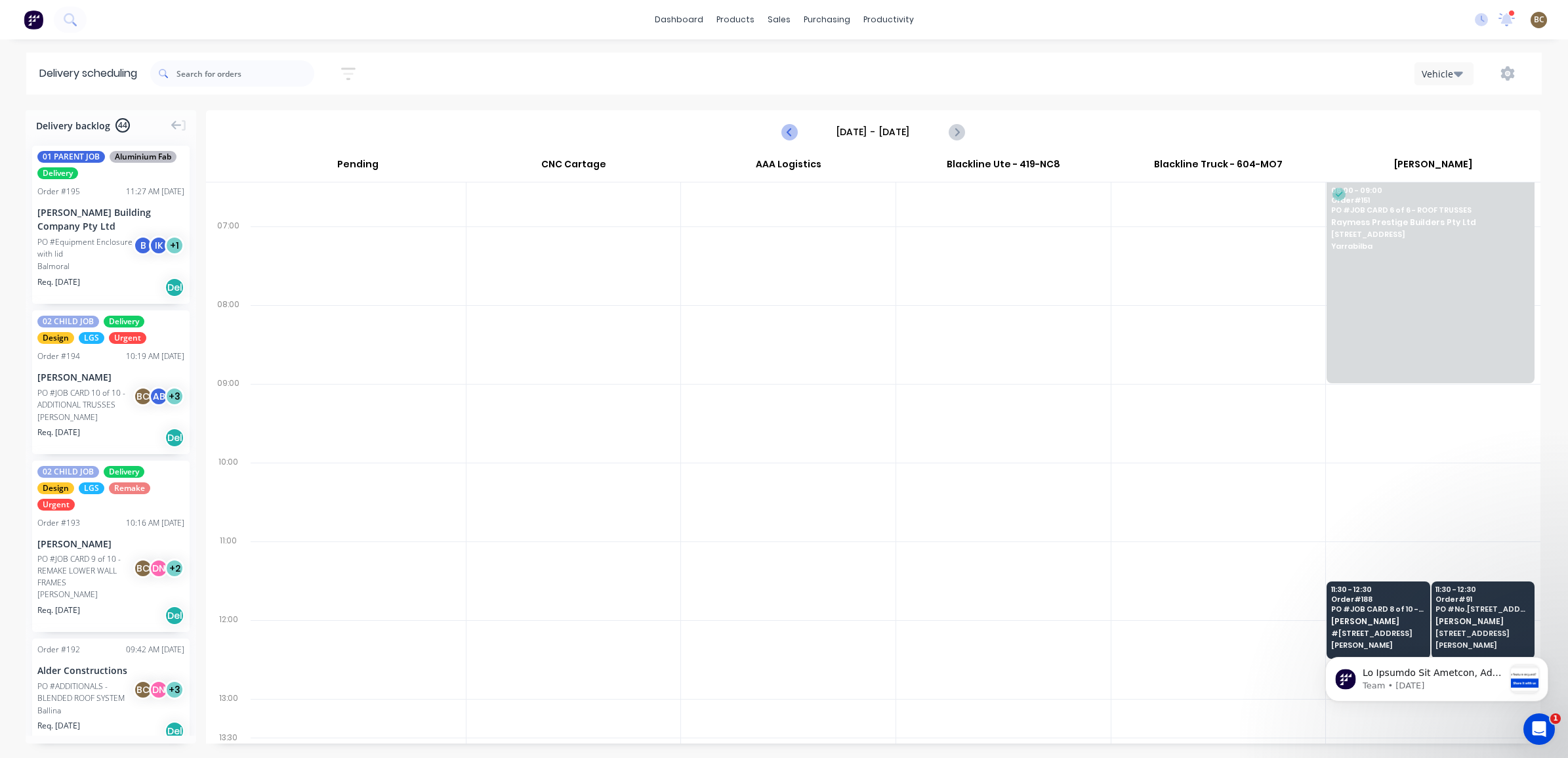
click at [788, 136] on icon "Previous page" at bounding box center [789, 132] width 15 height 15
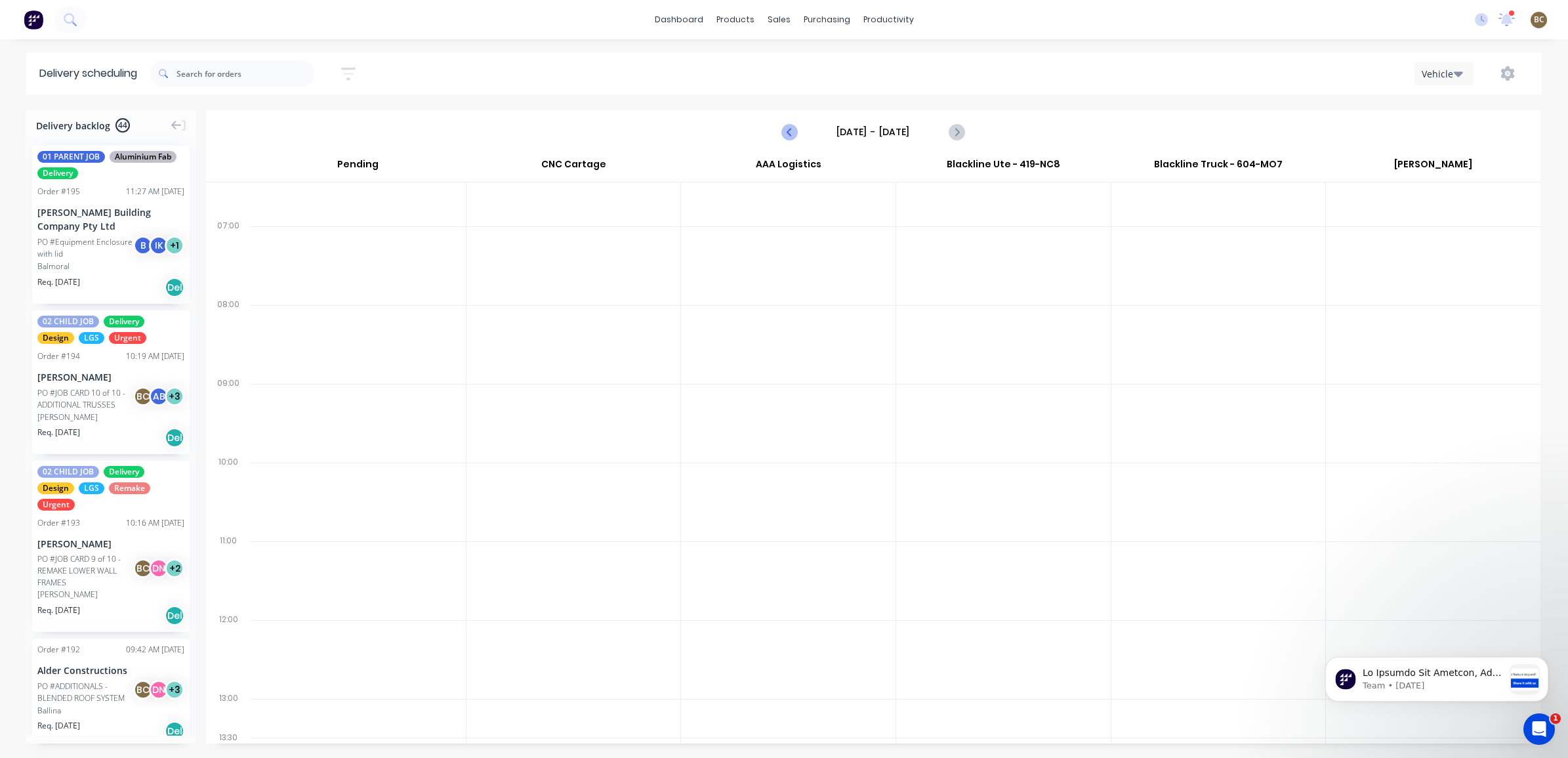
scroll to position [0, 0]
click at [788, 136] on icon "Previous page" at bounding box center [789, 132] width 15 height 15
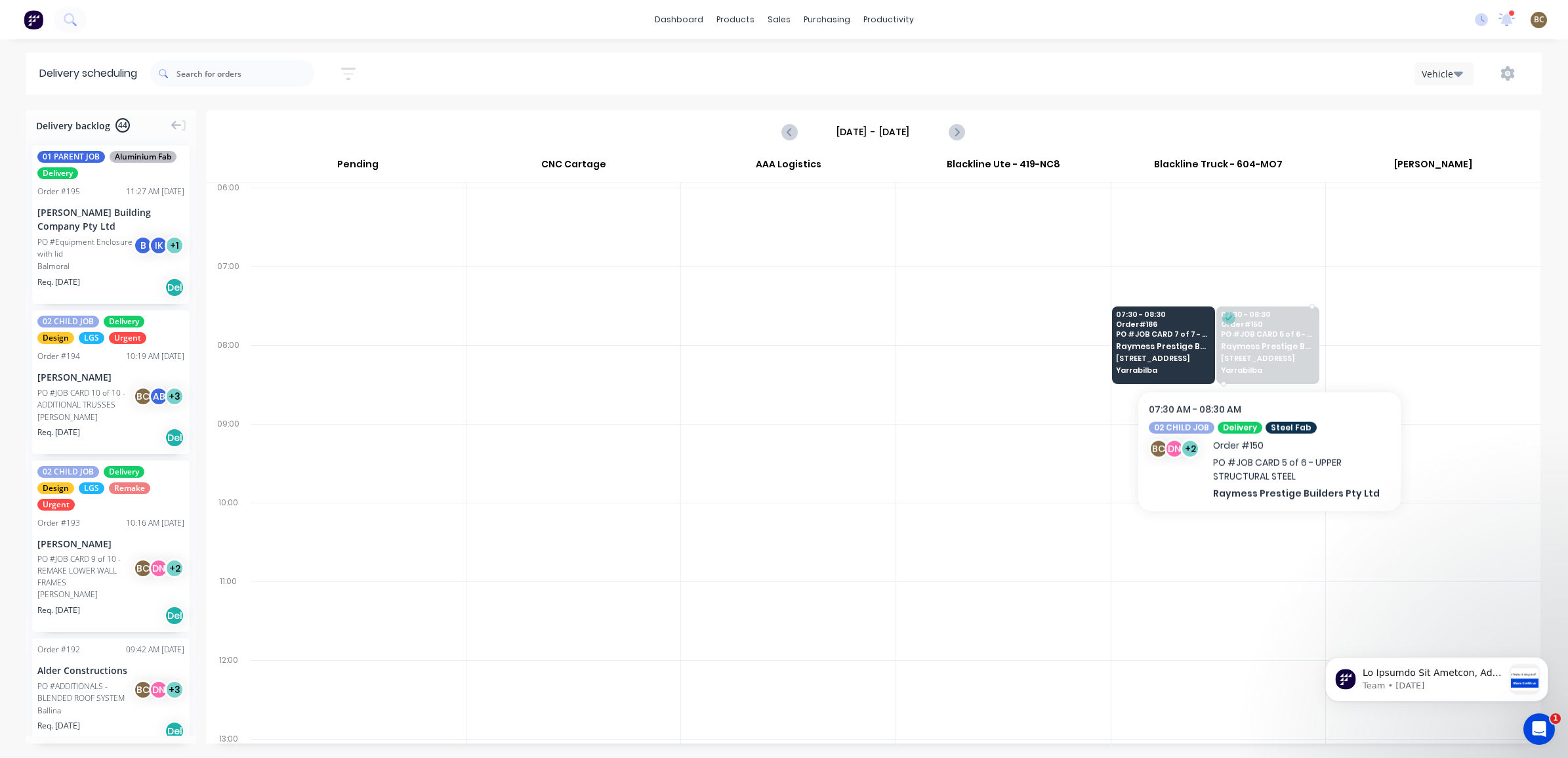
click at [1270, 346] on span "Raymess Prestige Builders Pty Ltd" at bounding box center [1268, 346] width 94 height 9
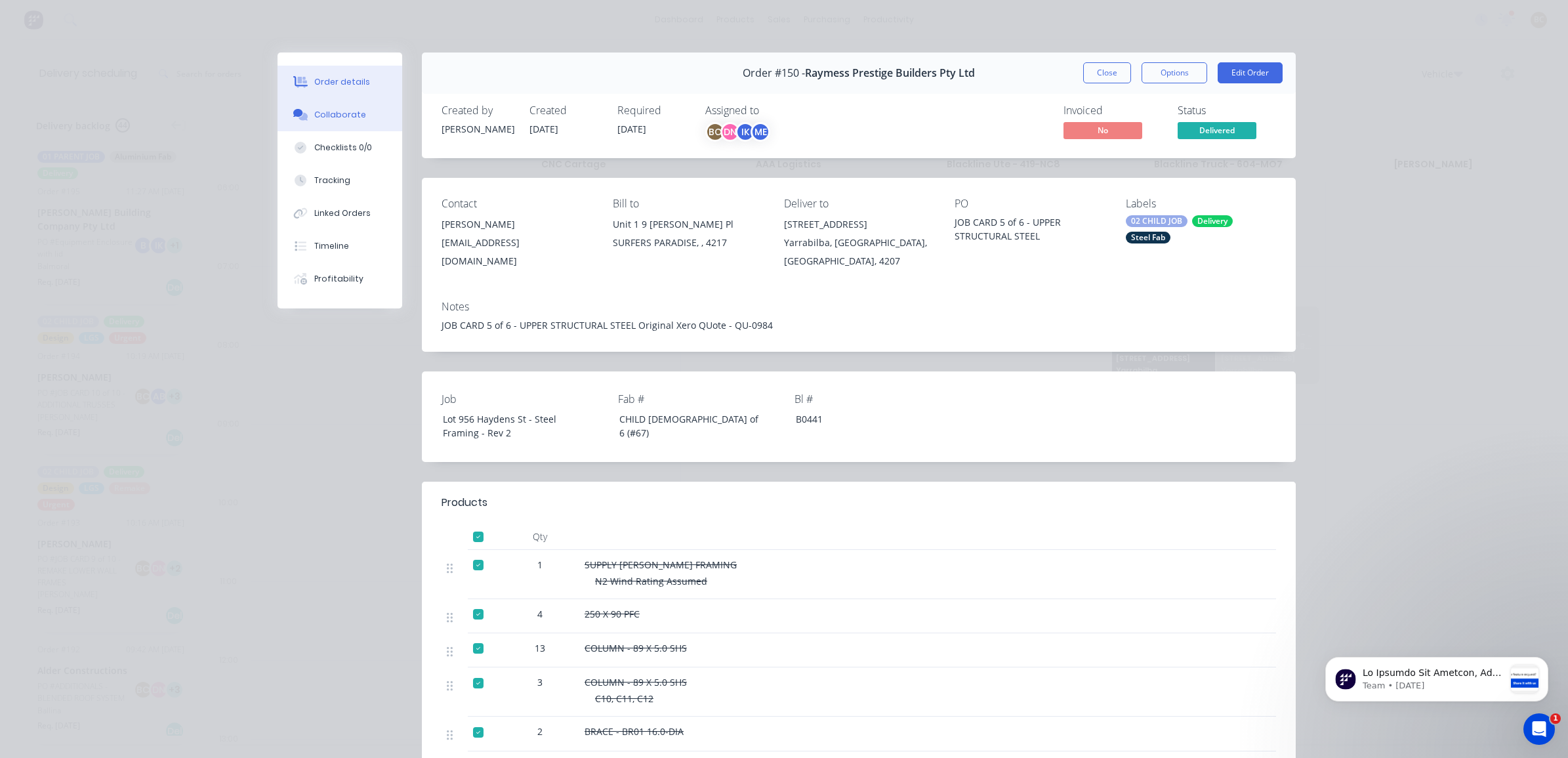
click at [314, 113] on div "Collaborate" at bounding box center [340, 115] width 52 height 12
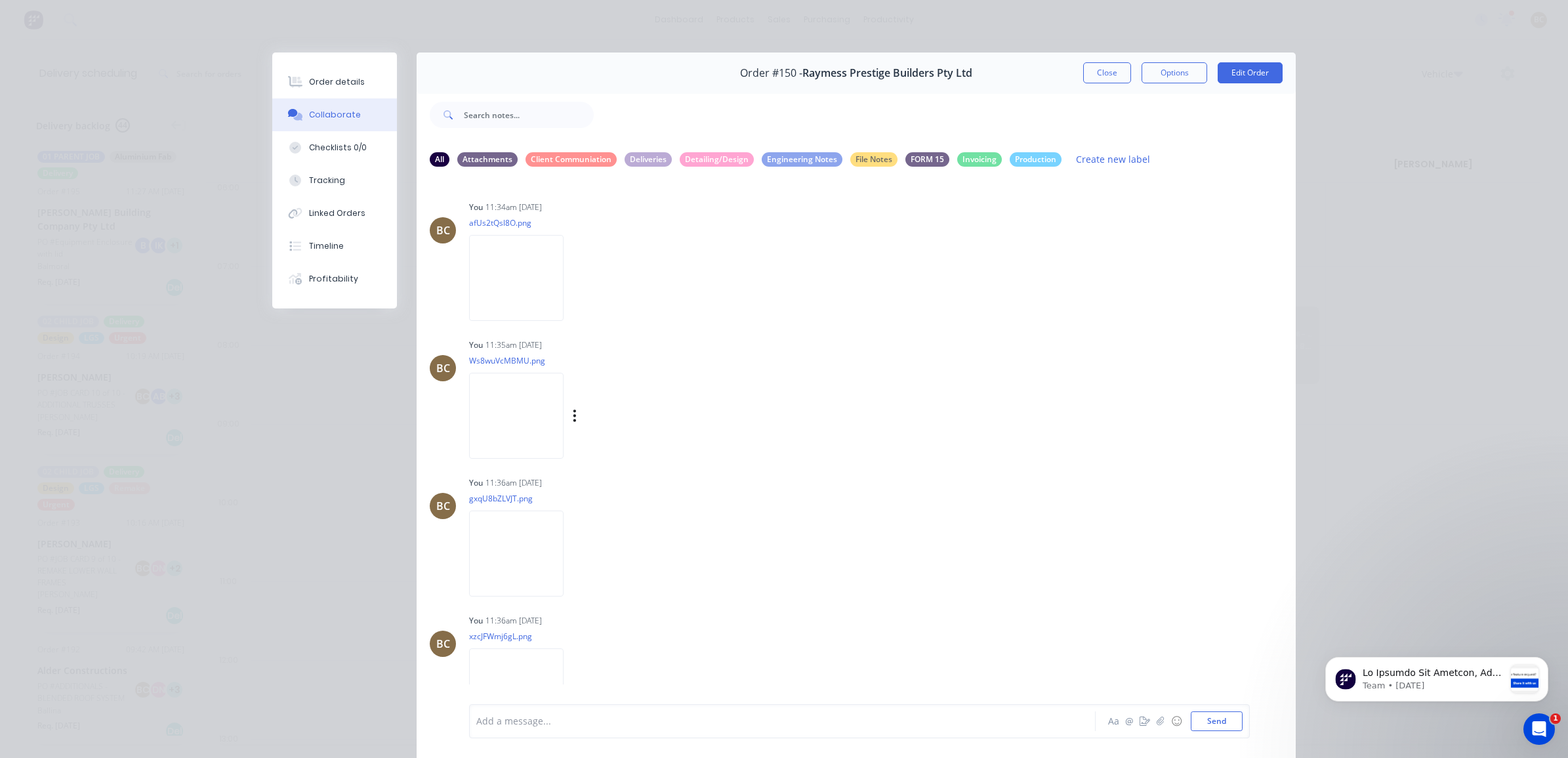
click at [539, 412] on img at bounding box center [516, 415] width 95 height 86
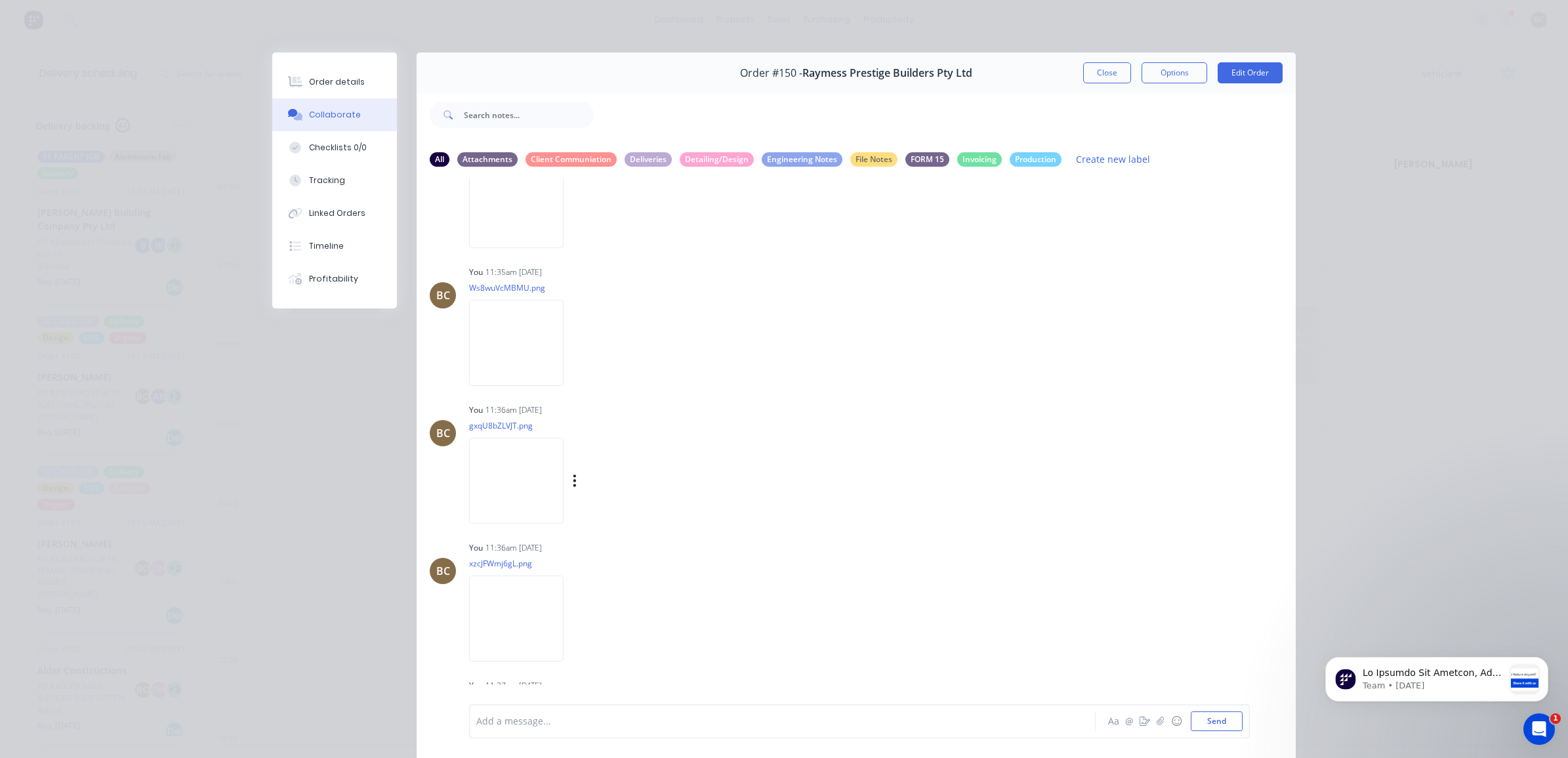
scroll to position [164, 0]
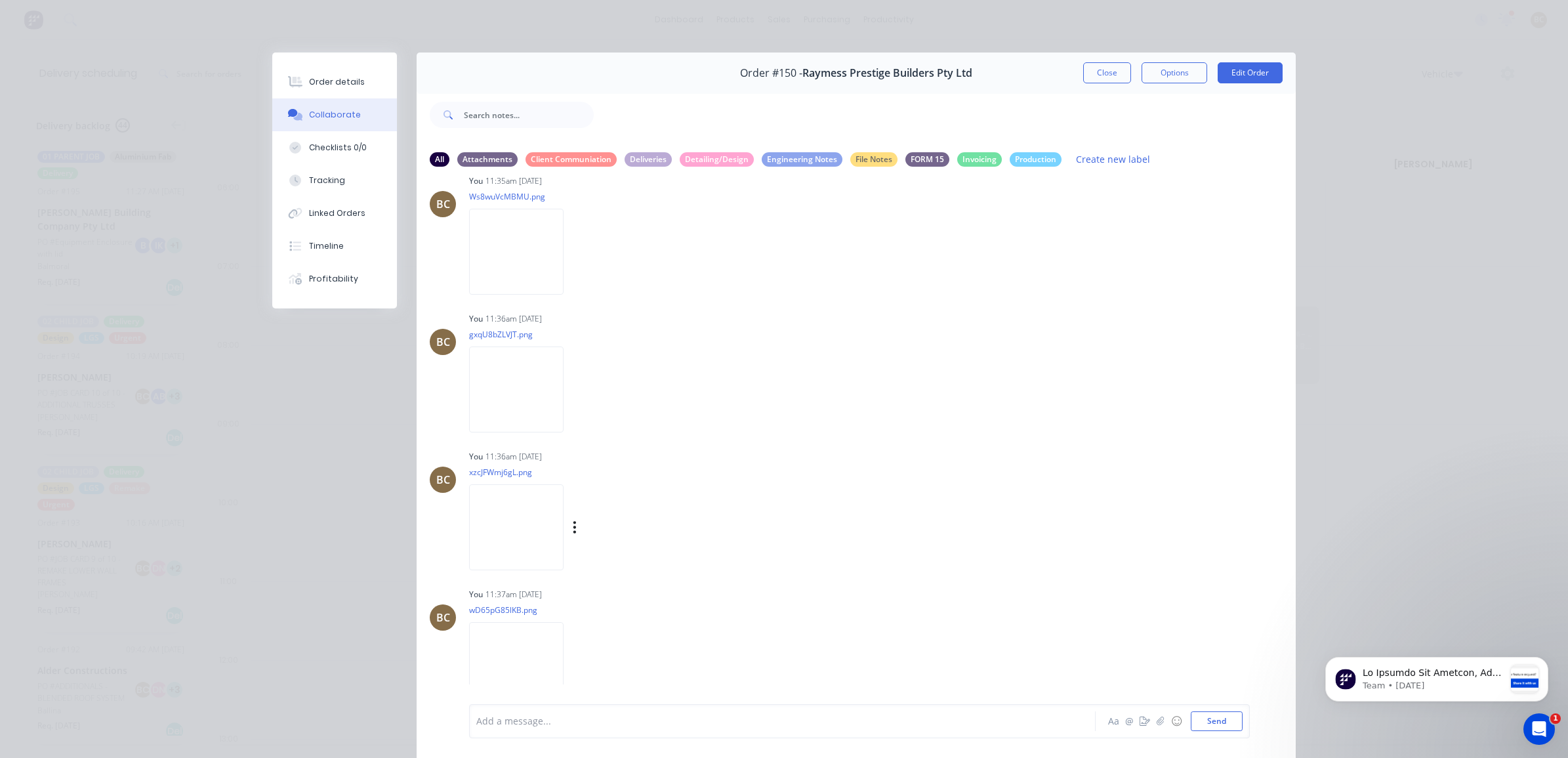
click at [564, 537] on img at bounding box center [516, 527] width 95 height 86
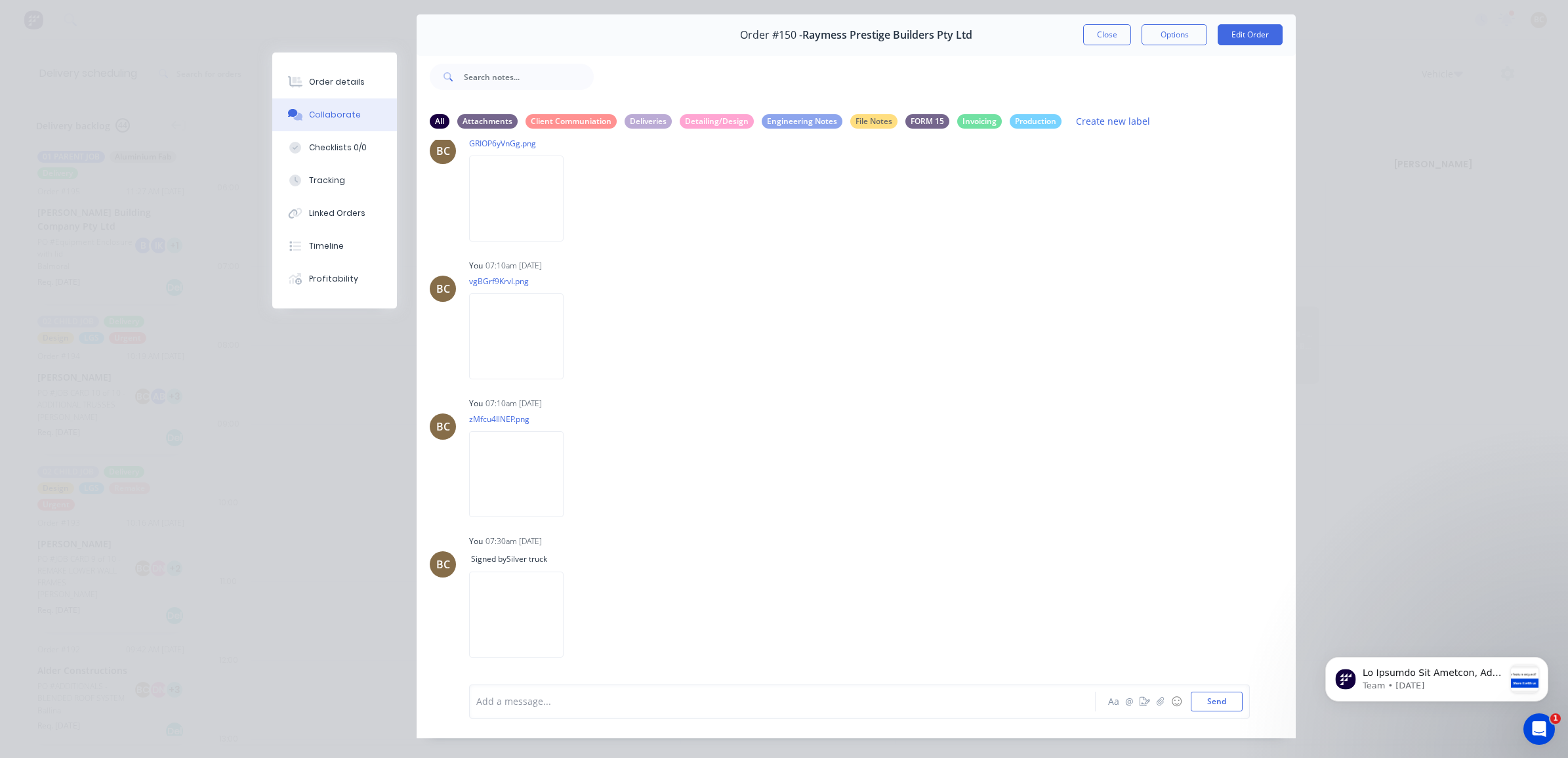
scroll to position [60, 0]
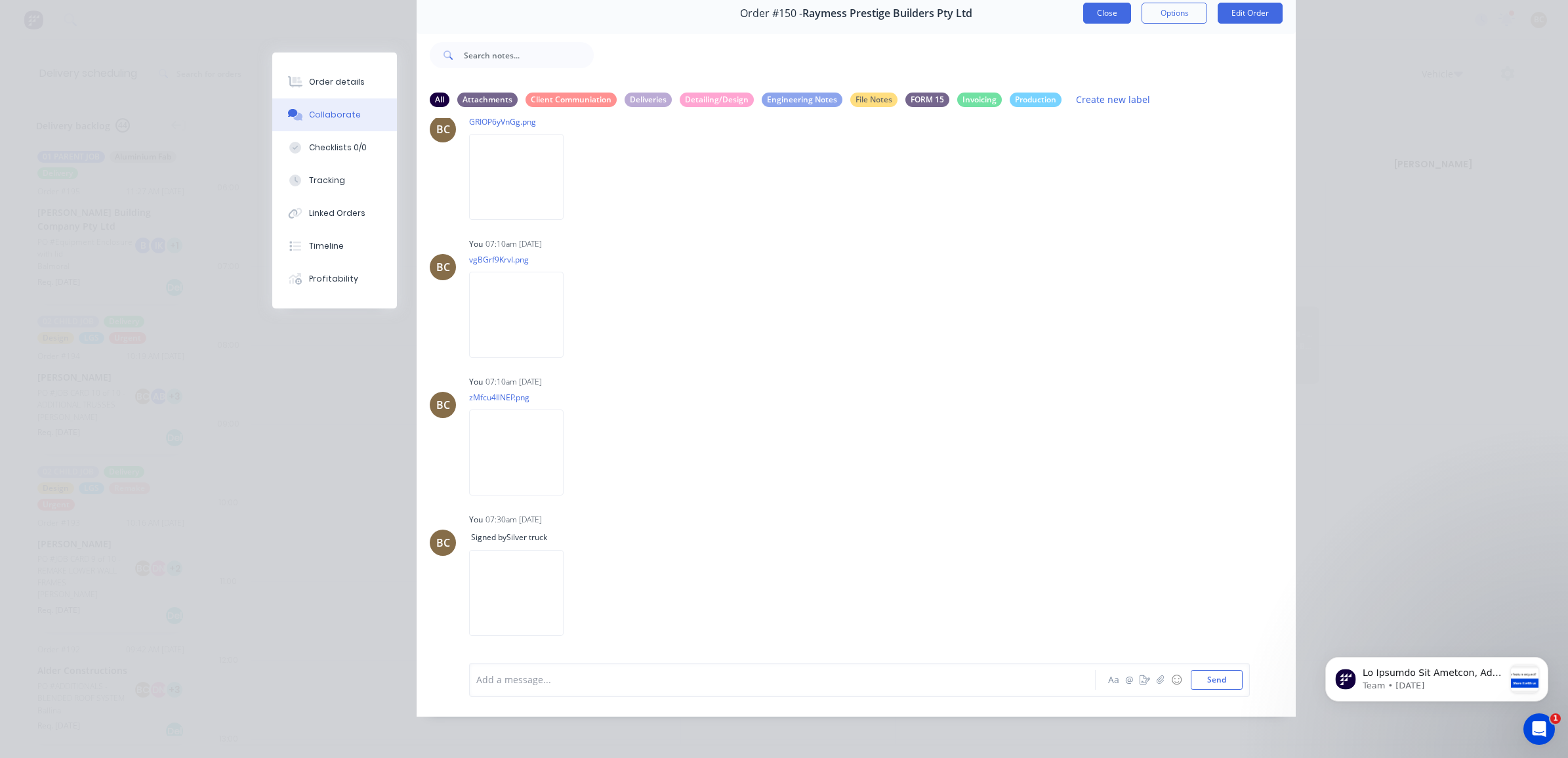
click at [1104, 15] on button "Close" at bounding box center [1107, 13] width 48 height 21
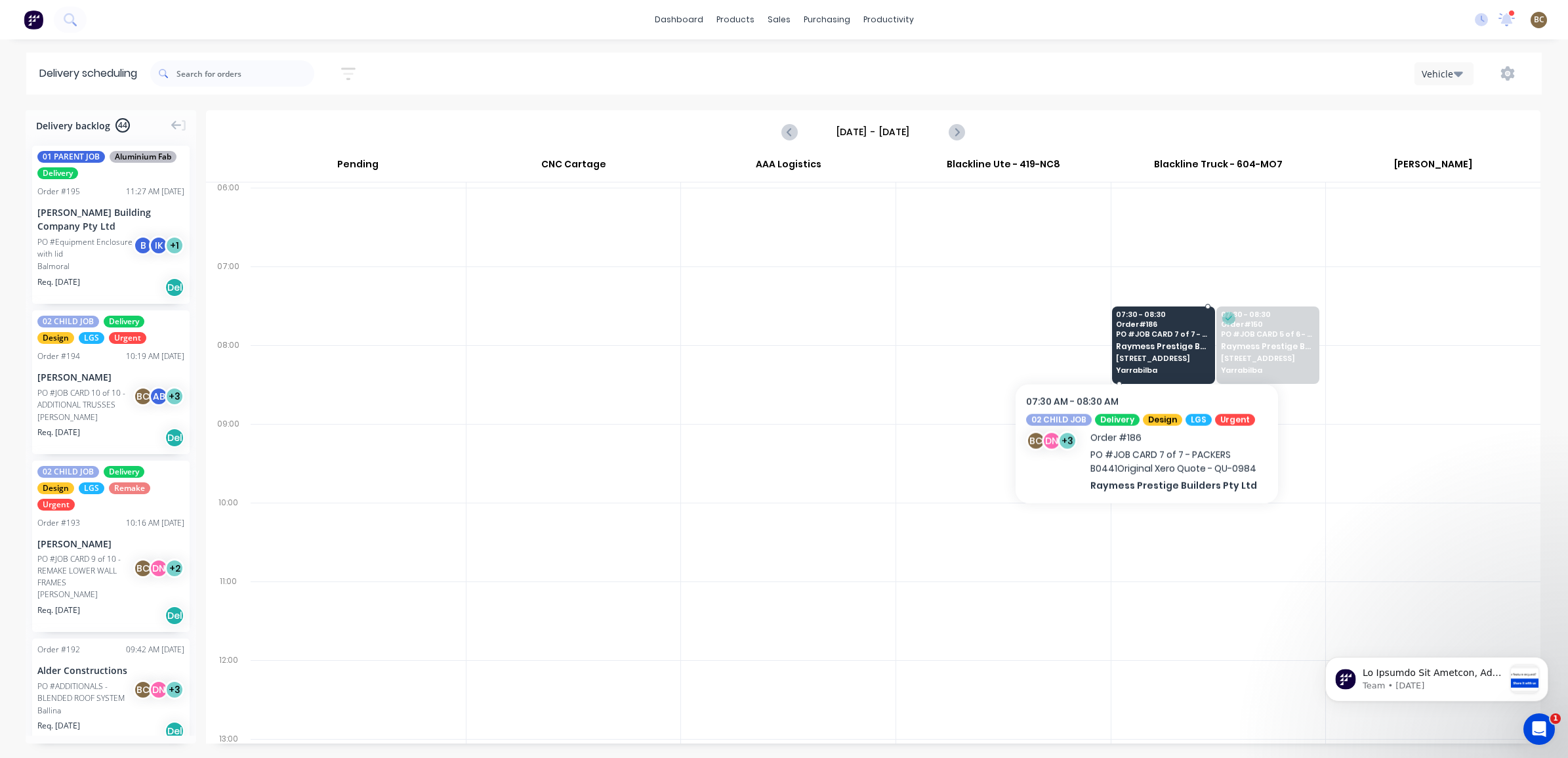
click at [1147, 338] on span "PO # JOB CARD 7 of 7 - PACKERS B0441Original Xero Quote - QU-0984" at bounding box center [1163, 334] width 94 height 8
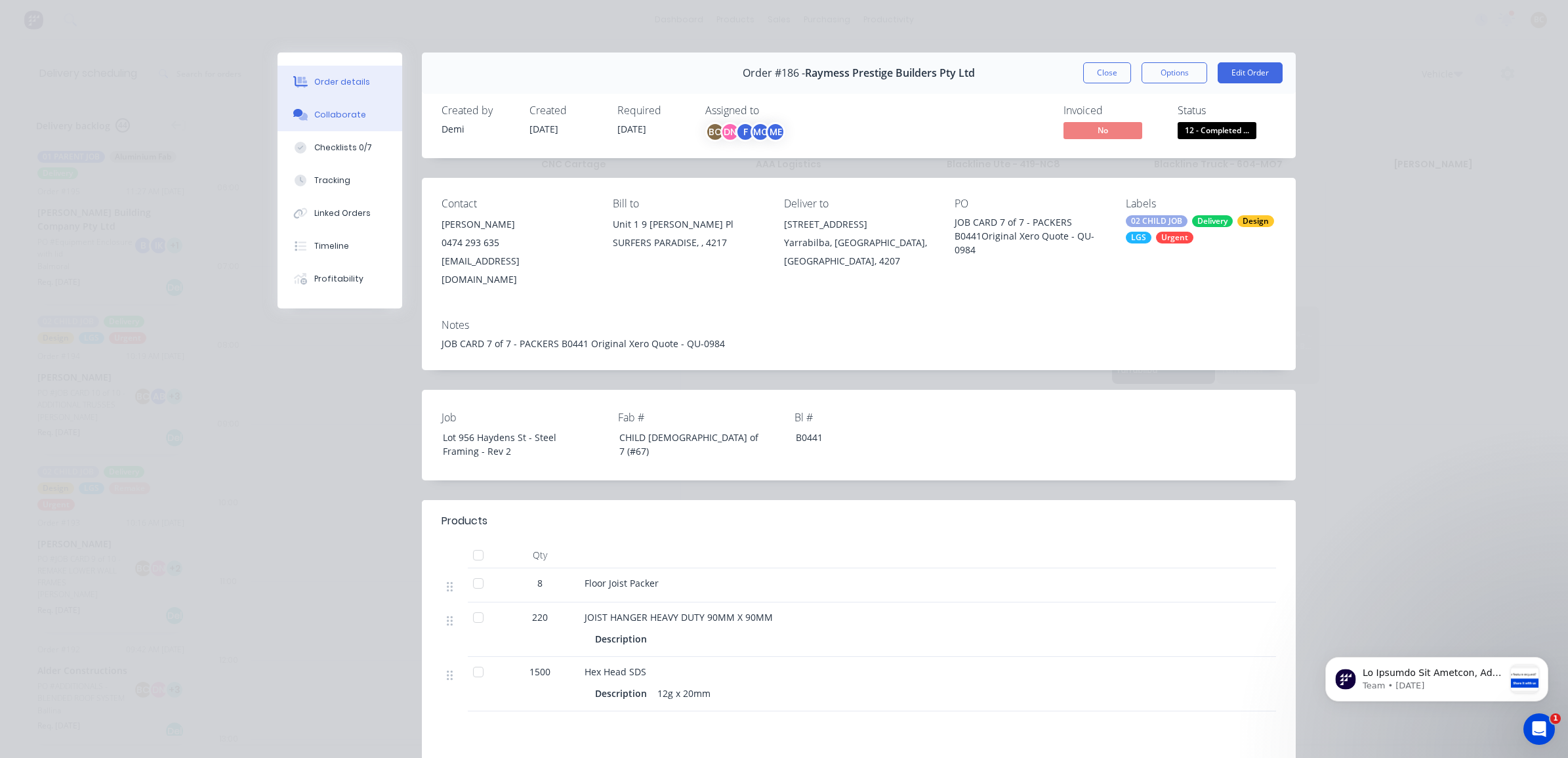
click at [337, 115] on div "Collaborate" at bounding box center [340, 115] width 52 height 12
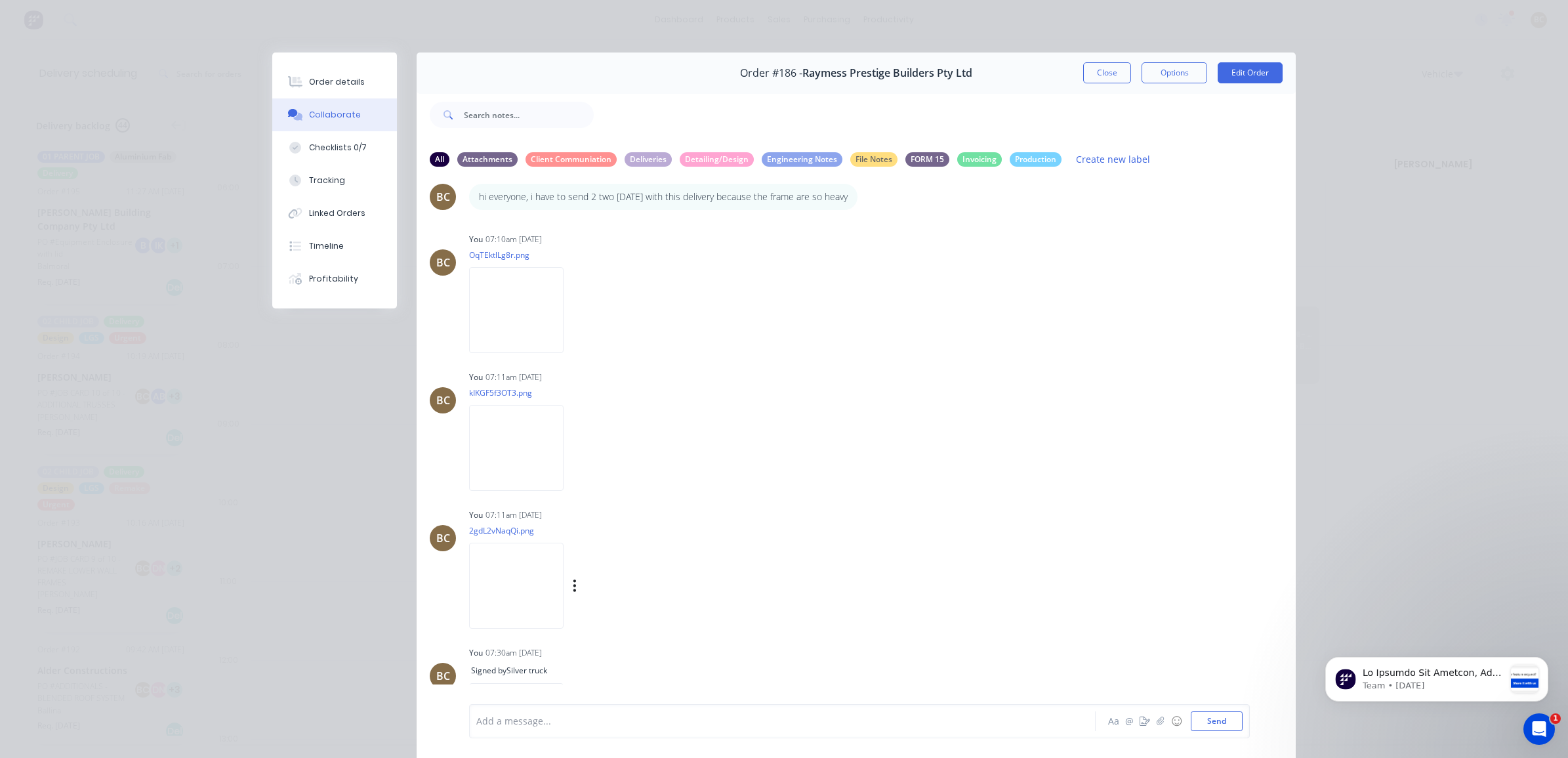
scroll to position [245, 0]
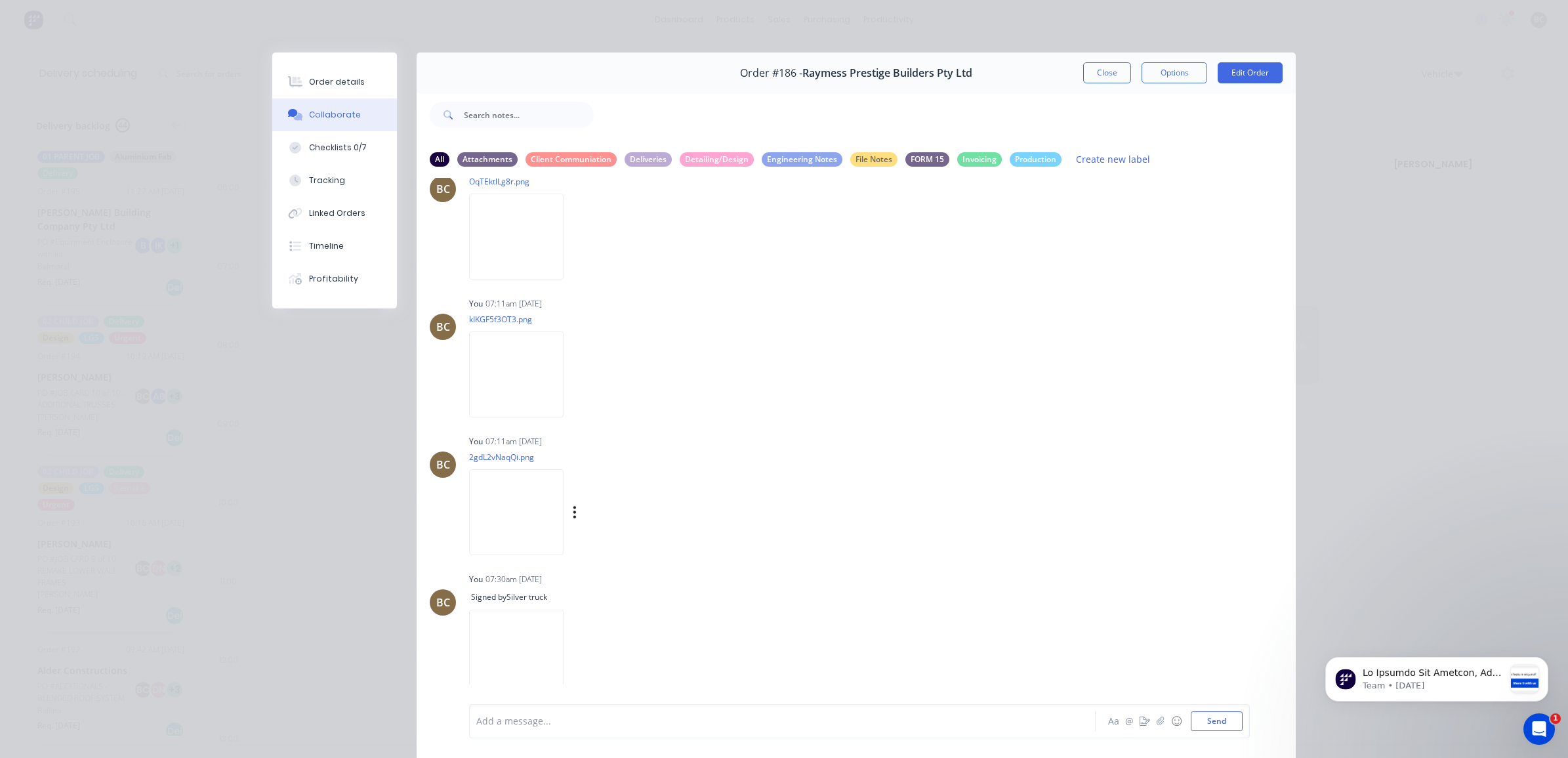
click at [513, 516] on img at bounding box center [516, 512] width 95 height 86
click at [1090, 70] on button "Close" at bounding box center [1107, 73] width 48 height 21
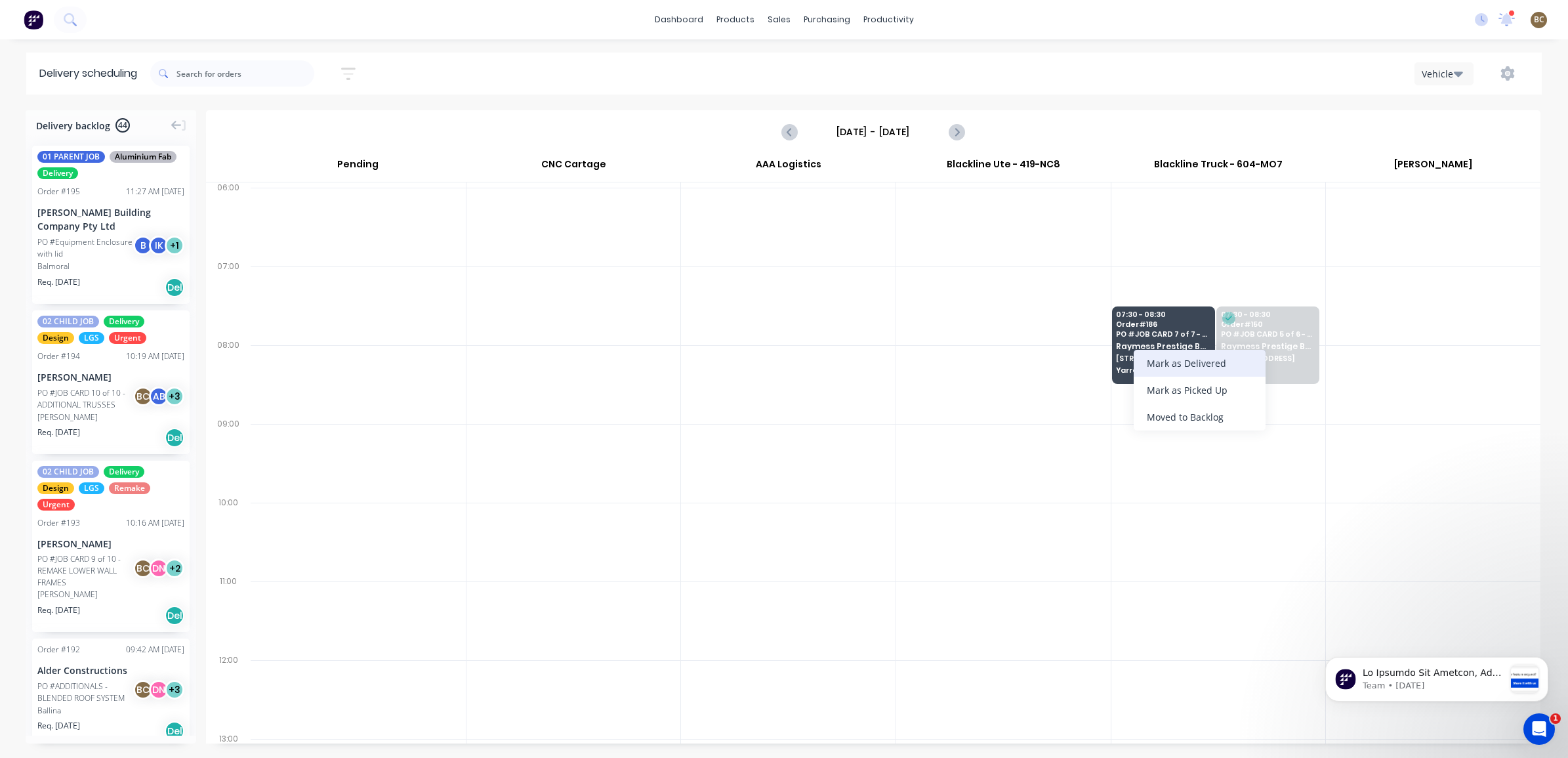
click at [1187, 356] on div "Mark as Delivered" at bounding box center [1199, 363] width 132 height 27
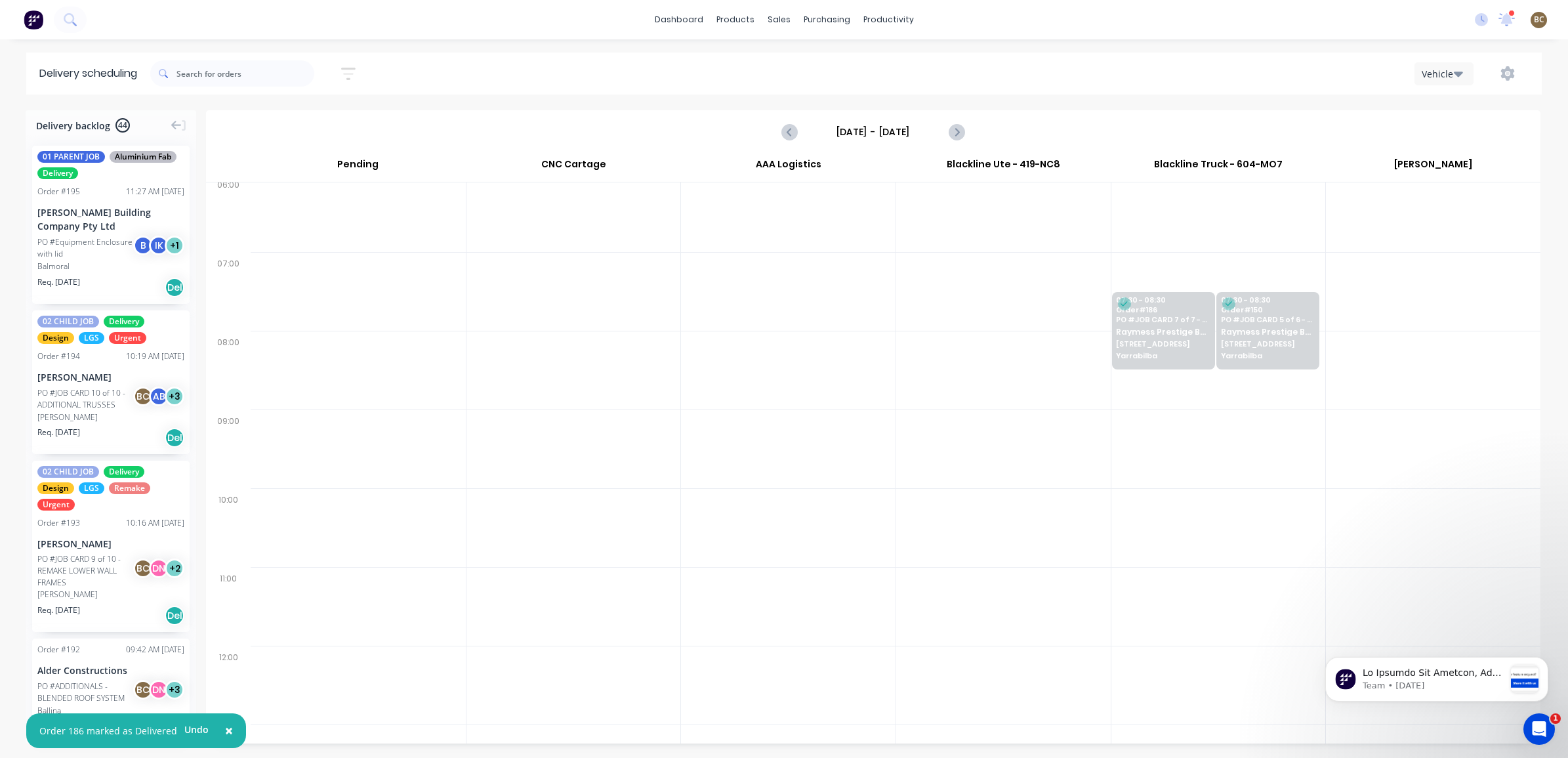
scroll to position [40, 0]
click at [788, 138] on icon "Previous page" at bounding box center [789, 132] width 15 height 15
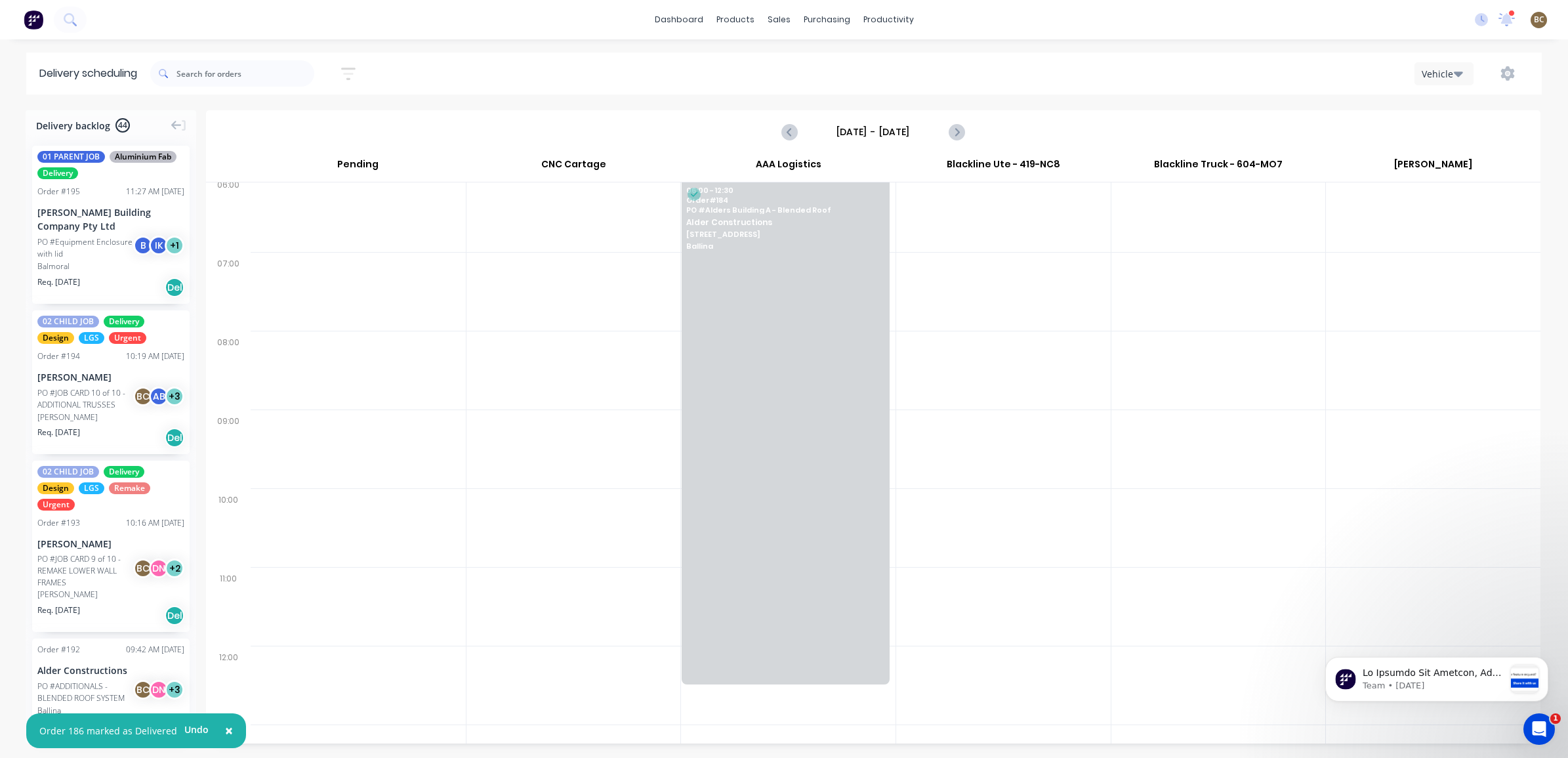
scroll to position [0, 0]
click at [794, 129] on icon "Previous page" at bounding box center [789, 132] width 15 height 15
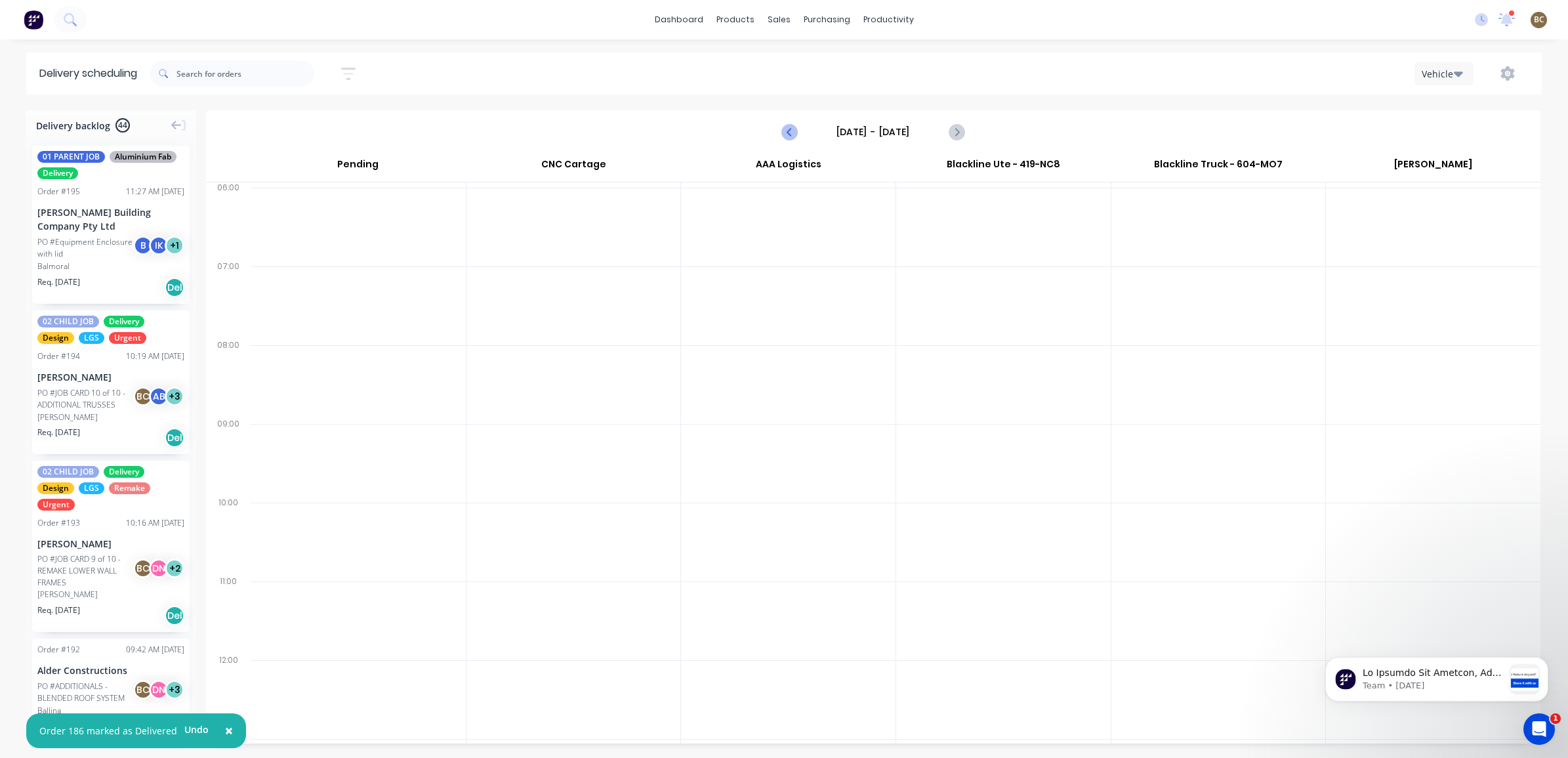
click at [779, 130] on button "Previous page" at bounding box center [790, 132] width 26 height 26
click at [793, 126] on icon "Previous page" at bounding box center [789, 132] width 15 height 15
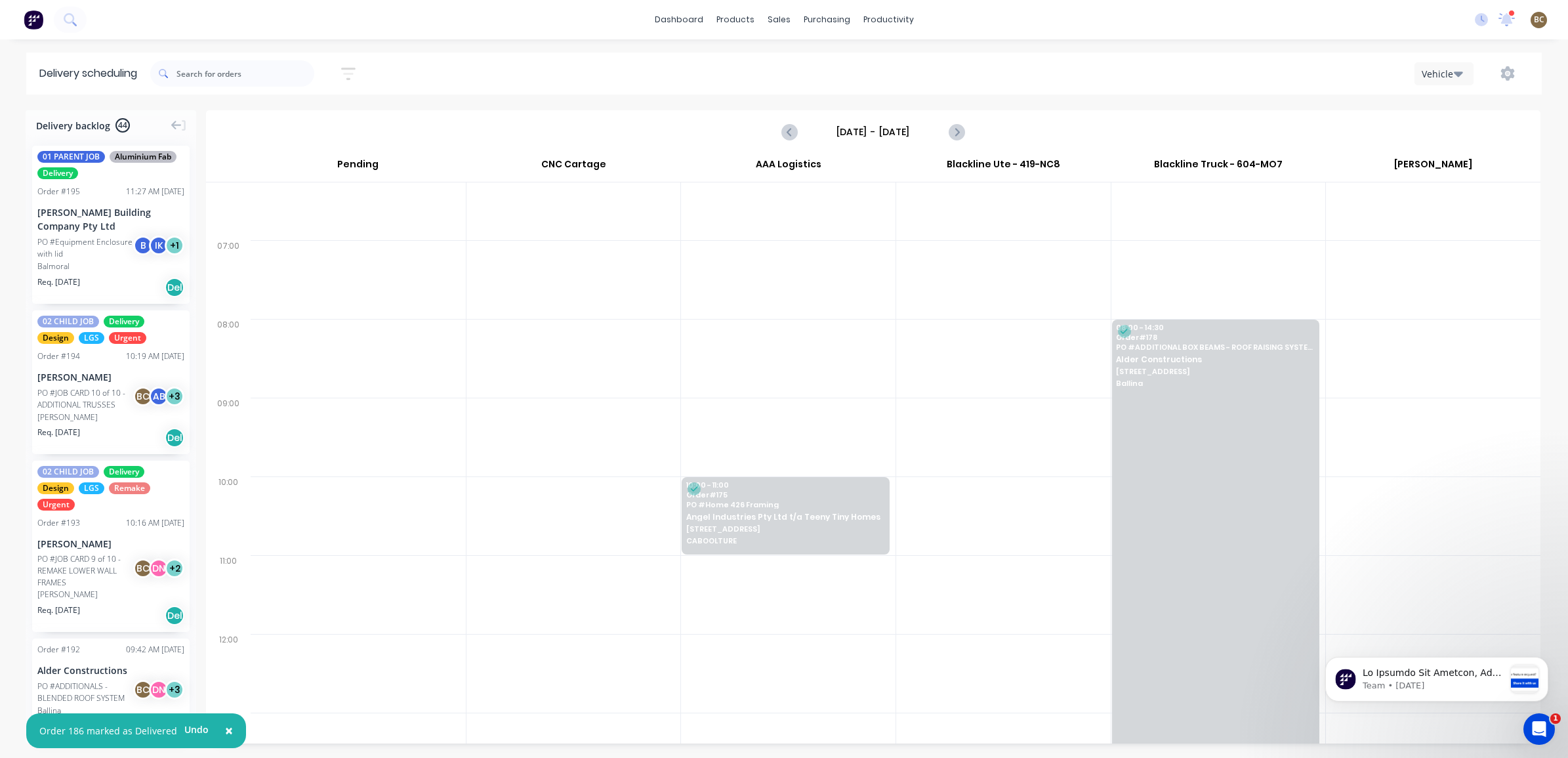
scroll to position [40, 0]
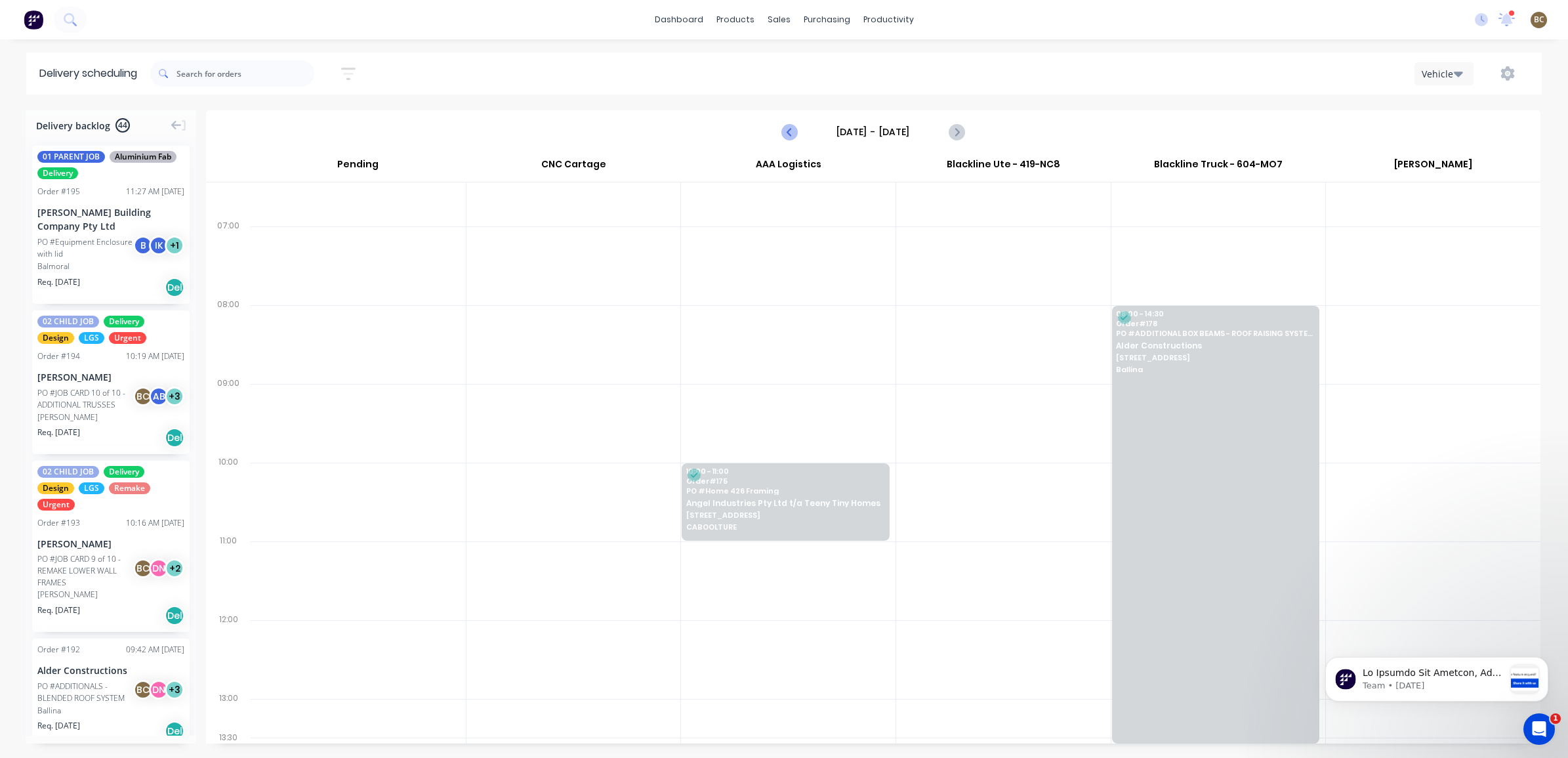
click at [784, 130] on icon "Previous page" at bounding box center [789, 132] width 15 height 15
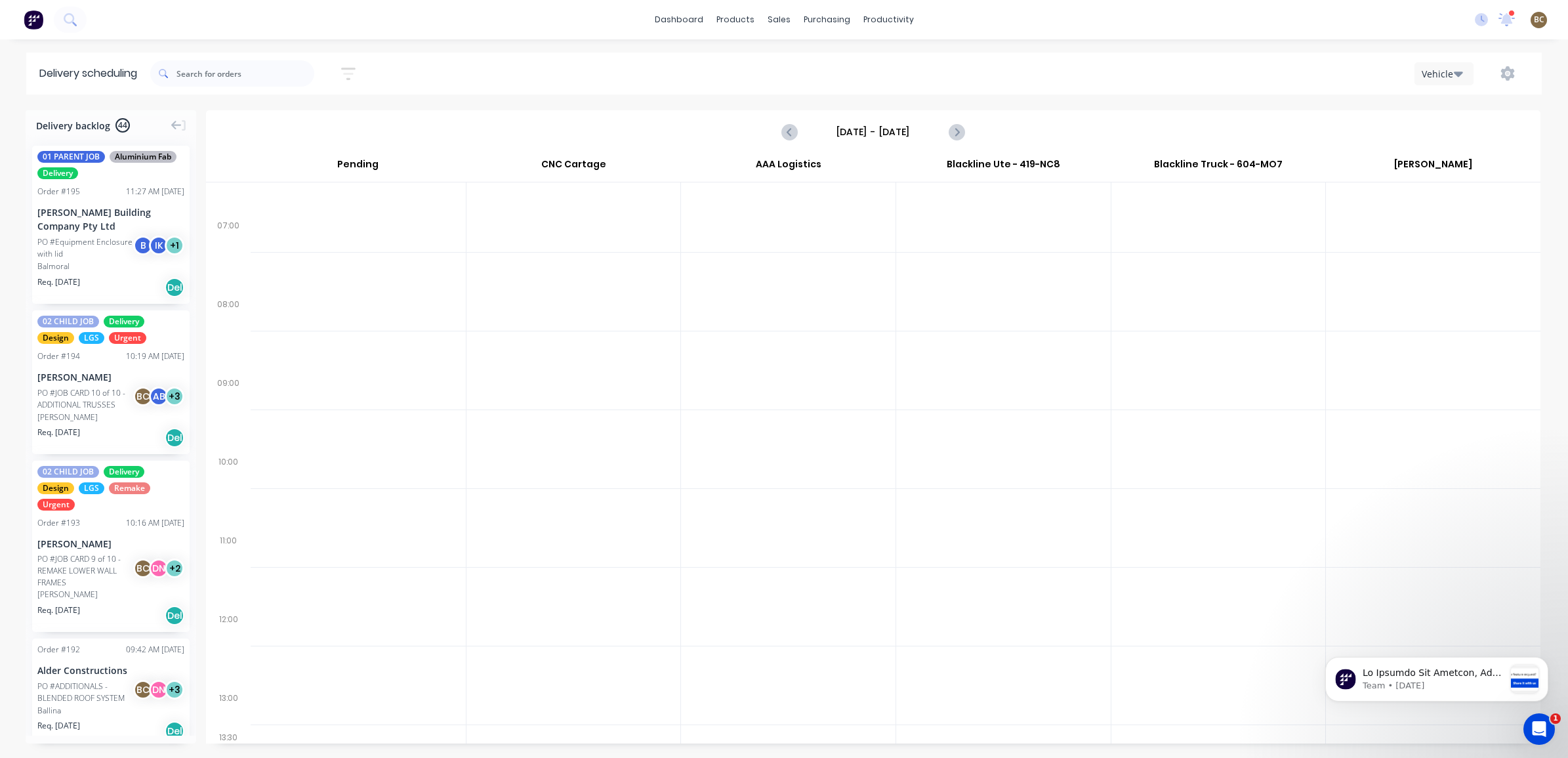
scroll to position [0, 0]
click at [791, 138] on icon "Previous page" at bounding box center [789, 132] width 15 height 15
click at [795, 132] on icon "Previous page" at bounding box center [789, 132] width 15 height 15
type input "[DATE] - [DATE]"
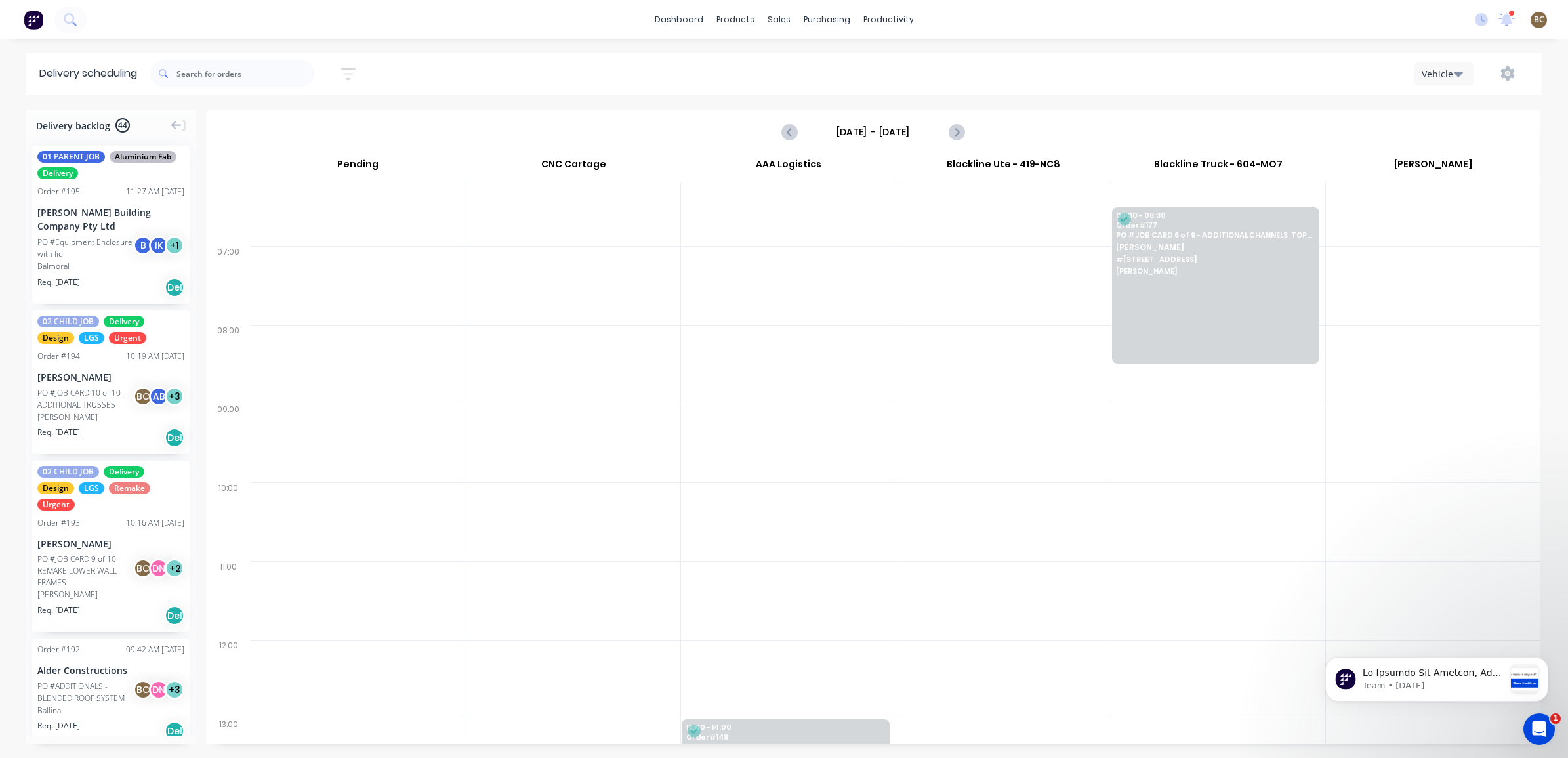
scroll to position [40, 0]
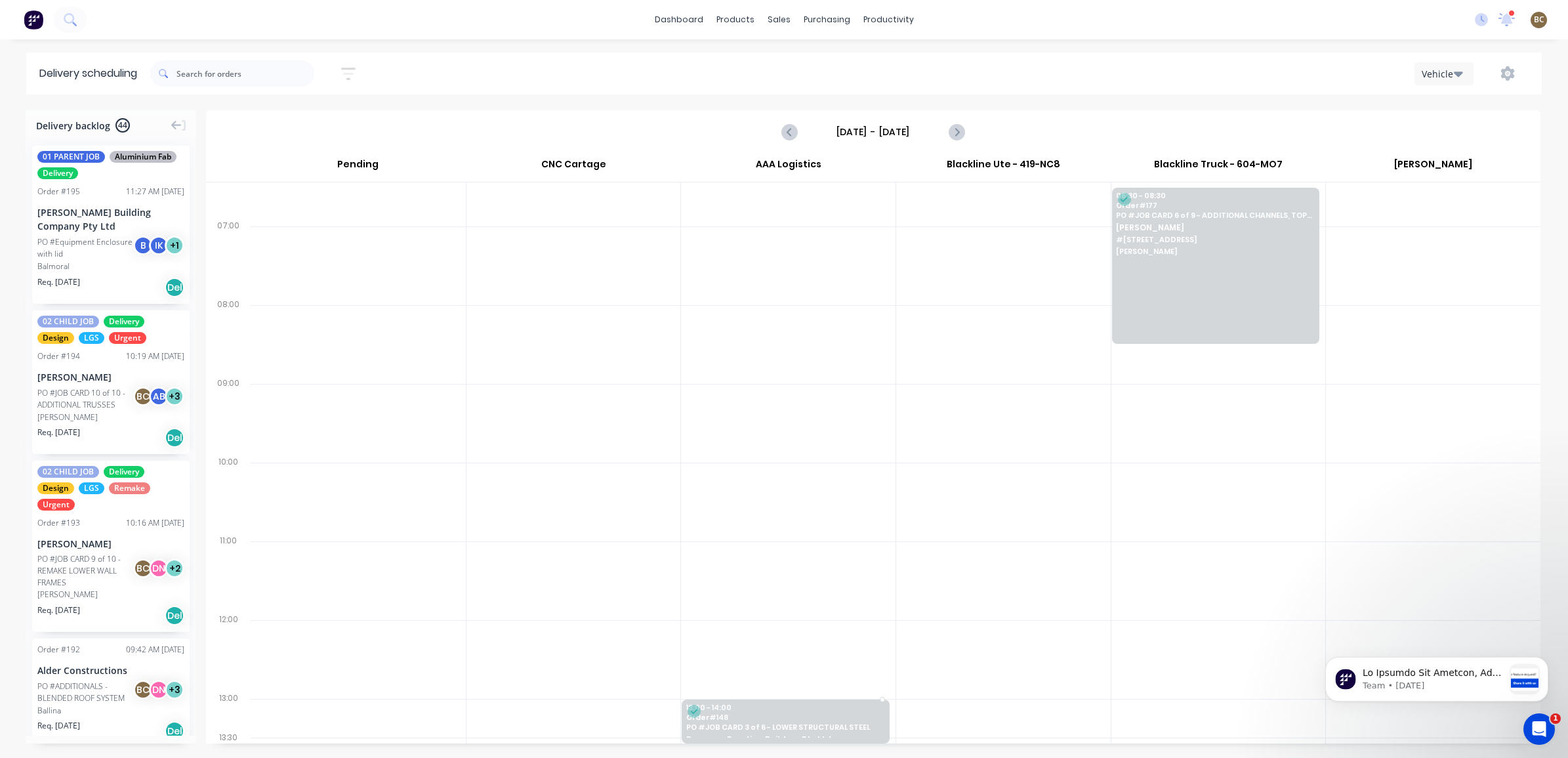
click at [818, 729] on span "PO # JOB CARD 3 of 6 - LOWER STRUCTURAL STEEL" at bounding box center [785, 727] width 197 height 8
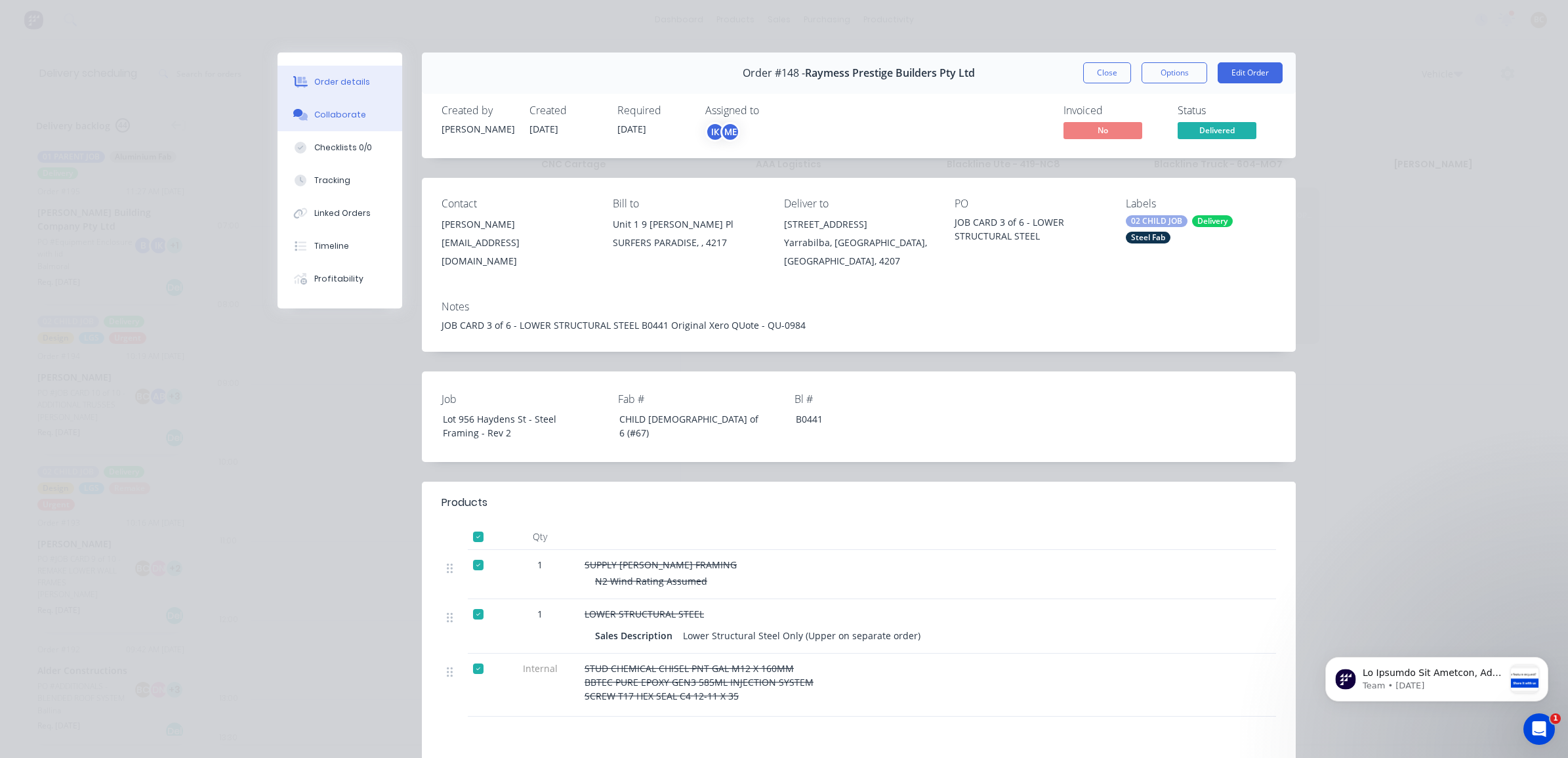
click at [351, 115] on div "Collaborate" at bounding box center [340, 115] width 52 height 12
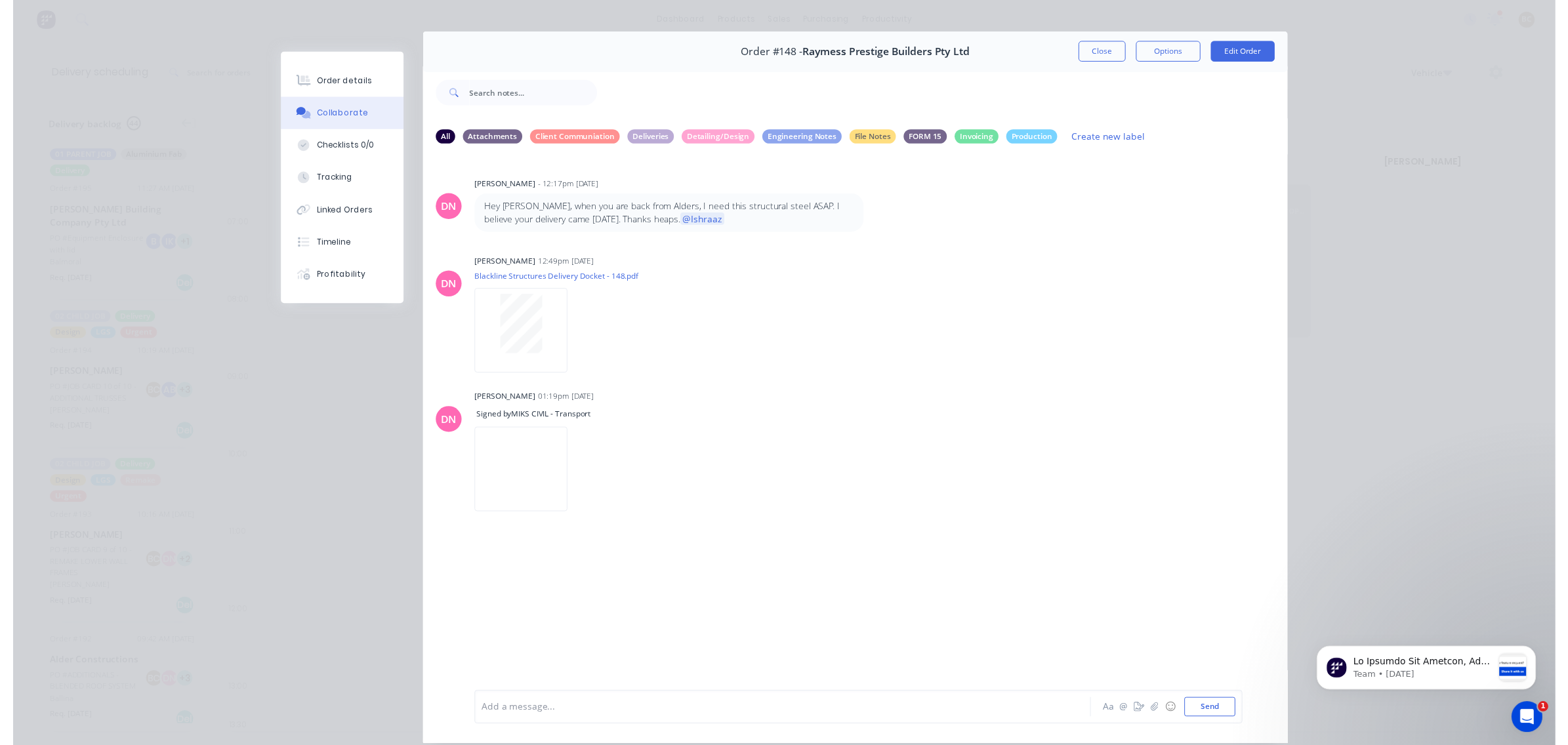
scroll to position [0, 0]
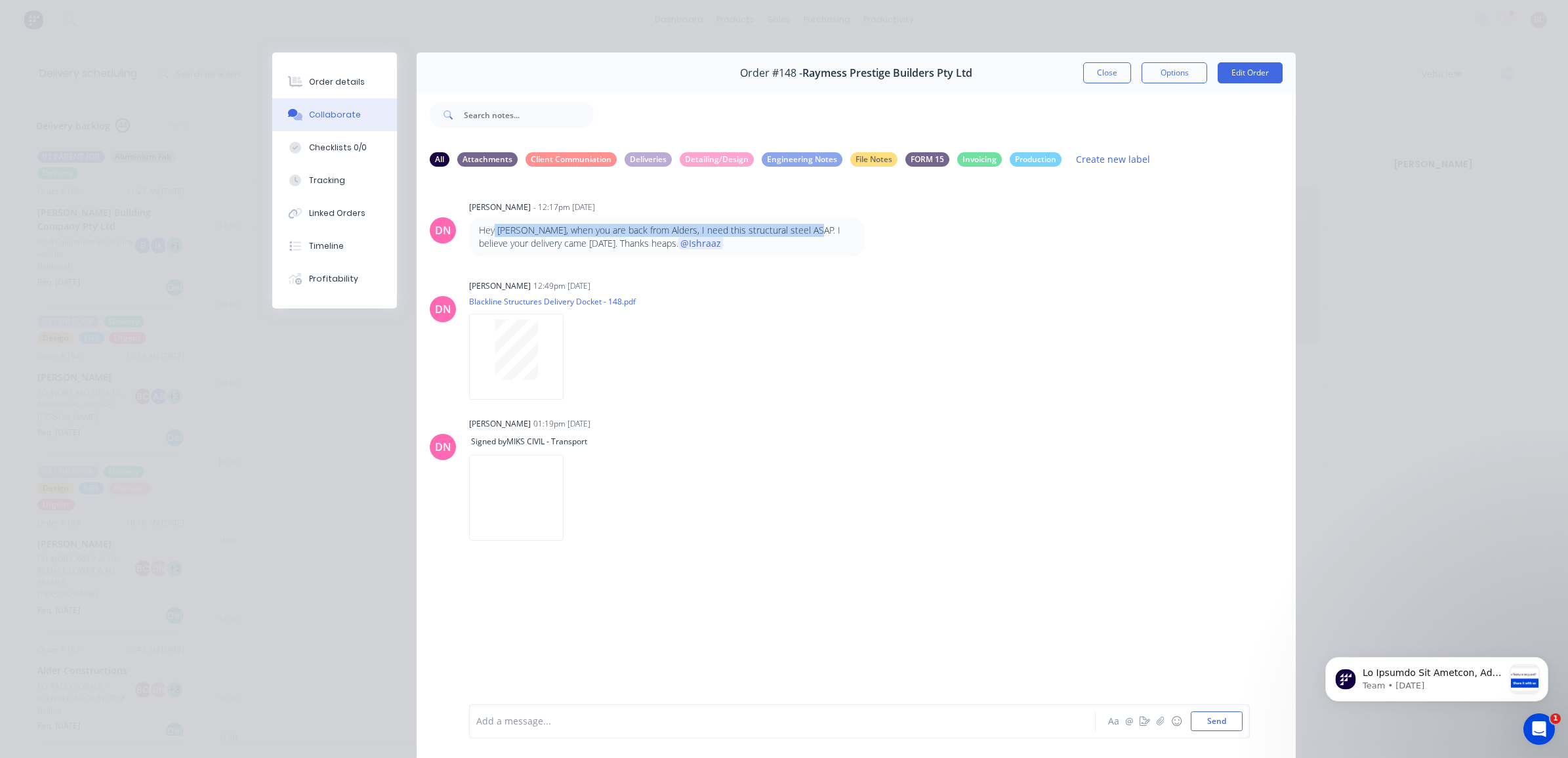
drag, startPoint x: 487, startPoint y: 229, endPoint x: 793, endPoint y: 221, distance: 306.1
click at [793, 221] on div "Hey [PERSON_NAME], when you are back from Alders, I need this structural steel …" at bounding box center [666, 237] width 395 height 40
drag, startPoint x: 793, startPoint y: 221, endPoint x: 1031, endPoint y: 298, distance: 250.1
click at [1031, 298] on div "DN [PERSON_NAME] 12:49pm [DATE] Blackline Structures Delivery Docket - 148.pdf …" at bounding box center [856, 335] width 880 height 118
drag, startPoint x: 816, startPoint y: 234, endPoint x: 549, endPoint y: 234, distance: 267.0
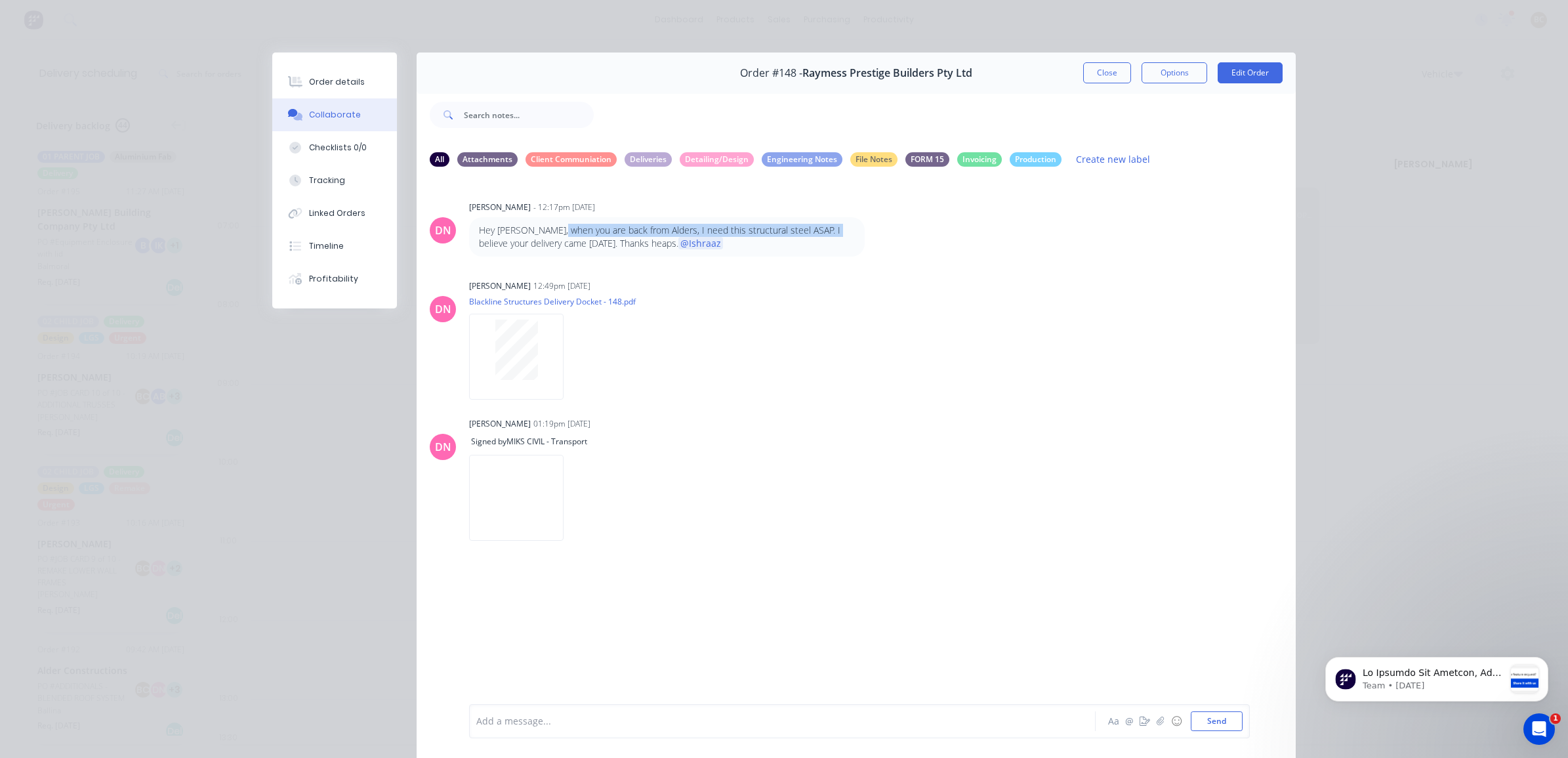
click at [549, 234] on p "Hey [PERSON_NAME], when you are back from Alders, I need this structural steel …" at bounding box center [667, 237] width 376 height 27
click at [1045, 533] on div "DN [PERSON_NAME] 01:19pm [DATE] Signed by MIKS CIVIL - Transport Labels" at bounding box center [856, 473] width 880 height 120
drag, startPoint x: 1107, startPoint y: 70, endPoint x: 776, endPoint y: 110, distance: 333.4
click at [1107, 70] on button "Close" at bounding box center [1107, 73] width 48 height 21
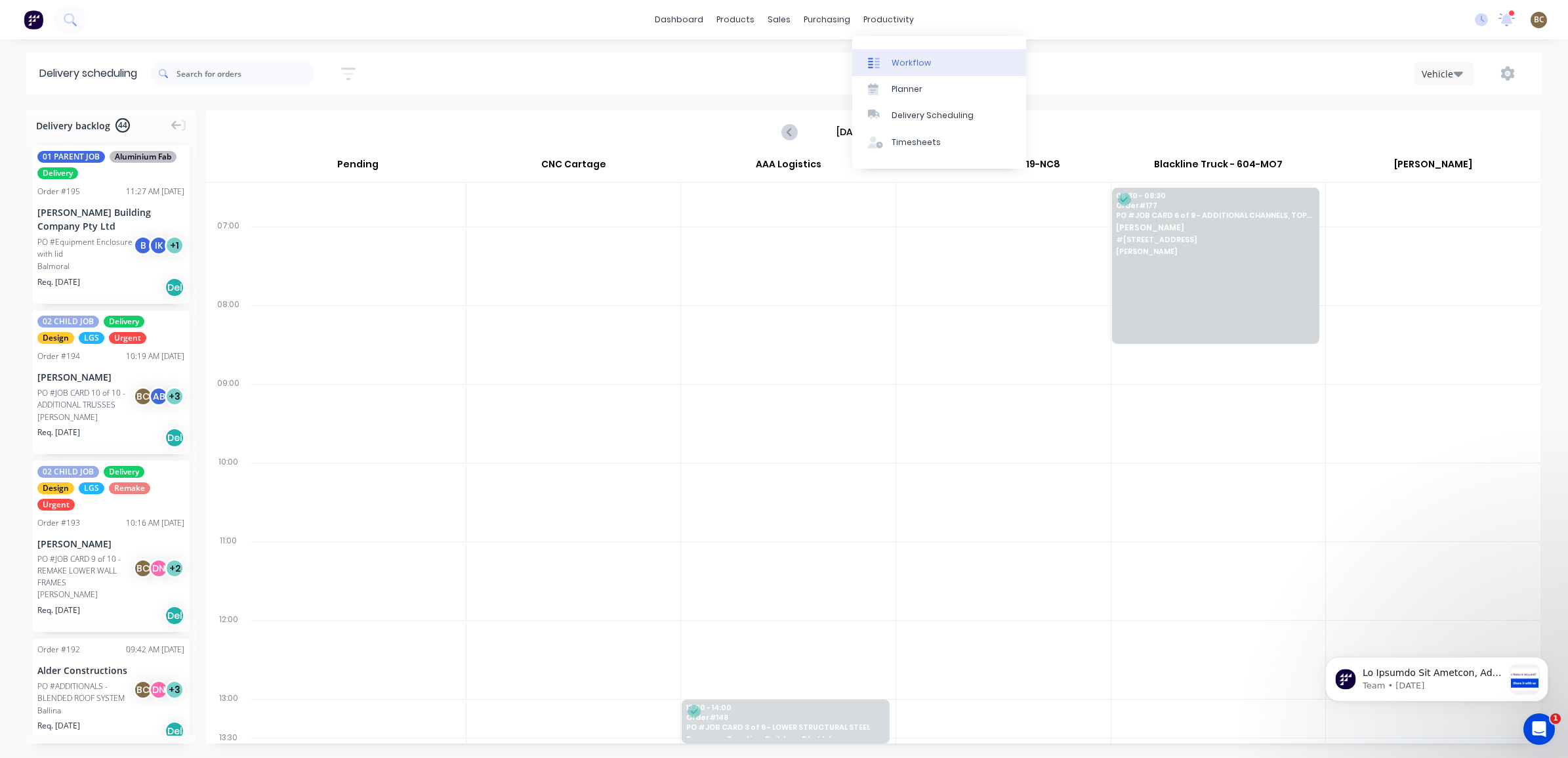
click at [882, 54] on link "Workflow" at bounding box center [939, 62] width 174 height 26
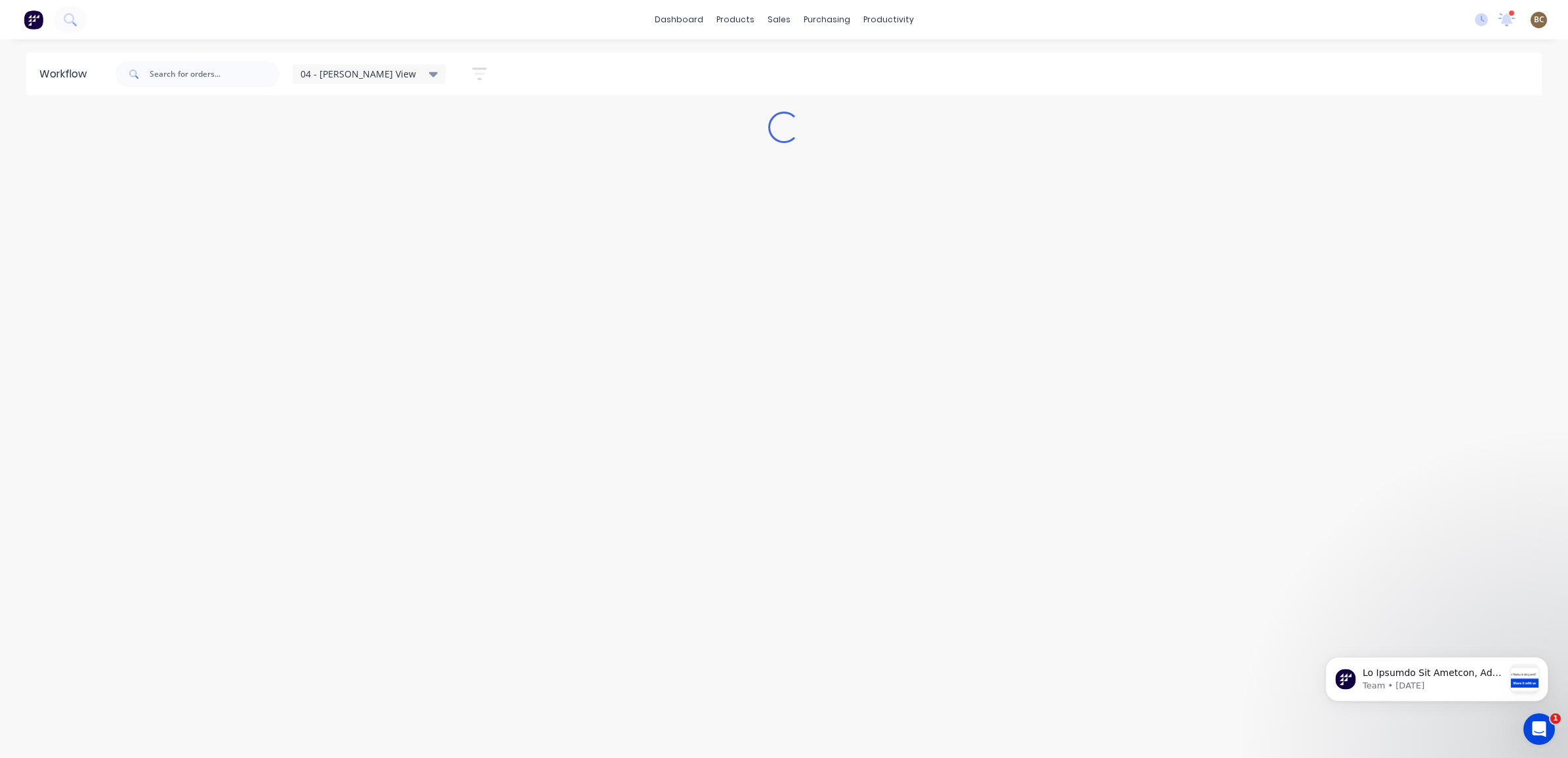
click at [429, 76] on icon at bounding box center [434, 74] width 10 height 15
click at [371, 169] on button "None" at bounding box center [373, 171] width 140 height 15
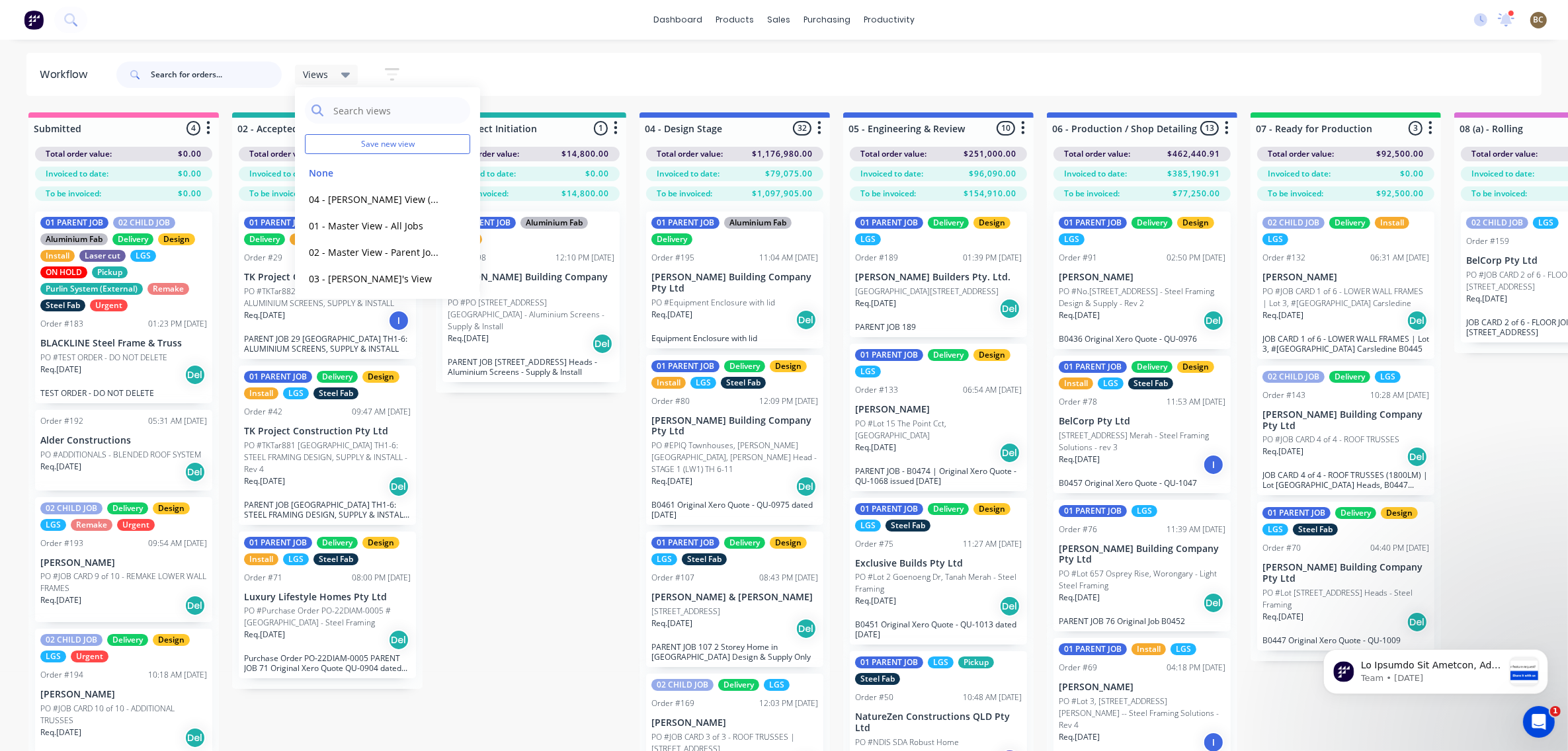
click at [189, 68] on input "text" at bounding box center [216, 75] width 131 height 27
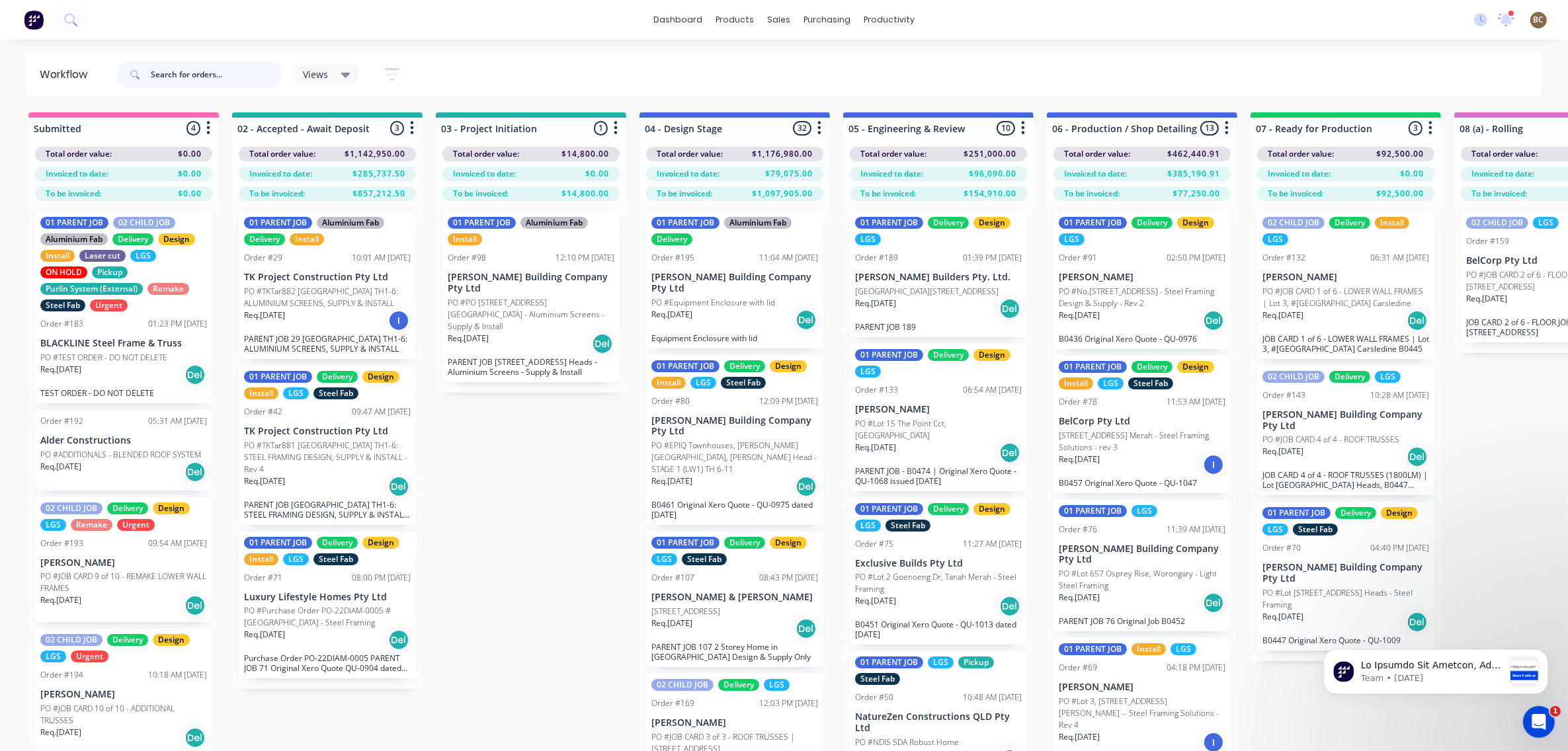
type input "a"
type input "ray"
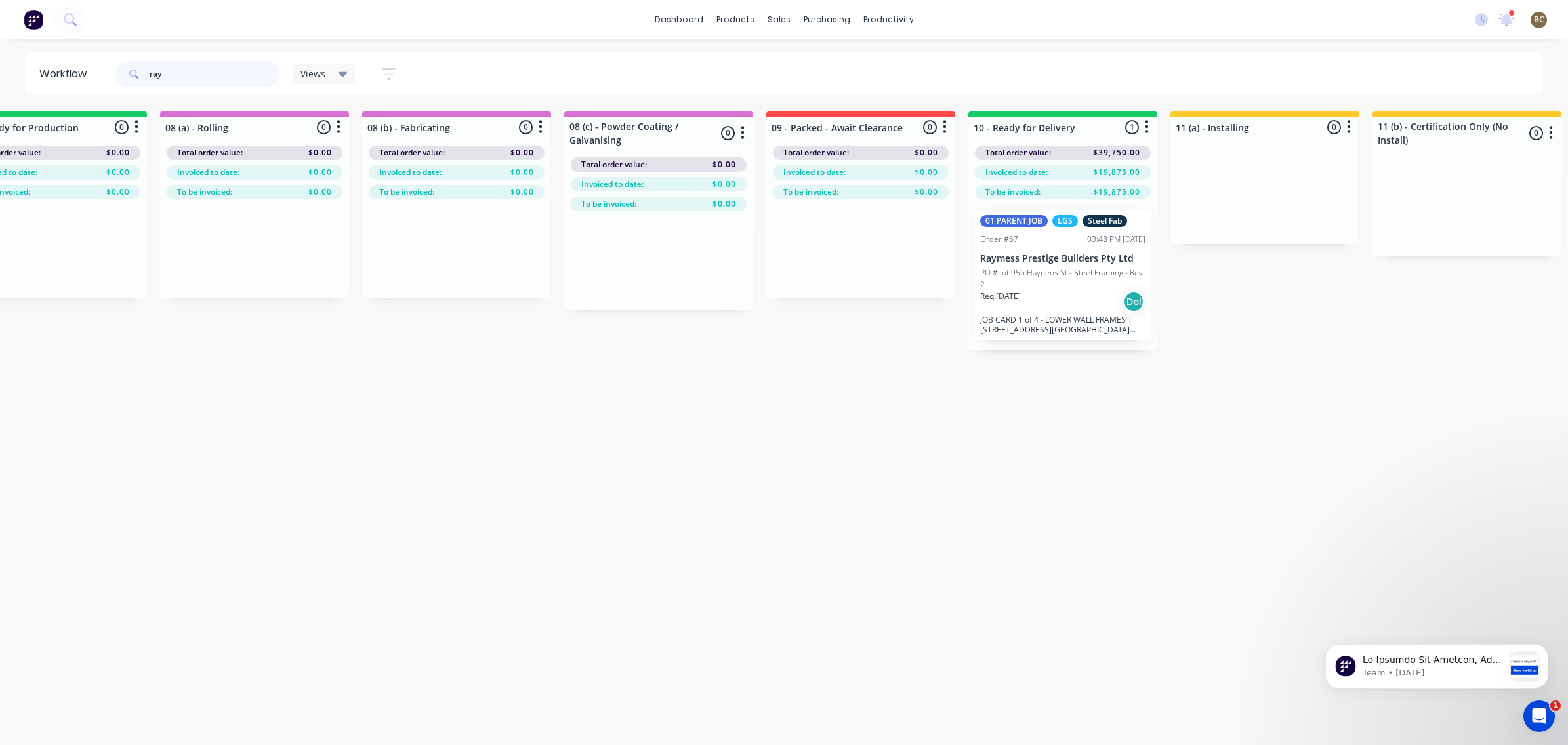
scroll to position [0, 1658]
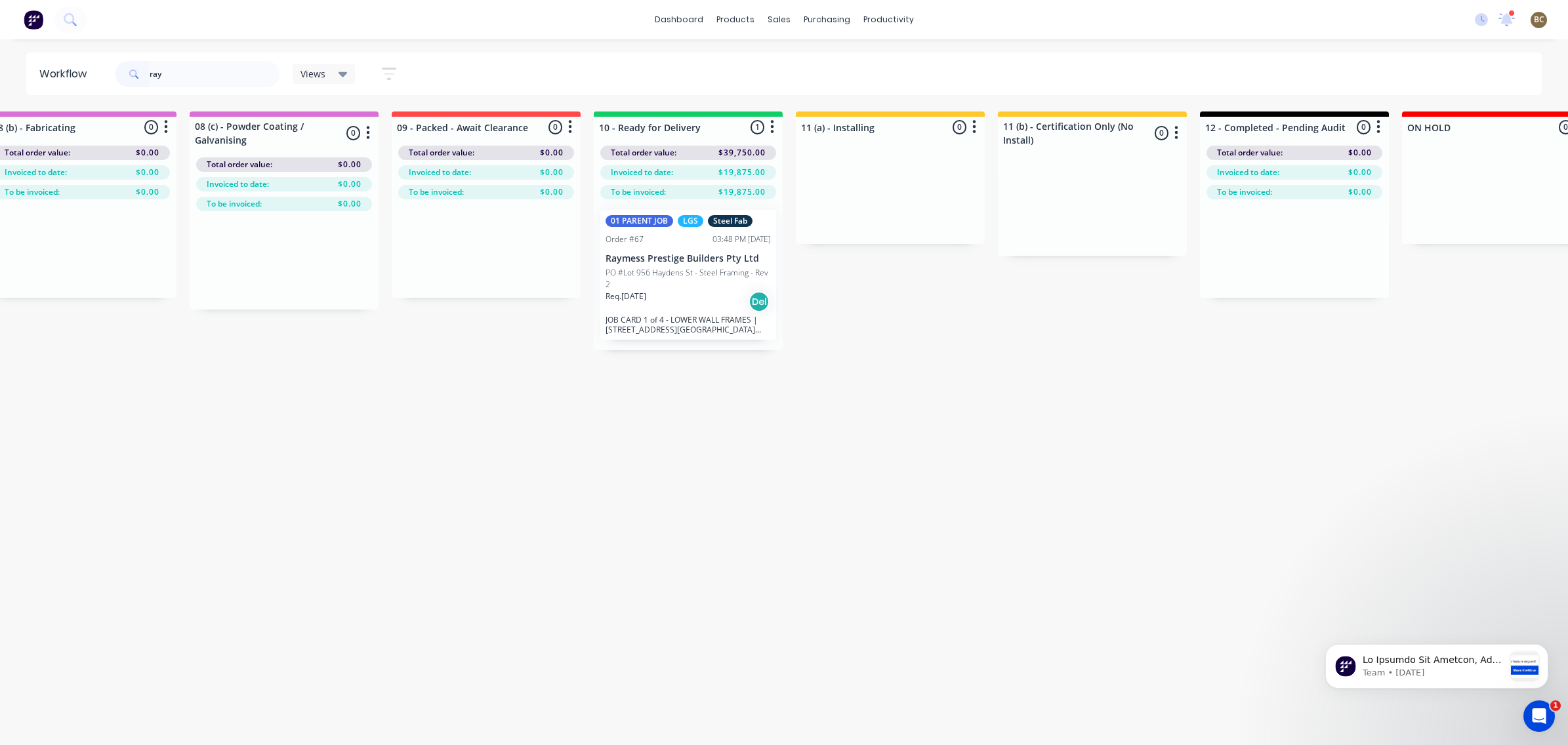
click at [666, 298] on div "Req. [DATE] Del" at bounding box center [688, 302] width 165 height 22
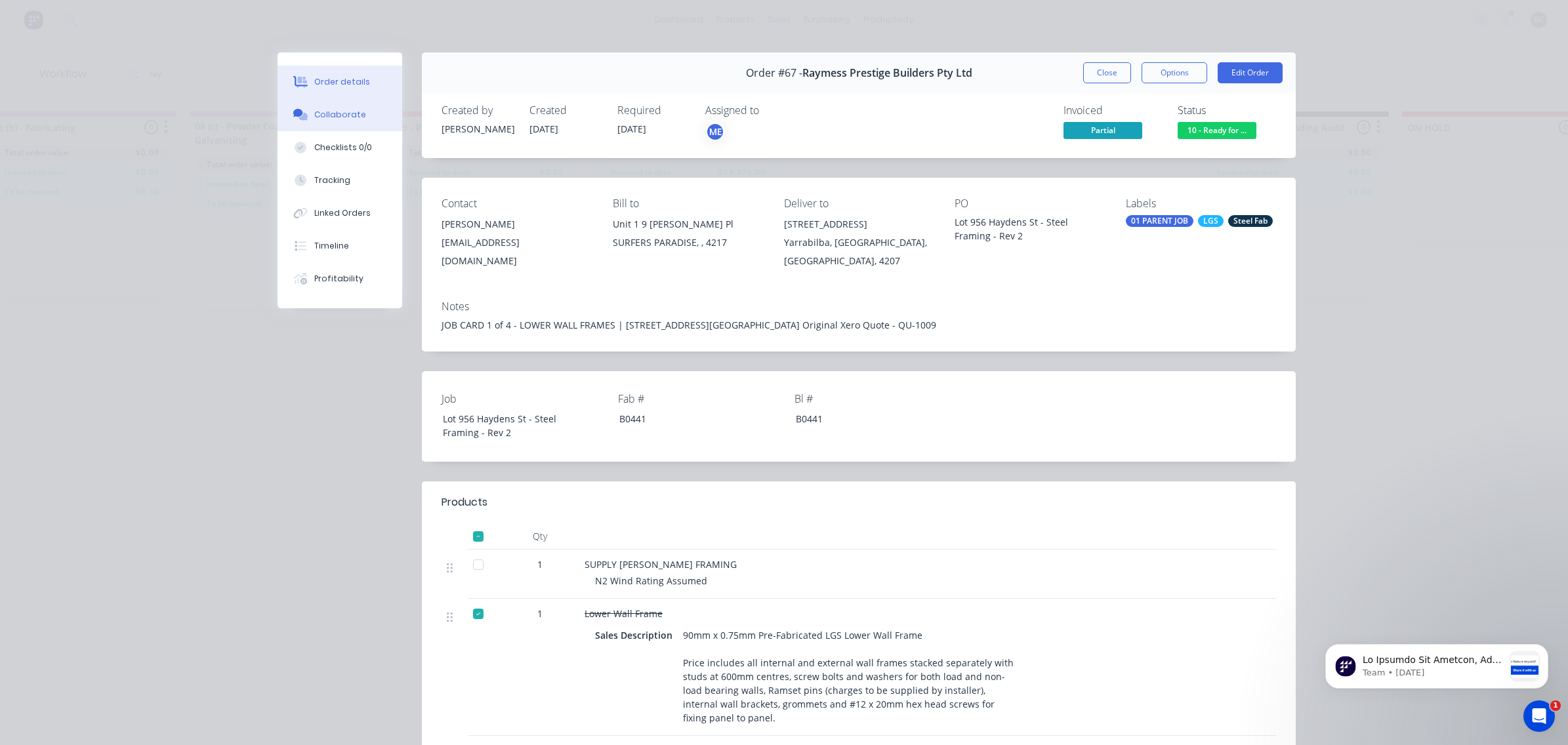
click at [345, 120] on div "Collaborate" at bounding box center [340, 115] width 52 height 12
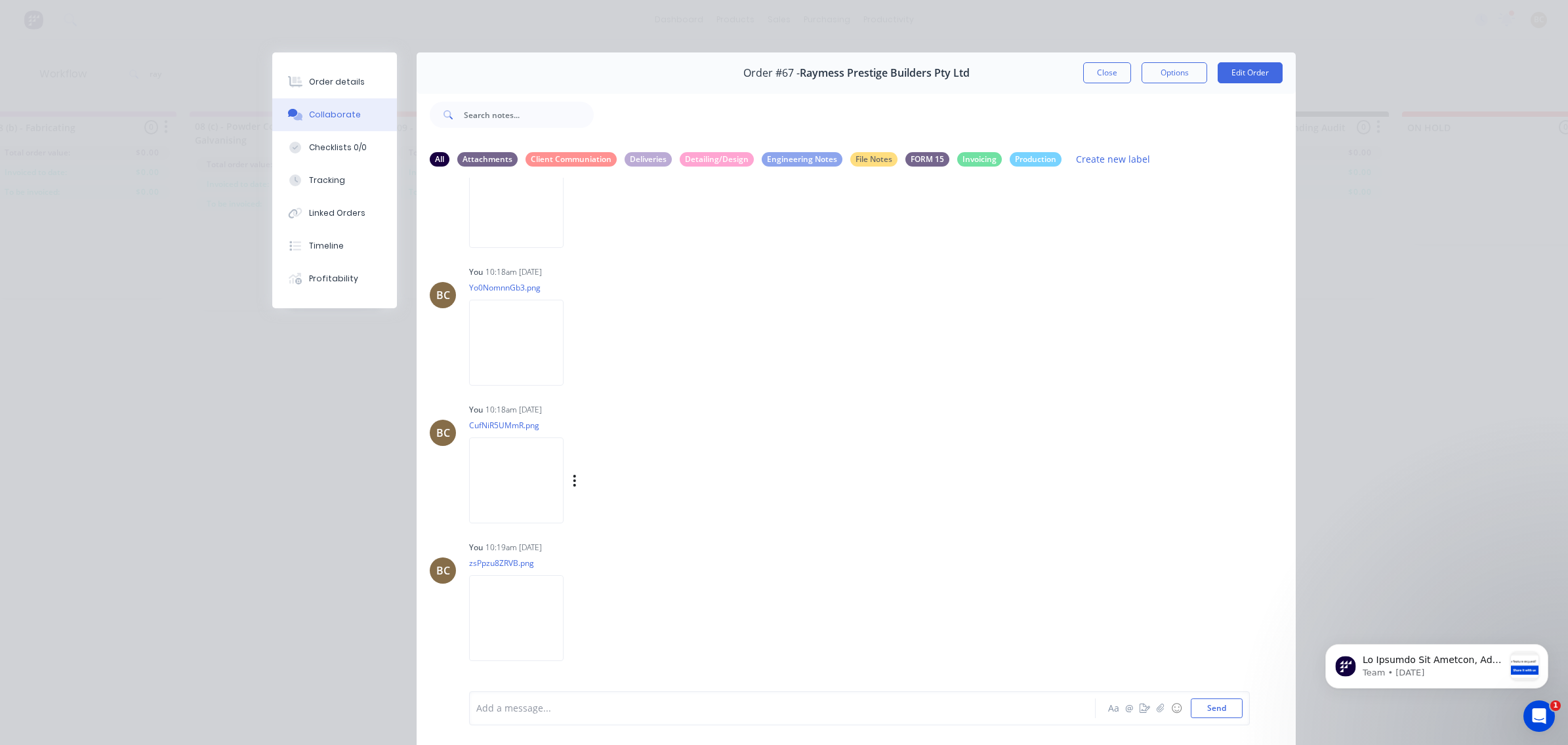
scroll to position [3886, 0]
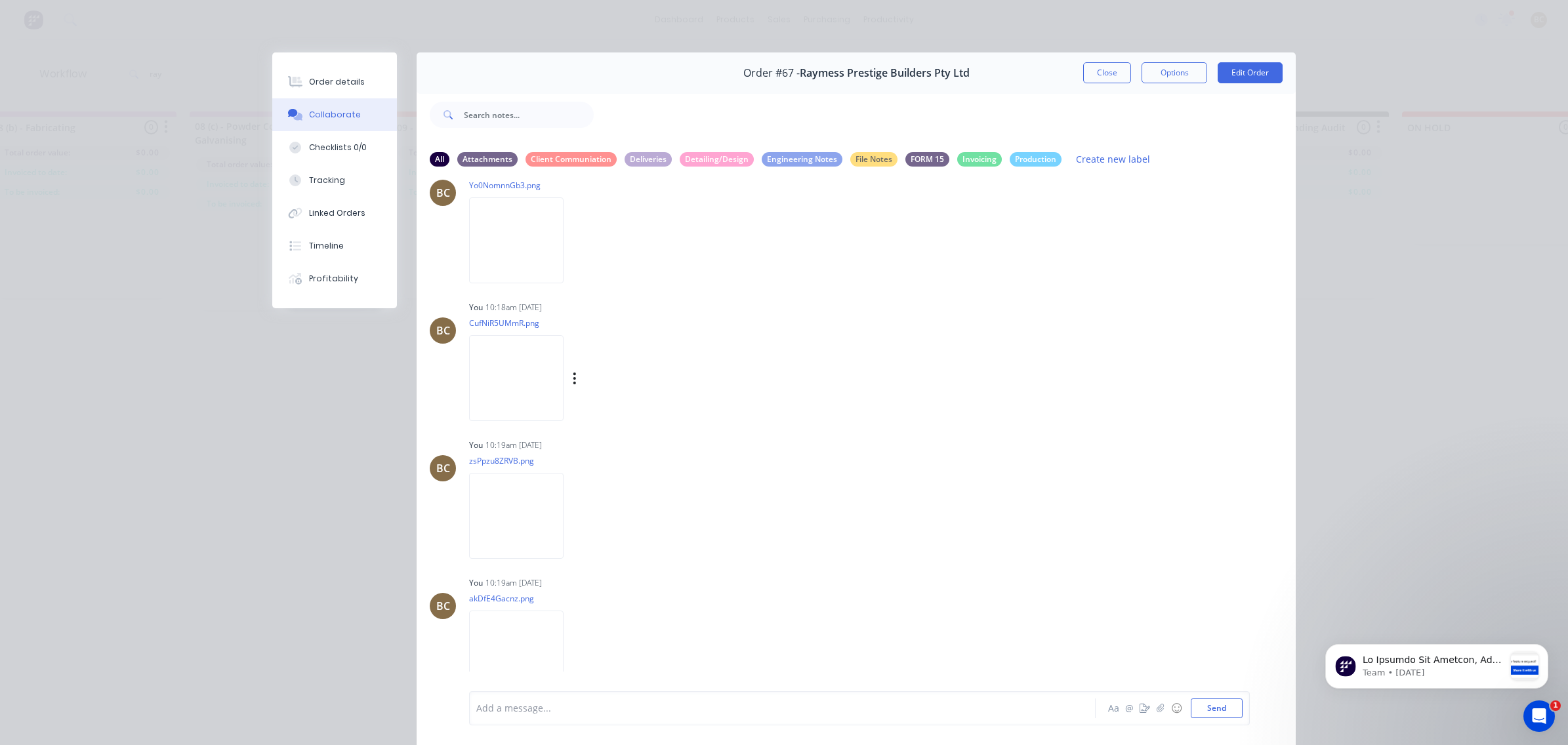
click at [535, 356] on img at bounding box center [516, 378] width 95 height 86
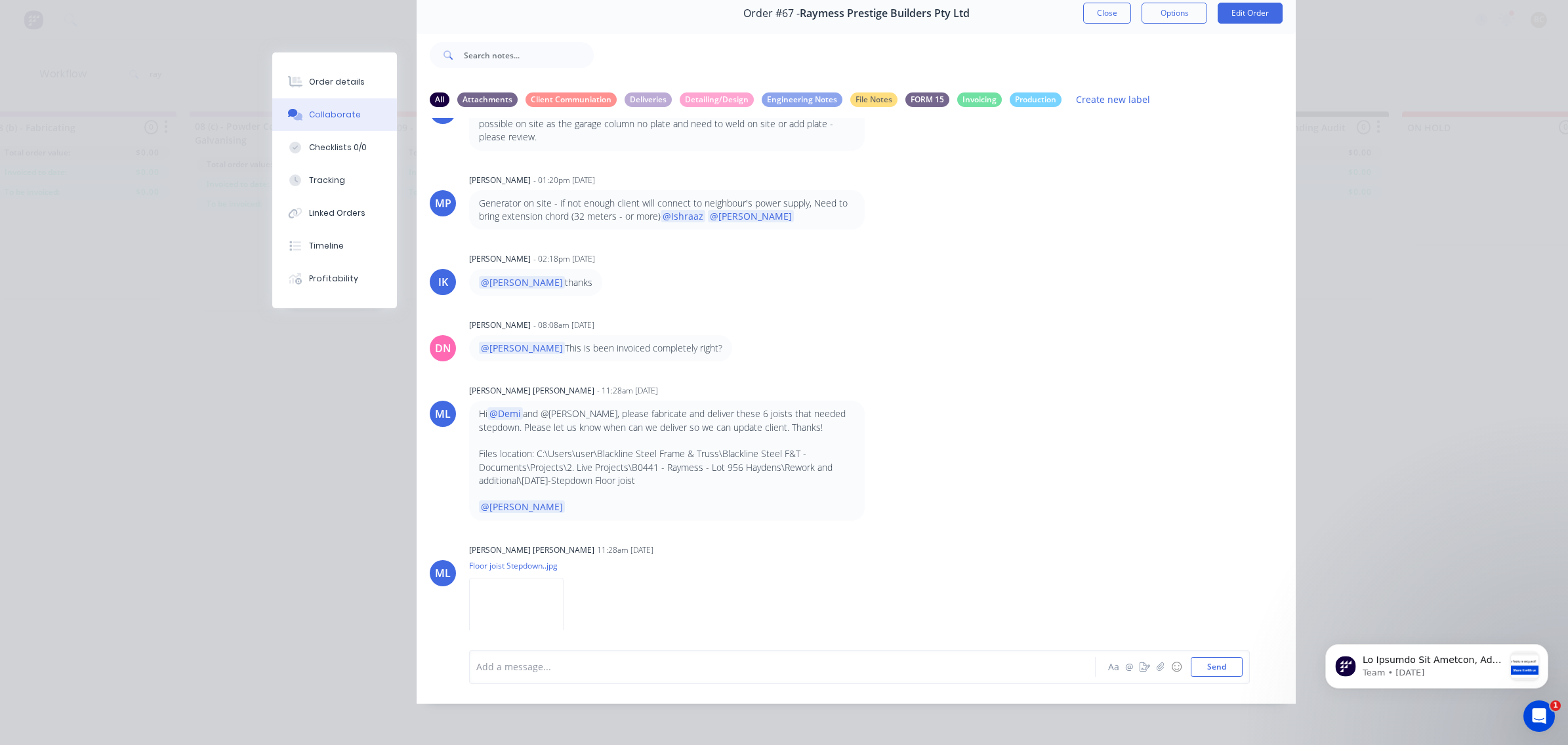
scroll to position [5416, 0]
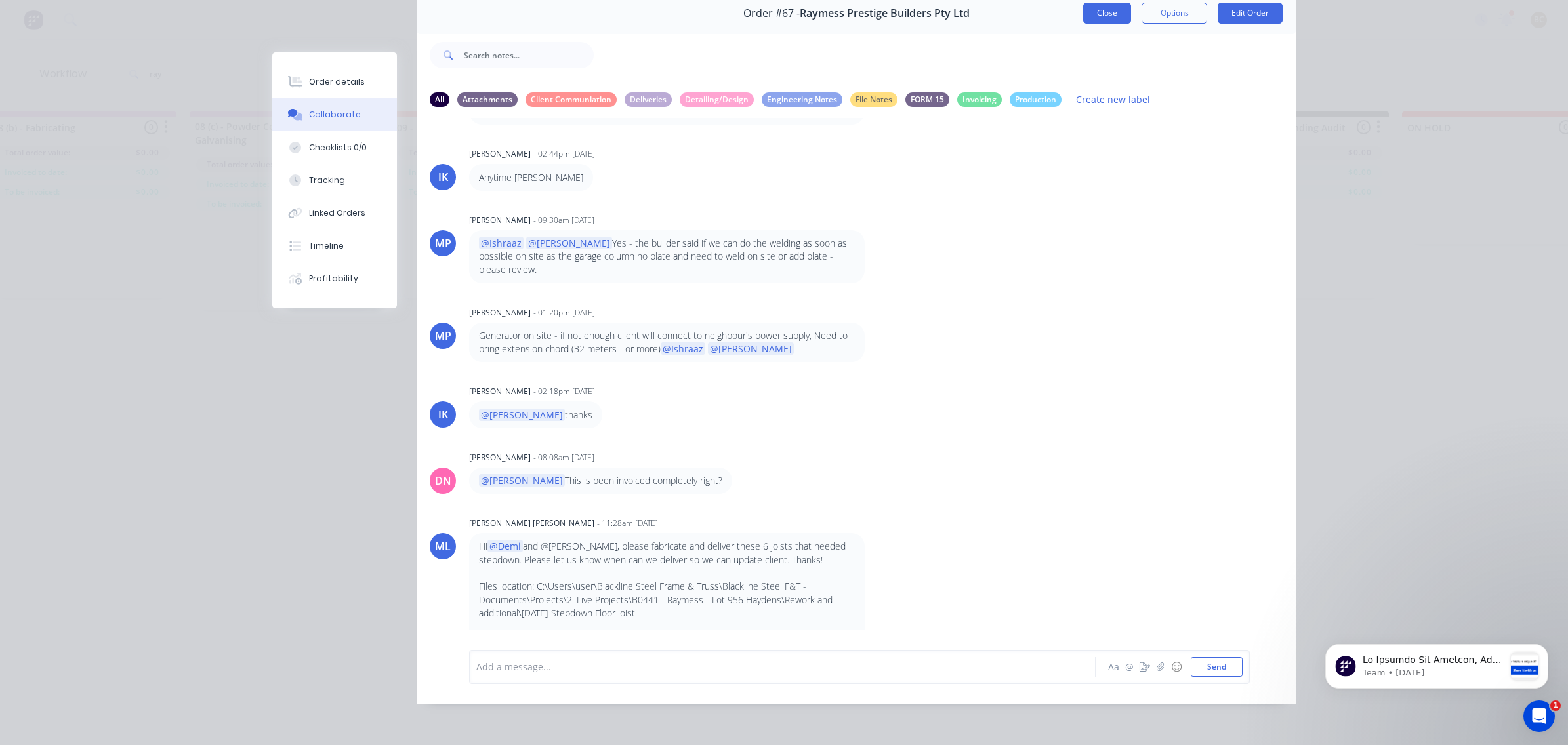
click at [1100, 4] on button "Close" at bounding box center [1107, 13] width 48 height 21
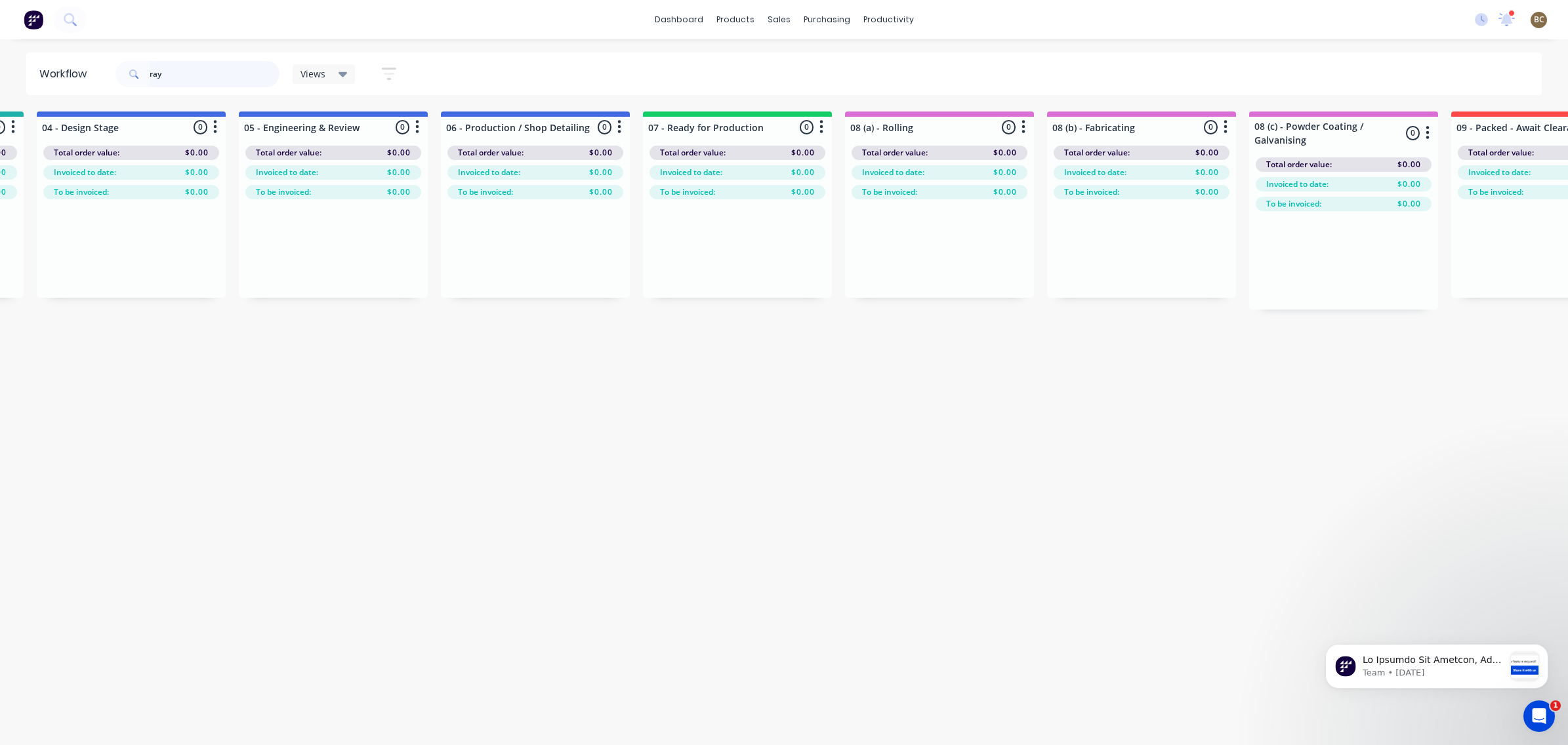
scroll to position [0, 0]
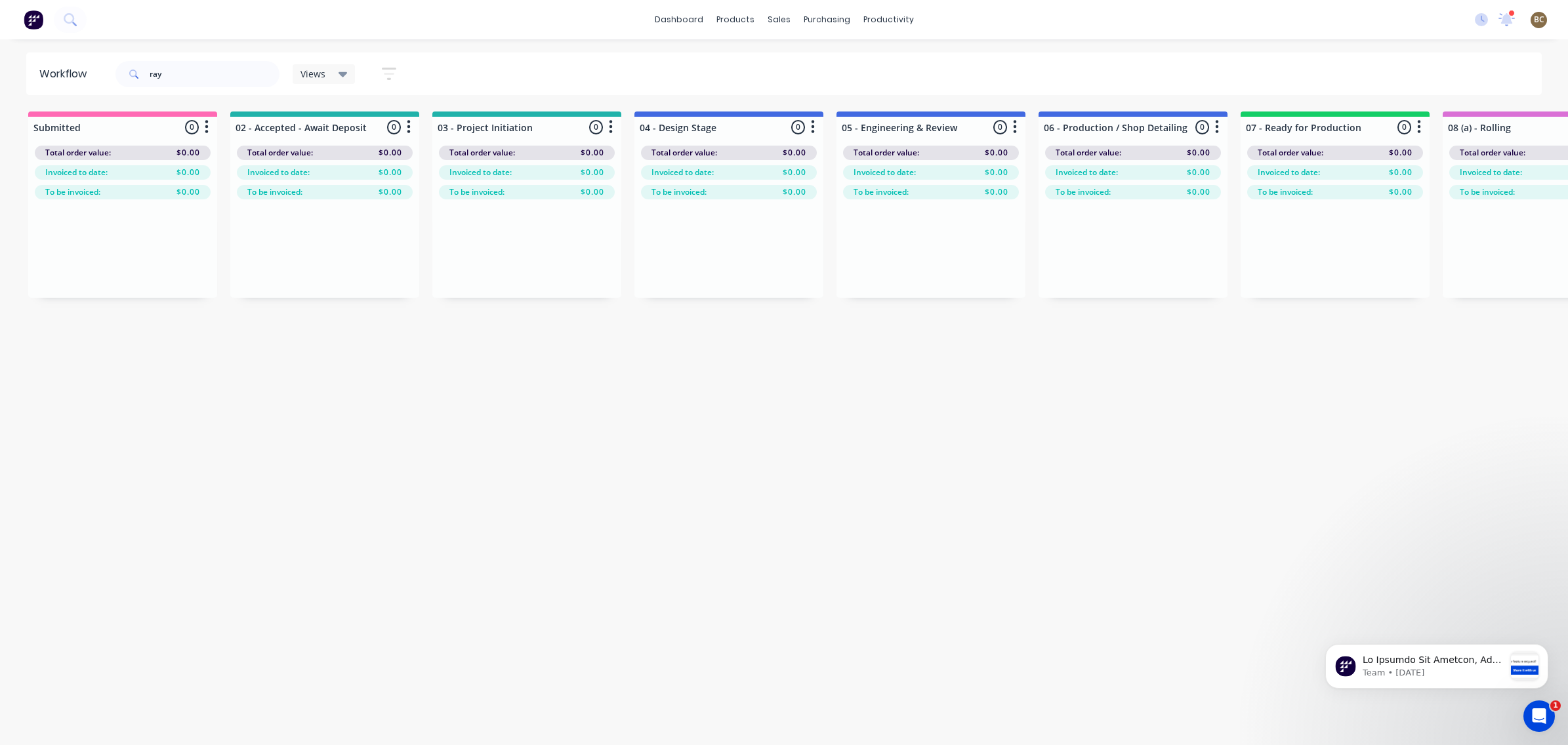
click at [707, 425] on div "Workflow ray Views Save new view None edit 04 - [PERSON_NAME] View (Default) ed…" at bounding box center [784, 385] width 1568 height 666
